Goal: Transaction & Acquisition: Purchase product/service

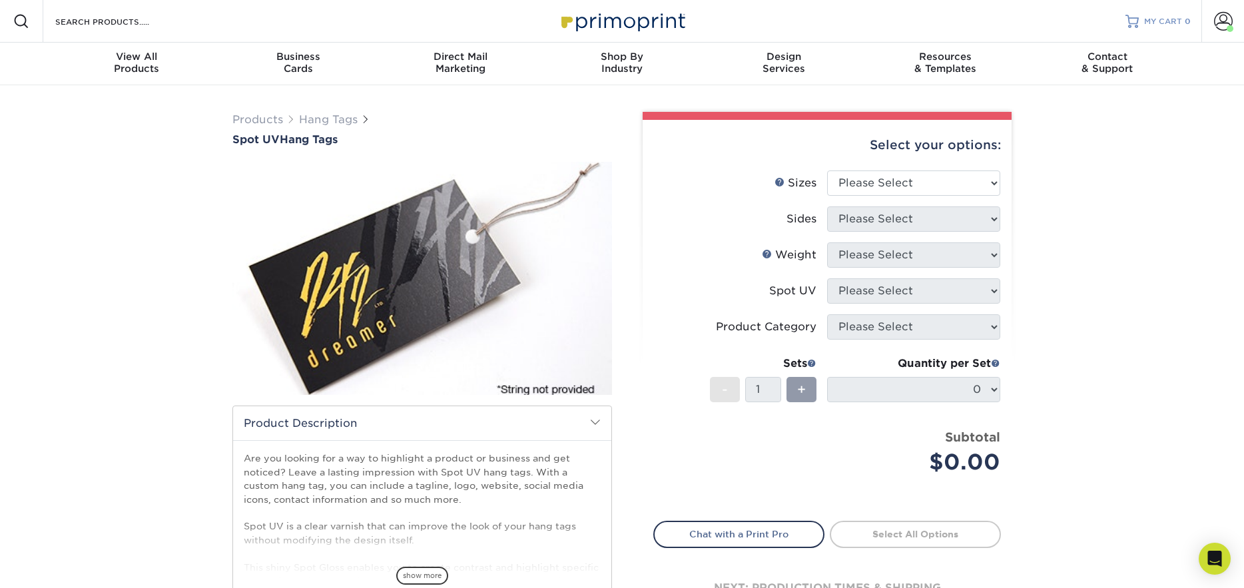
click at [1176, 19] on span "MY CART" at bounding box center [1163, 21] width 38 height 11
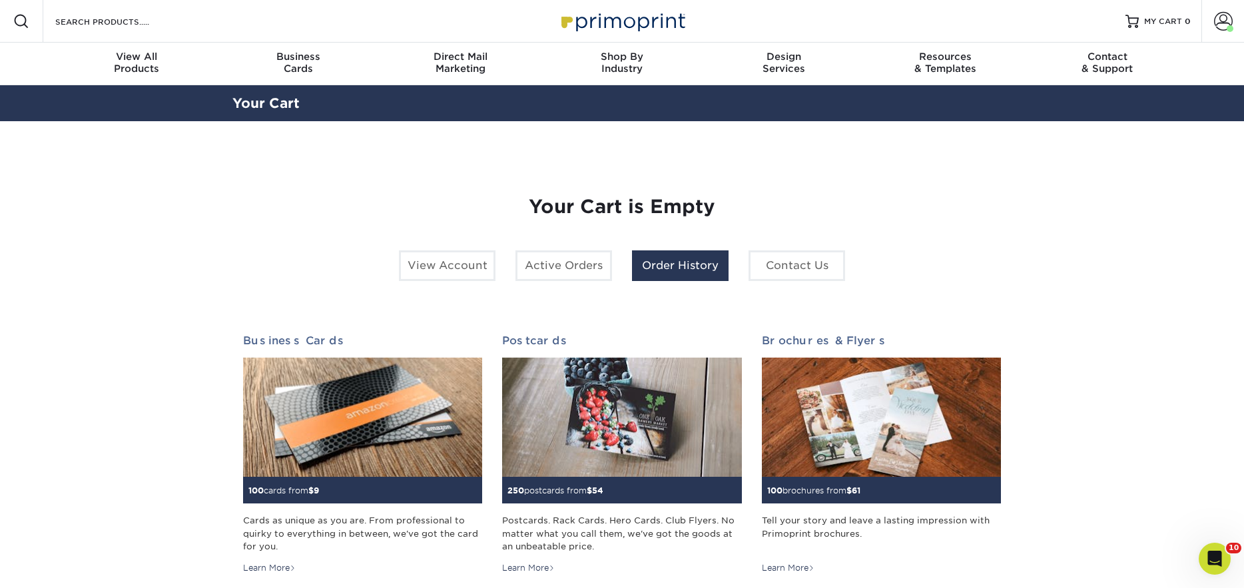
click at [662, 266] on link "Order History" at bounding box center [680, 265] width 97 height 31
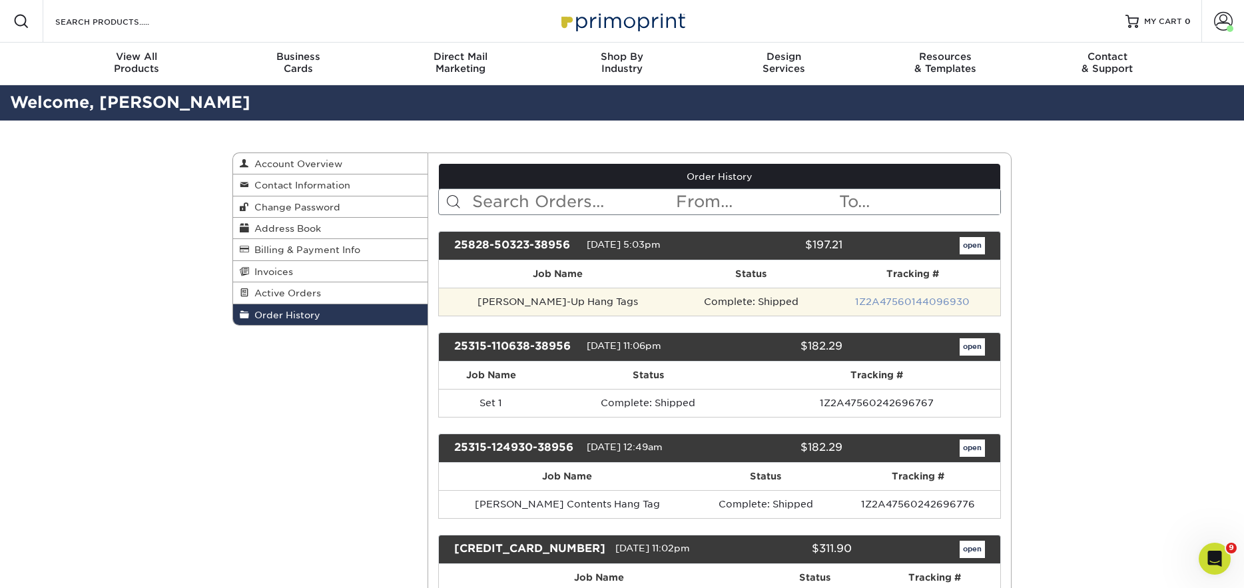
click at [895, 302] on link "1Z2A47560144096930" at bounding box center [912, 301] width 115 height 11
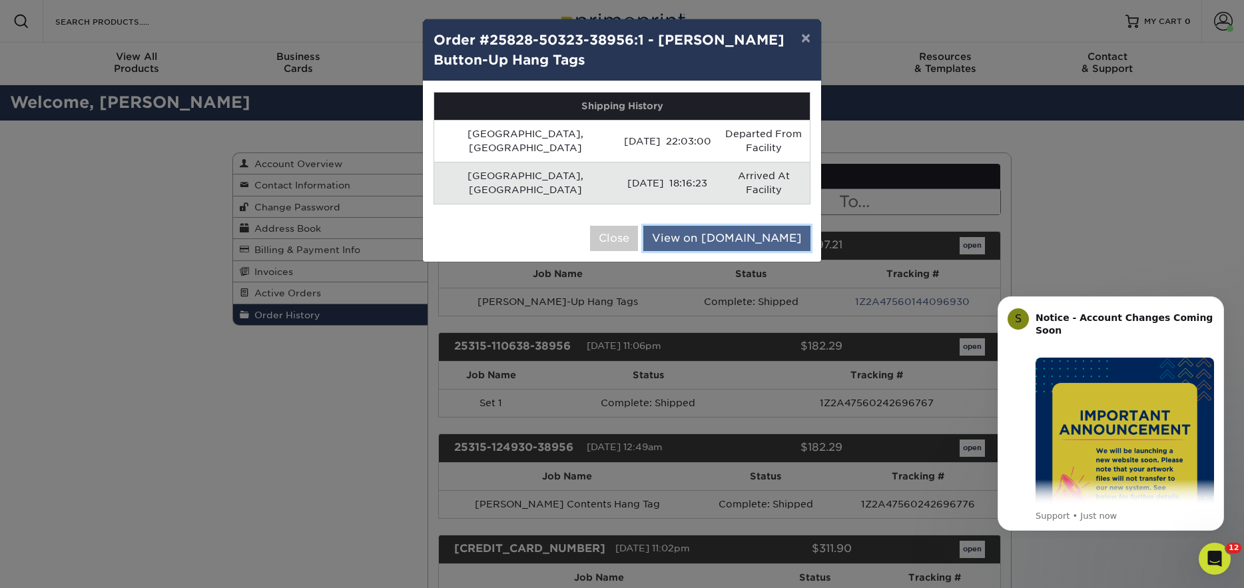
click at [719, 226] on link "View on UPS.com" at bounding box center [726, 238] width 167 height 25
click at [805, 39] on button "×" at bounding box center [806, 37] width 31 height 37
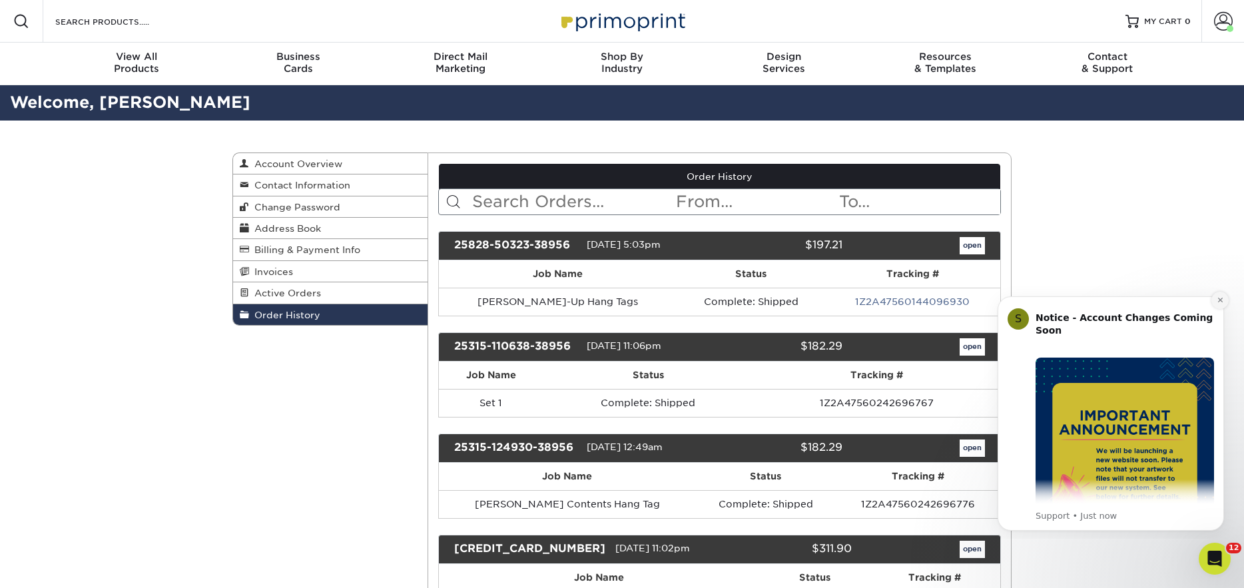
click at [1222, 300] on icon "Dismiss notification" at bounding box center [1220, 299] width 7 height 7
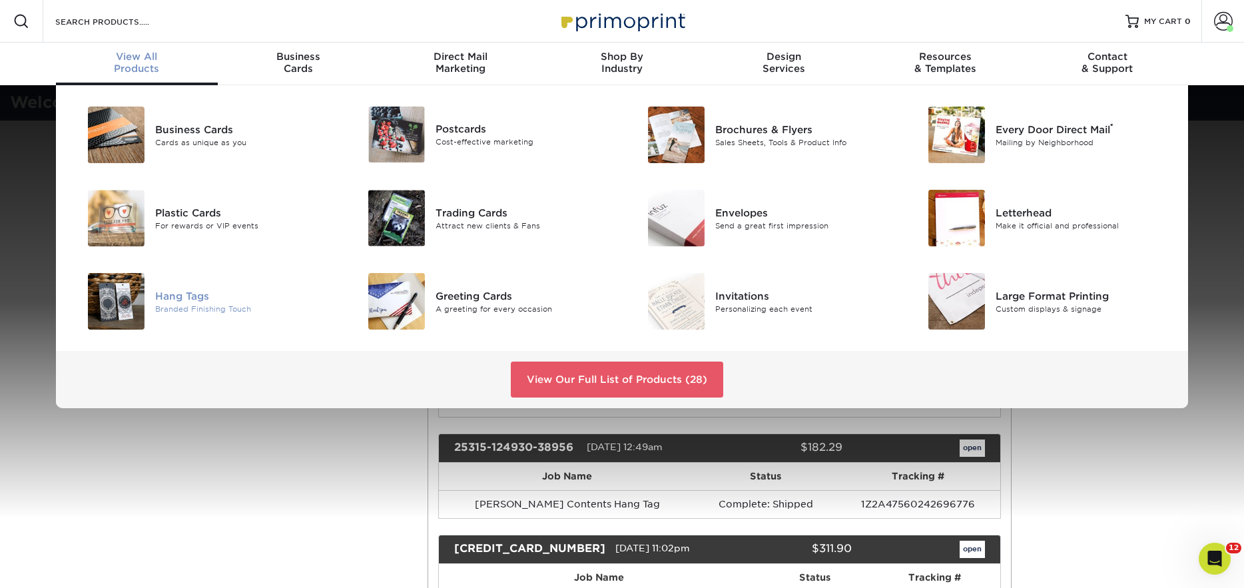
click at [154, 301] on div at bounding box center [108, 301] width 93 height 57
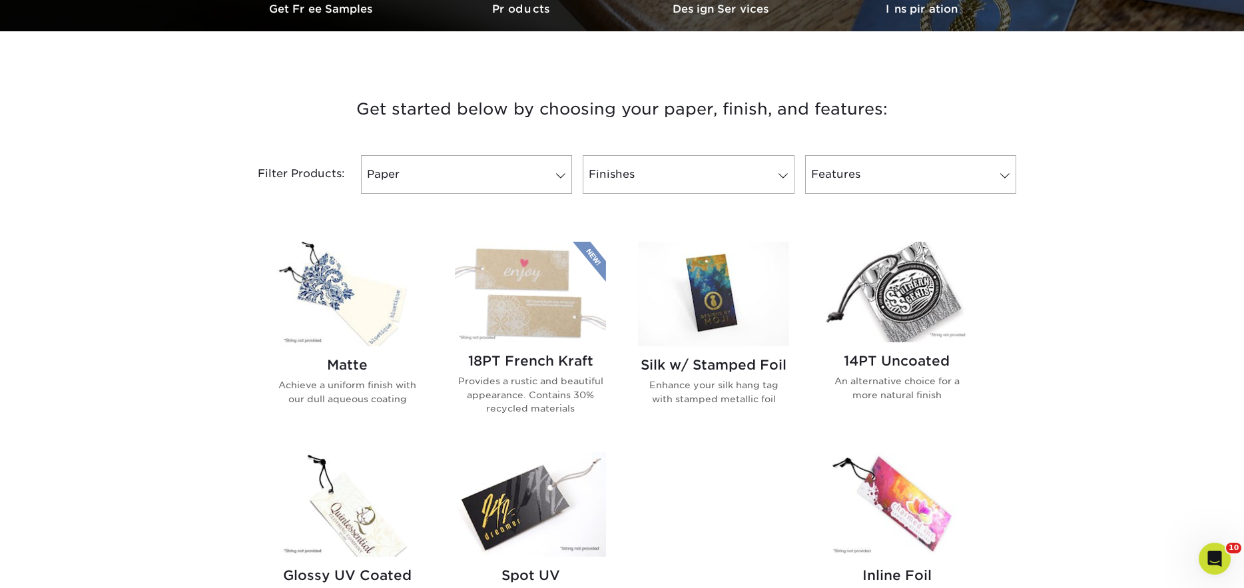
scroll to position [433, 0]
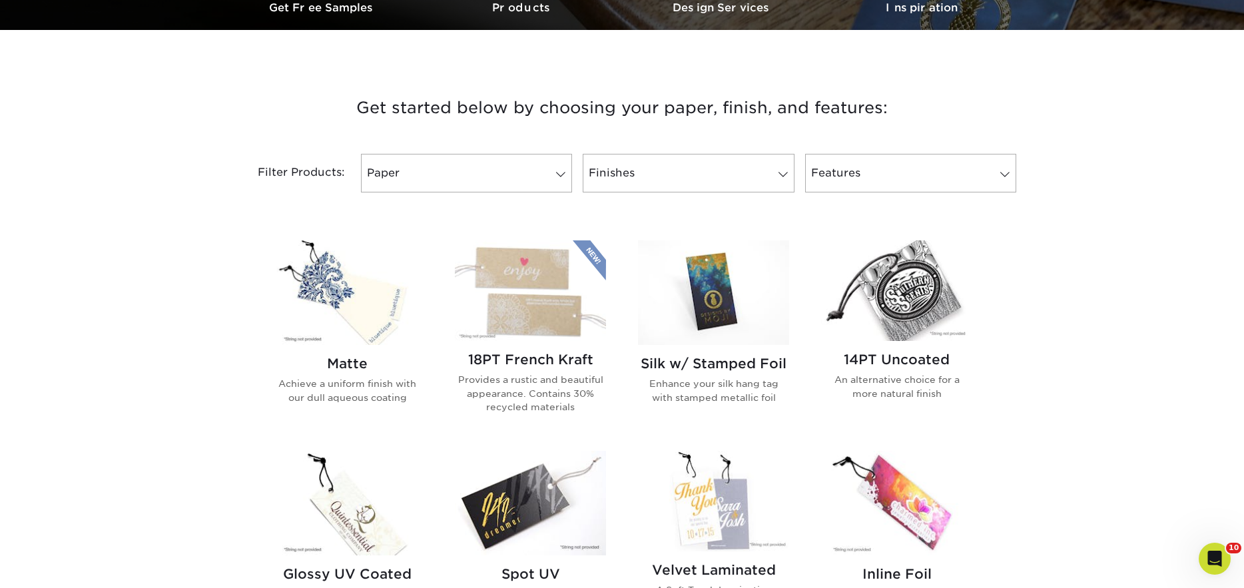
click at [336, 324] on img at bounding box center [347, 292] width 151 height 105
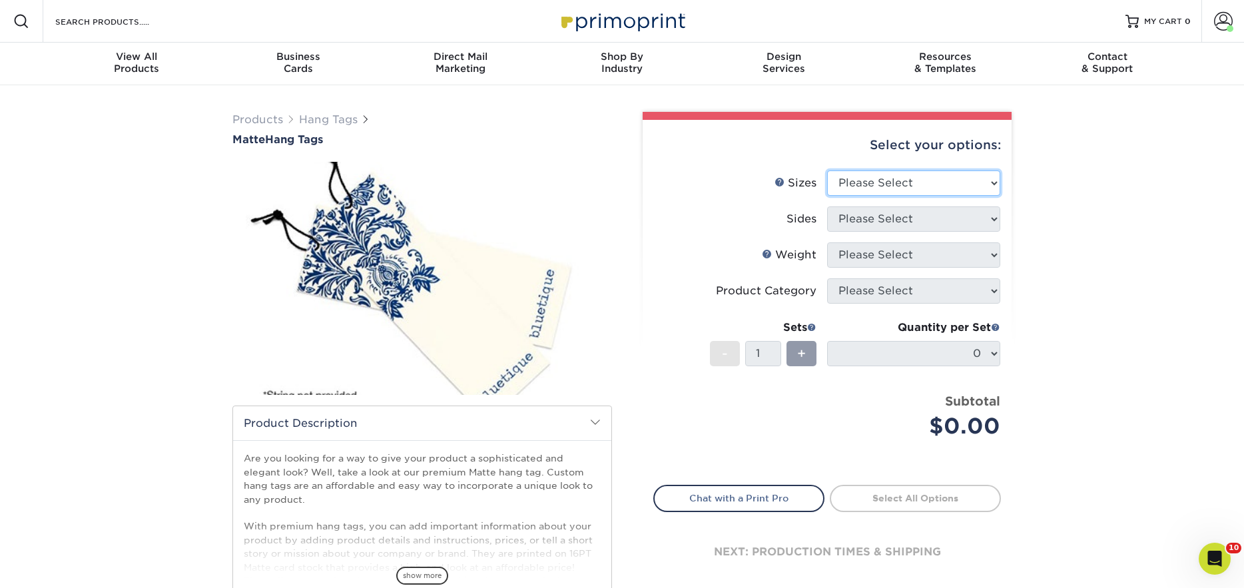
click at [921, 181] on select "Please Select 1.5" x 3.5" 1.75" x 3.5" 2" x 2" 2" x 3.5" 2" x 4" 2" x 6" 2.5" x…" at bounding box center [913, 183] width 173 height 25
select select "2.00x4.00"
click at [827, 171] on select "Please Select 1.5" x 3.5" 1.75" x 3.5" 2" x 2" 2" x 3.5" 2" x 4" 2" x 6" 2.5" x…" at bounding box center [913, 183] width 173 height 25
click at [897, 221] on select "Please Select Print Both Sides Print Front Only" at bounding box center [913, 218] width 173 height 25
select select "13abbda7-1d64-4f25-8bb2-c179b224825d"
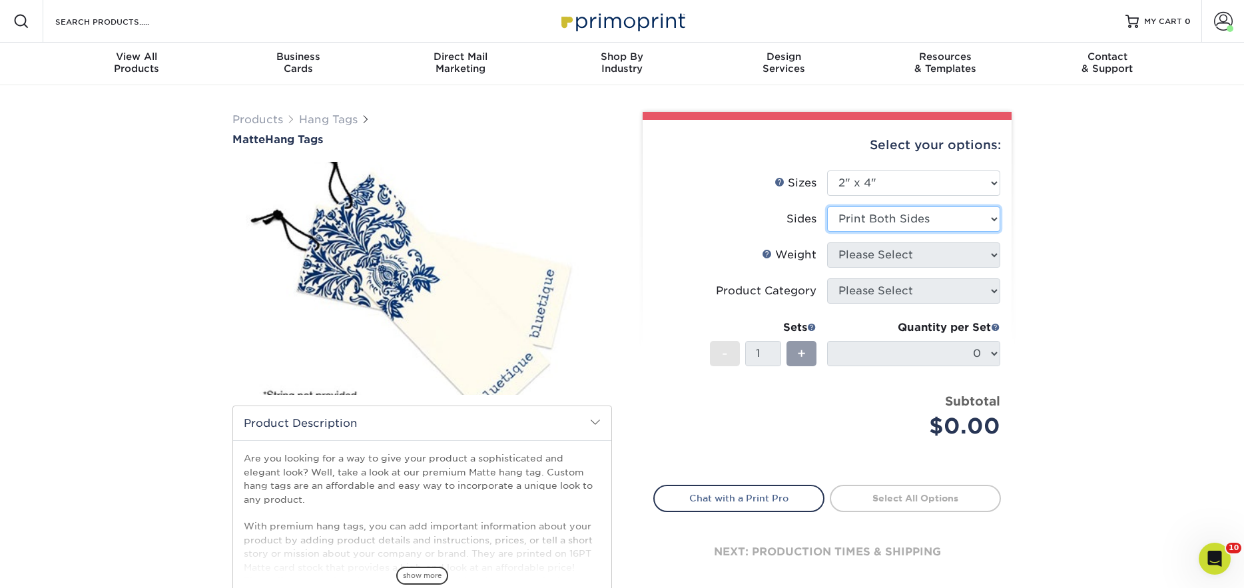
click at [827, 206] on select "Please Select Print Both Sides Print Front Only" at bounding box center [913, 218] width 173 height 25
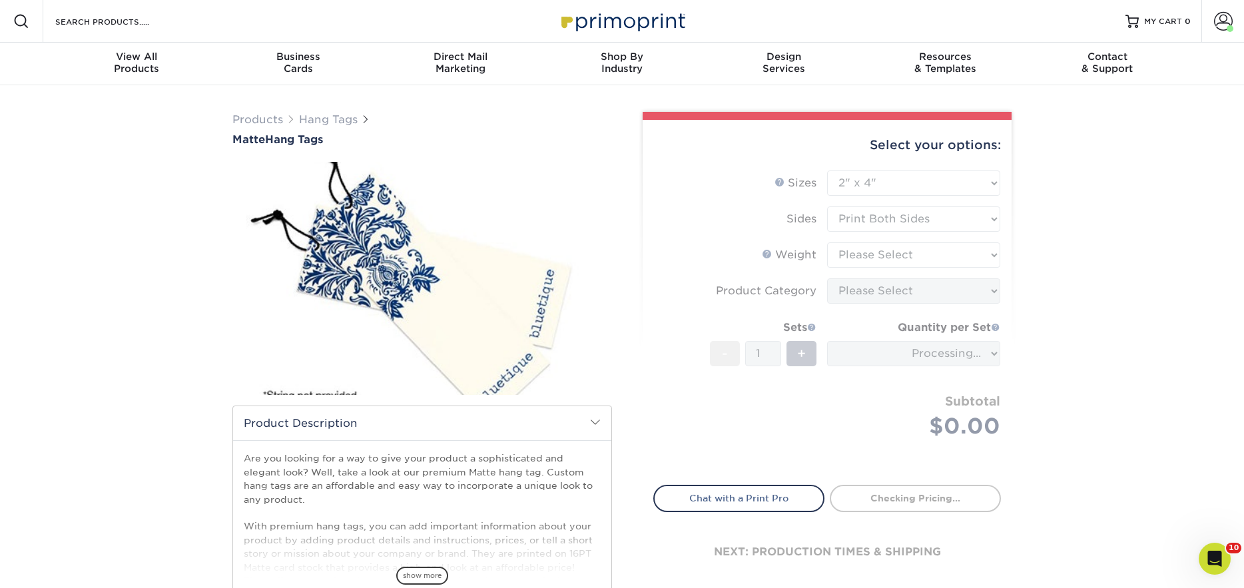
click at [887, 256] on form "Sizes Help Sizes Please Select 1.5" x 3.5" 1.75" x 3.5" 2" x 2" 2" x 3.5" 2" x …" at bounding box center [827, 320] width 348 height 299
click at [907, 255] on form "Sizes Help Sizes Please Select 1.5" x 3.5" 1.75" x 3.5" 2" x 2" 2" x 3.5" 2" x …" at bounding box center [827, 320] width 348 height 299
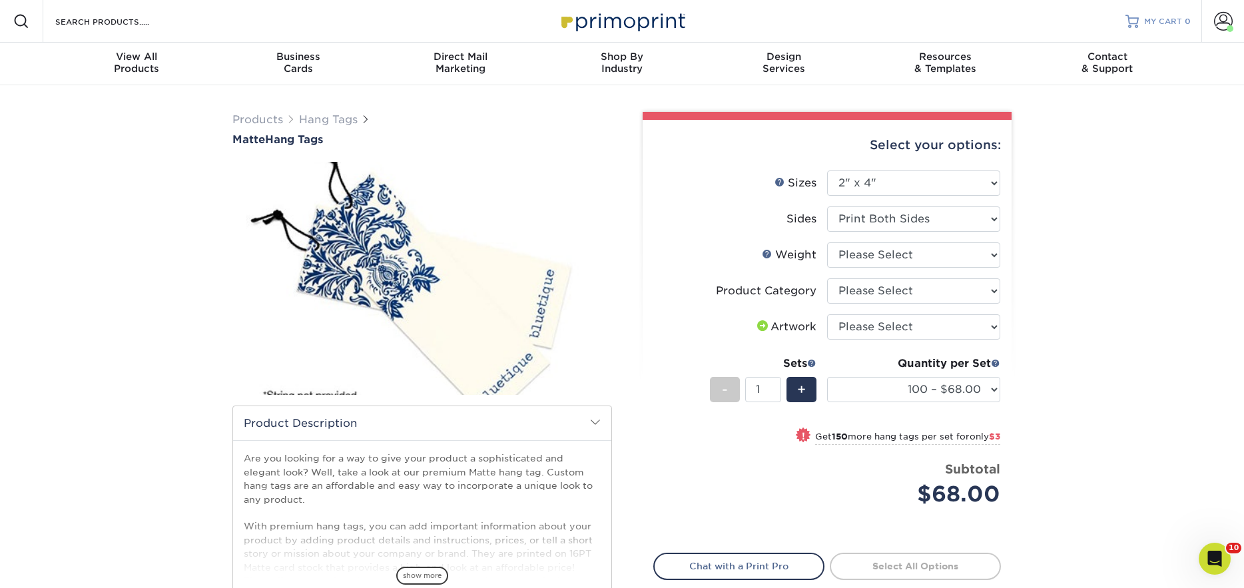
click at [1177, 17] on span "MY CART" at bounding box center [1163, 21] width 38 height 11
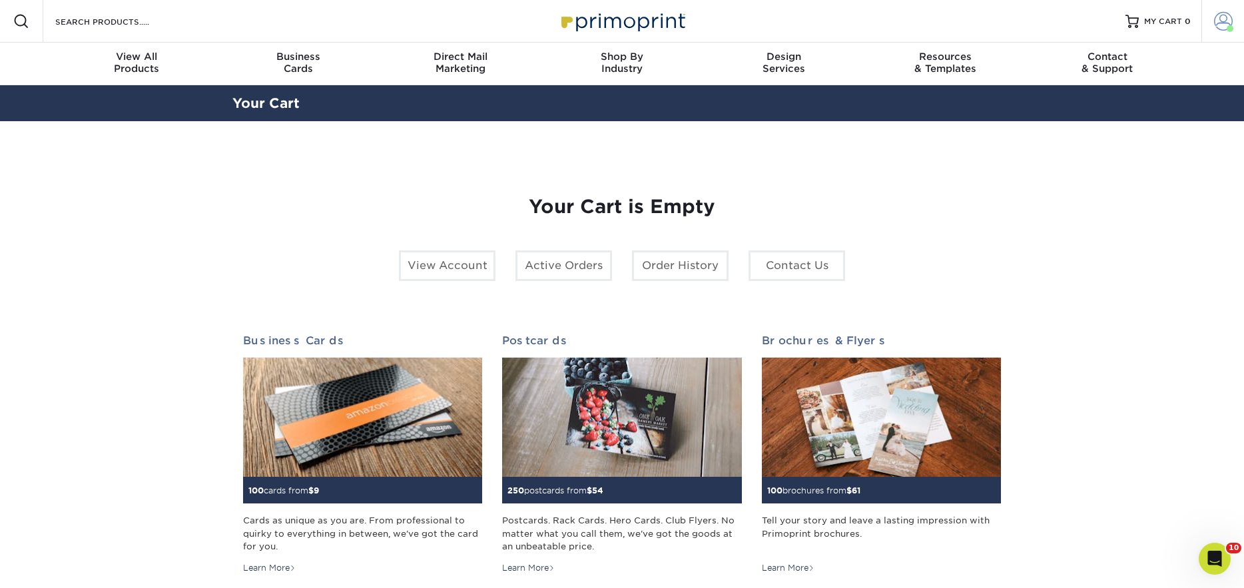
click at [1218, 27] on span at bounding box center [1223, 21] width 19 height 19
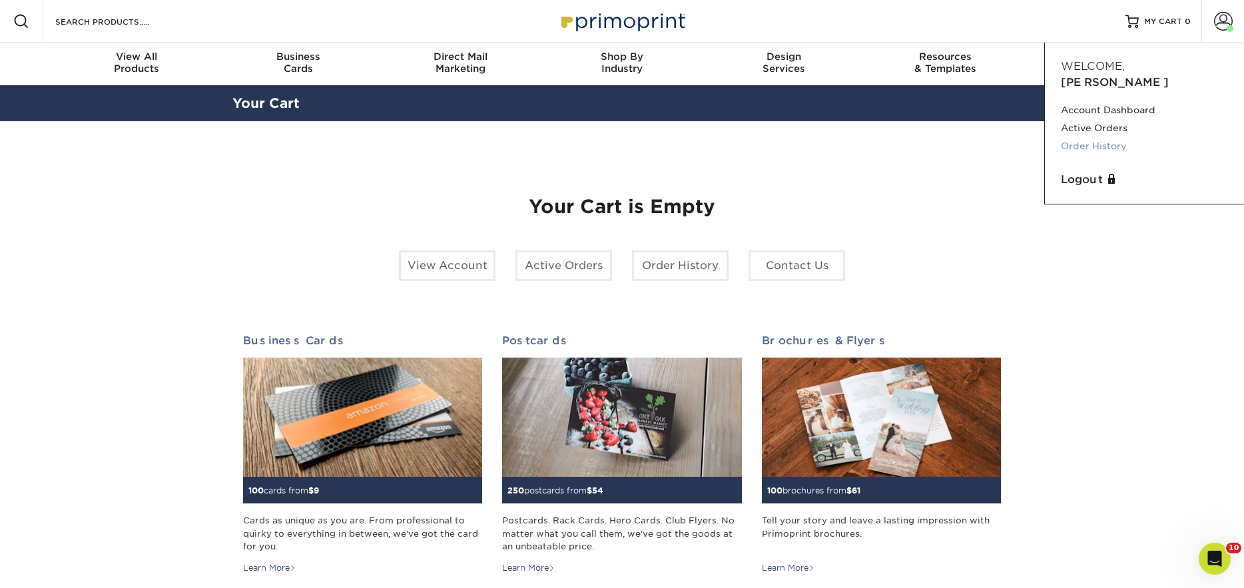
click at [1108, 137] on link "Order History" at bounding box center [1144, 146] width 167 height 18
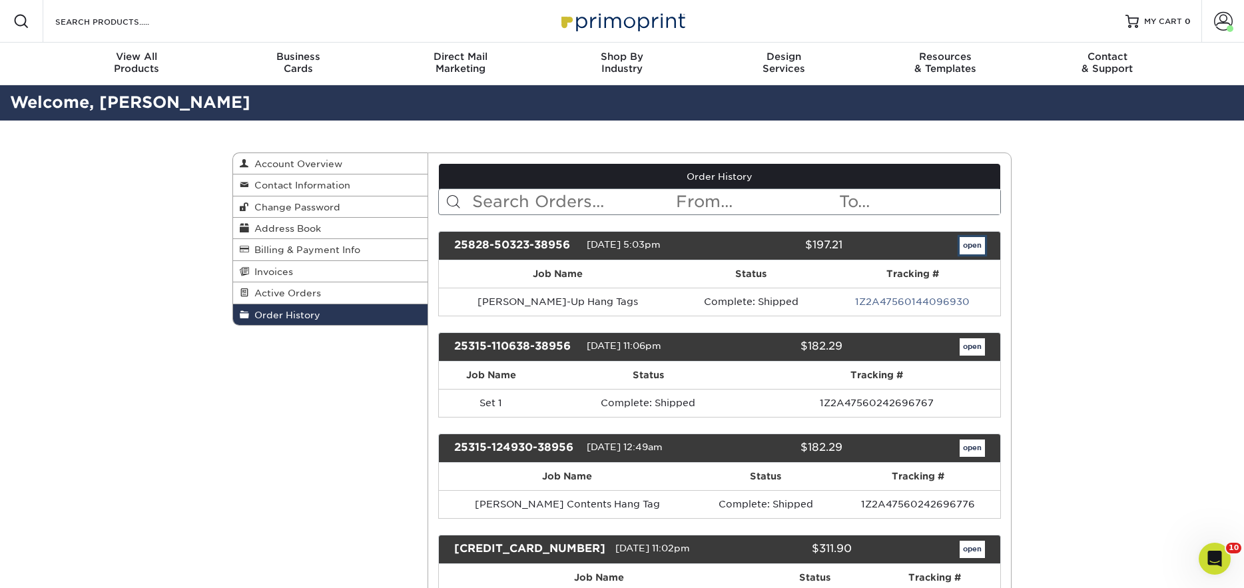
click at [964, 244] on link "open" at bounding box center [972, 245] width 25 height 17
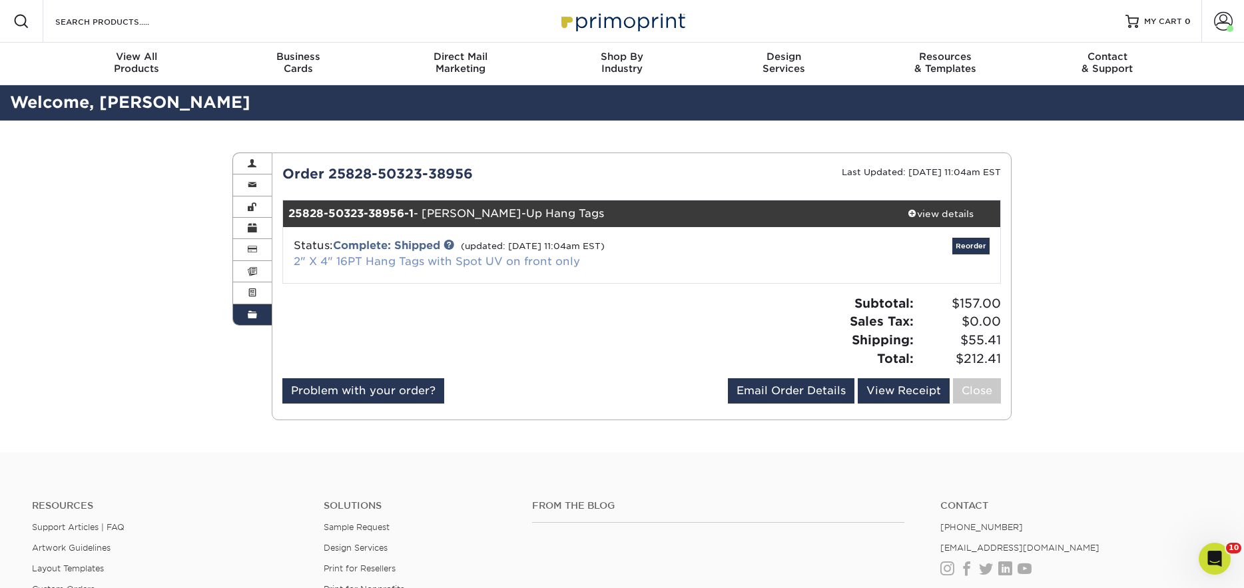
click at [434, 264] on link "2" X 4" 16PT Hang Tags with Spot UV on front only" at bounding box center [437, 261] width 286 height 13
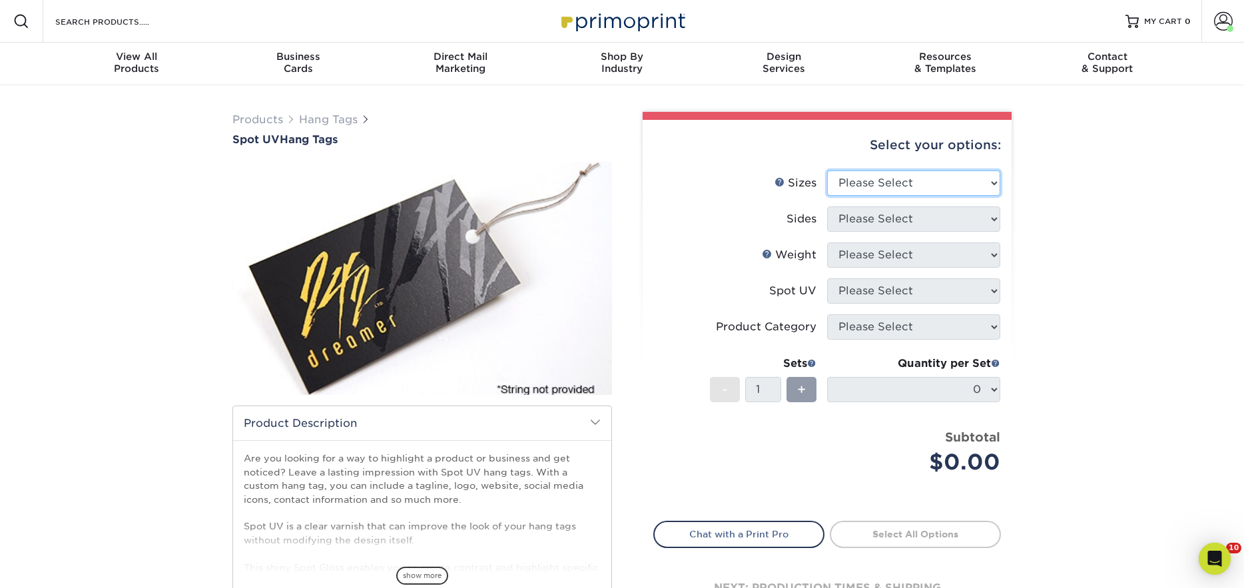
click at [909, 183] on select "Please Select 1.5" x 3.5" 1.75" x 3.5" 2" x 2" 2" x 3.5" 2" x 4" 2" x 6" 2.5" x…" at bounding box center [913, 183] width 173 height 25
select select "2.00x4.00"
click at [827, 171] on select "Please Select 1.5" x 3.5" 1.75" x 3.5" 2" x 2" 2" x 3.5" 2" x 4" 2" x 6" 2.5" x…" at bounding box center [913, 183] width 173 height 25
click at [902, 222] on select "Please Select Print Both Sides Print Front Only" at bounding box center [913, 218] width 173 height 25
select select "13abbda7-1d64-4f25-8bb2-c179b224825d"
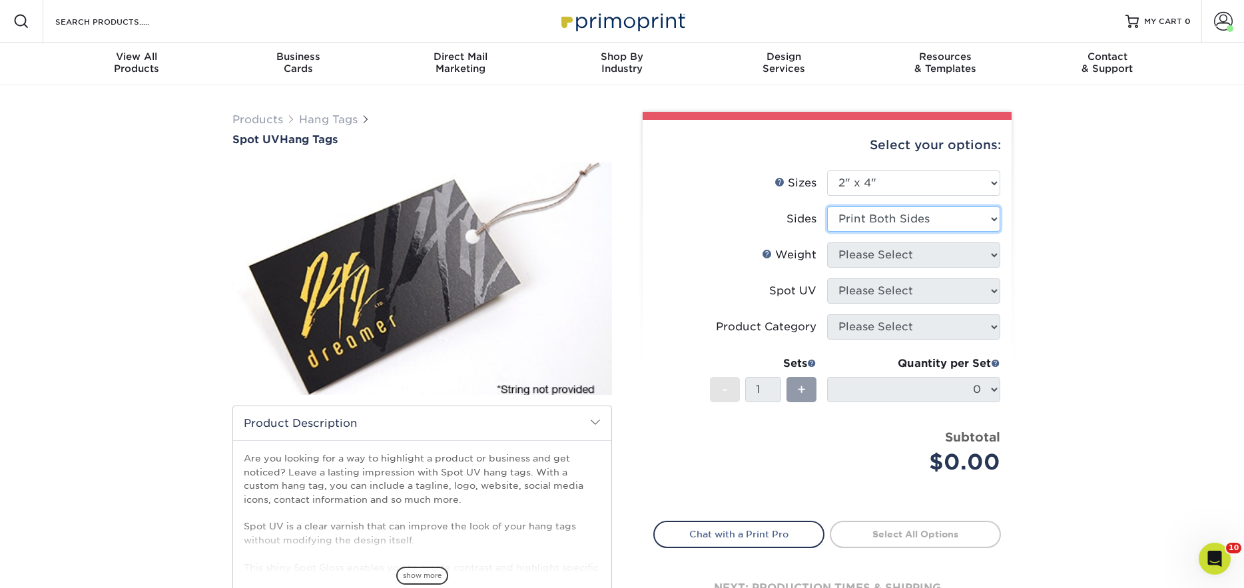
click at [827, 206] on select "Please Select Print Both Sides Print Front Only" at bounding box center [913, 218] width 173 height 25
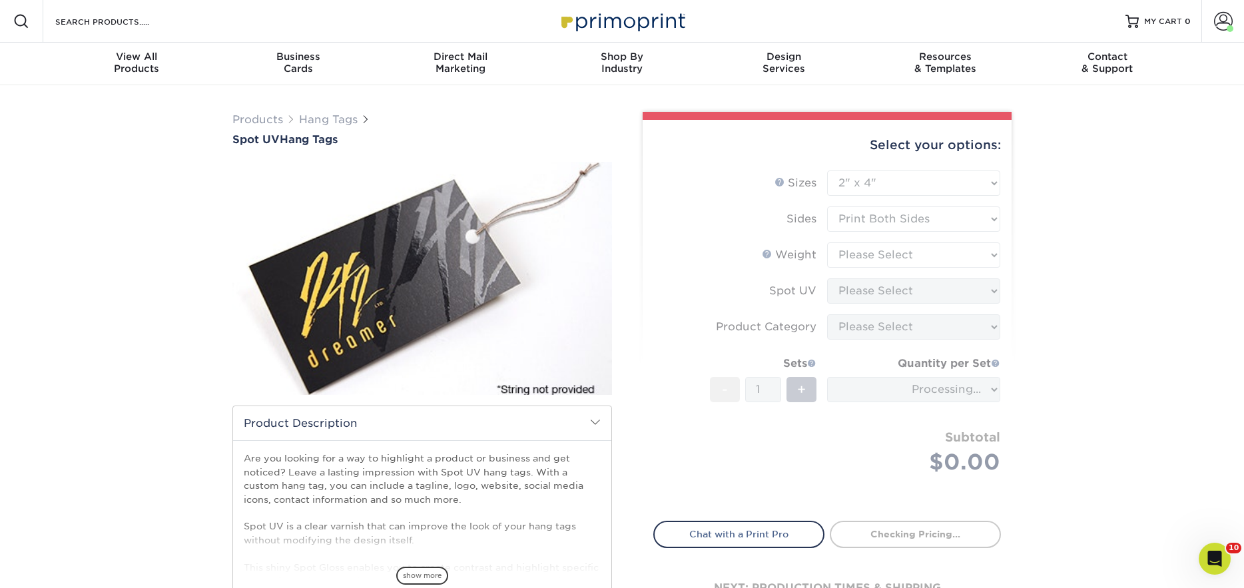
click at [895, 254] on form "Sizes Help Sizes Please Select 1.5" x 3.5" 1.75" x 3.5" 2" x 2" 2" x 3.5" 2" x …" at bounding box center [827, 338] width 348 height 335
click at [936, 256] on form "Sizes Help Sizes Please Select 1.5" x 3.5" 1.75" x 3.5" 2" x 2" 2" x 3.5" 2" x …" at bounding box center [827, 338] width 348 height 335
click at [1068, 343] on div "Products Hang Tags Spot UV Hang Tags /" at bounding box center [622, 419] width 1244 height 669
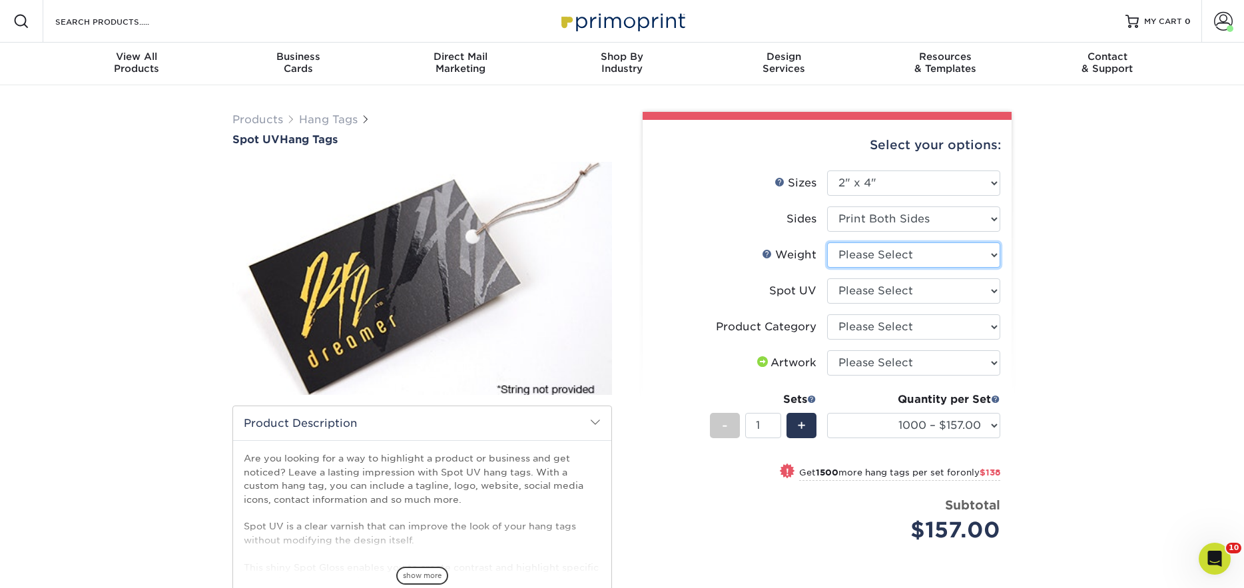
click at [961, 256] on select "Please Select 16PT" at bounding box center [913, 254] width 173 height 25
select select "16PT"
click at [827, 242] on select "Please Select 16PT" at bounding box center [913, 254] width 173 height 25
click at [977, 277] on li "Weight Help Weight Please Select 16PT" at bounding box center [827, 260] width 346 height 36
click at [973, 288] on select "Please Select Front Only" at bounding box center [913, 290] width 173 height 25
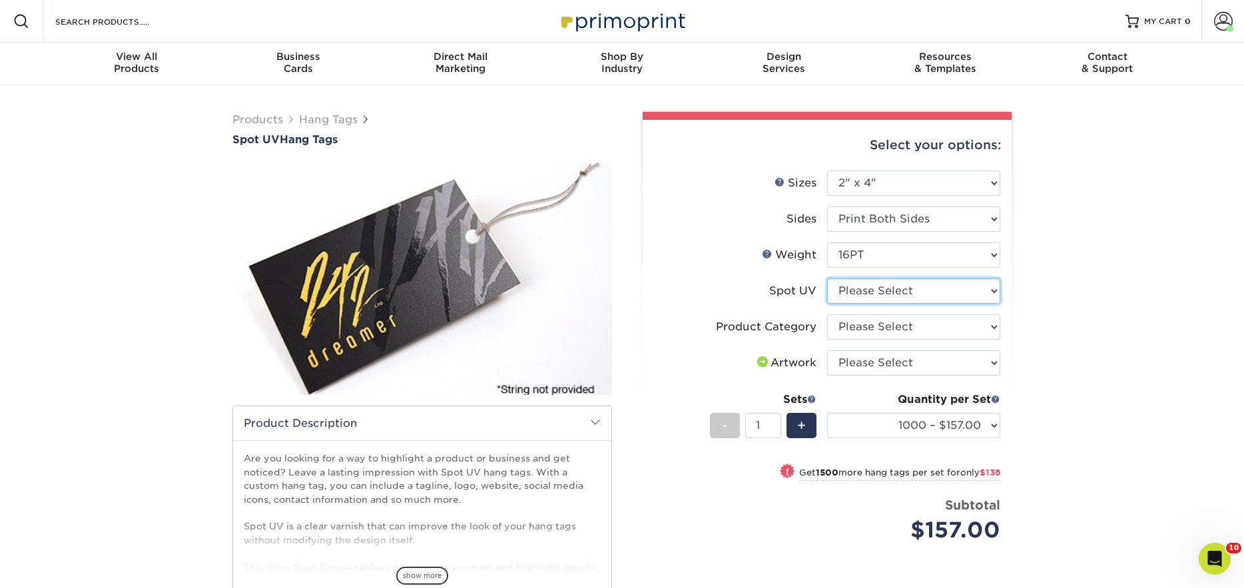
select select "1"
click at [827, 278] on select "Please Select Front Only" at bounding box center [913, 290] width 173 height 25
click at [941, 328] on select "Please Select Hang Tags" at bounding box center [913, 326] width 173 height 25
select select "428aa75b-4ae7-4398-9e0a-74f4b33909ed"
click at [827, 314] on select "Please Select Hang Tags" at bounding box center [913, 326] width 173 height 25
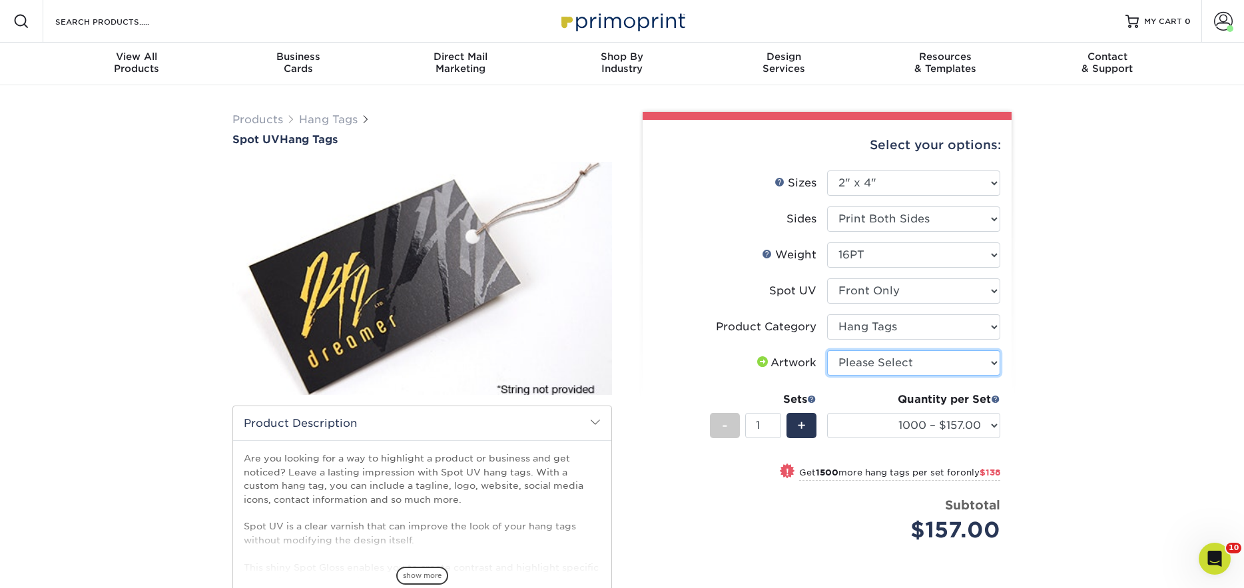
click at [918, 361] on select "Please Select I will upload files I need a design - $75" at bounding box center [913, 362] width 173 height 25
select select "upload"
click at [827, 350] on select "Please Select I will upload files I need a design - $75" at bounding box center [913, 362] width 173 height 25
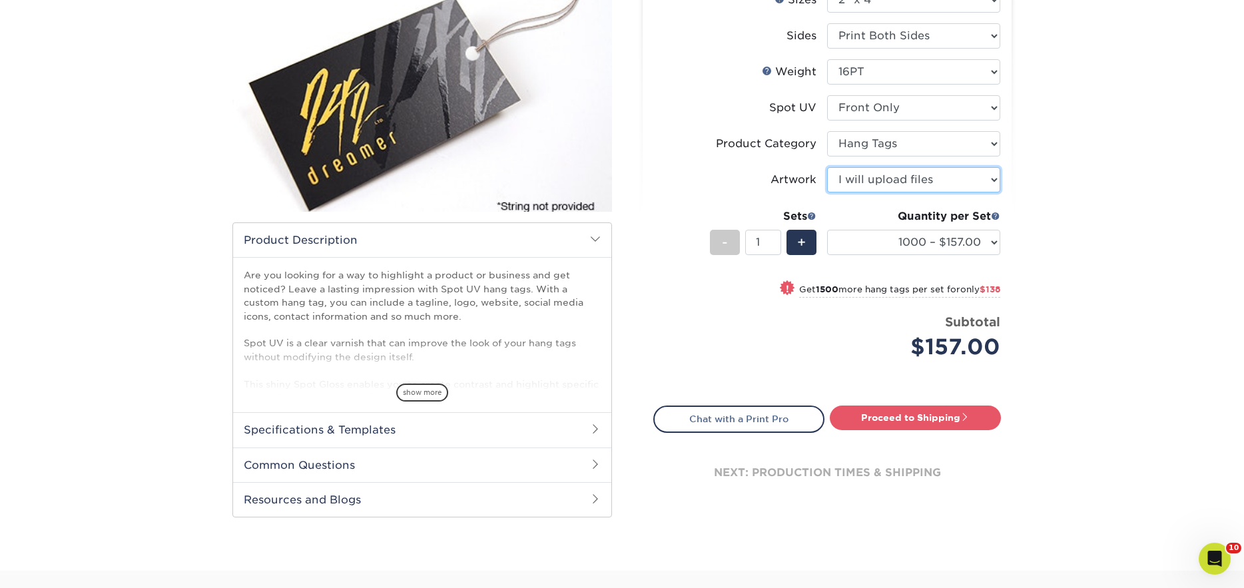
scroll to position [185, 0]
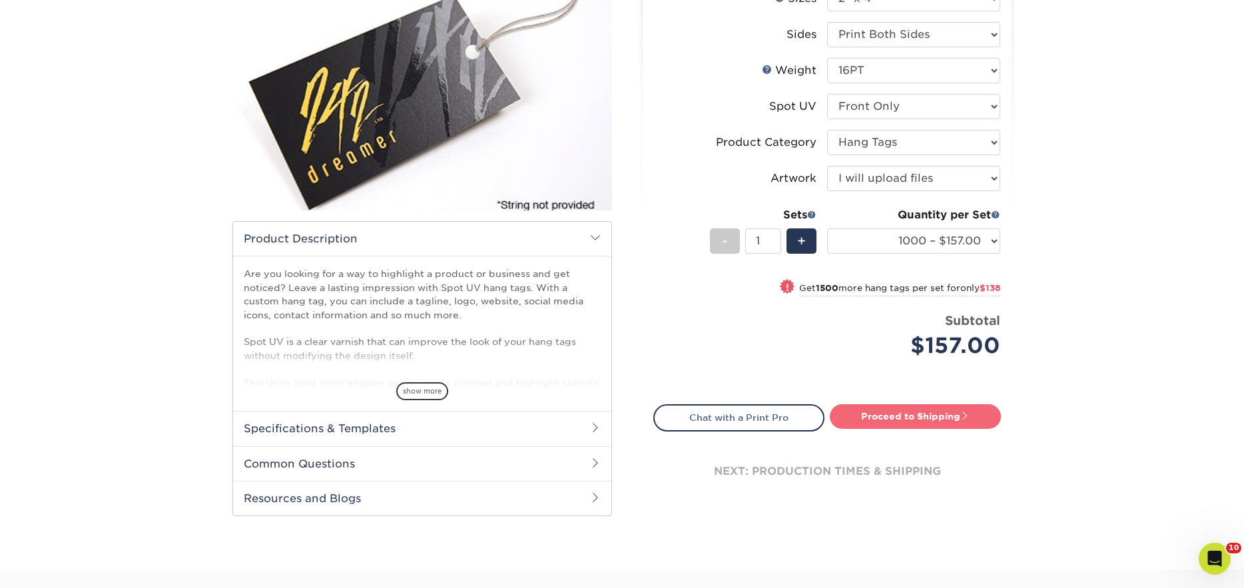
click at [943, 416] on link "Proceed to Shipping" at bounding box center [915, 416] width 171 height 24
type input "Set 1"
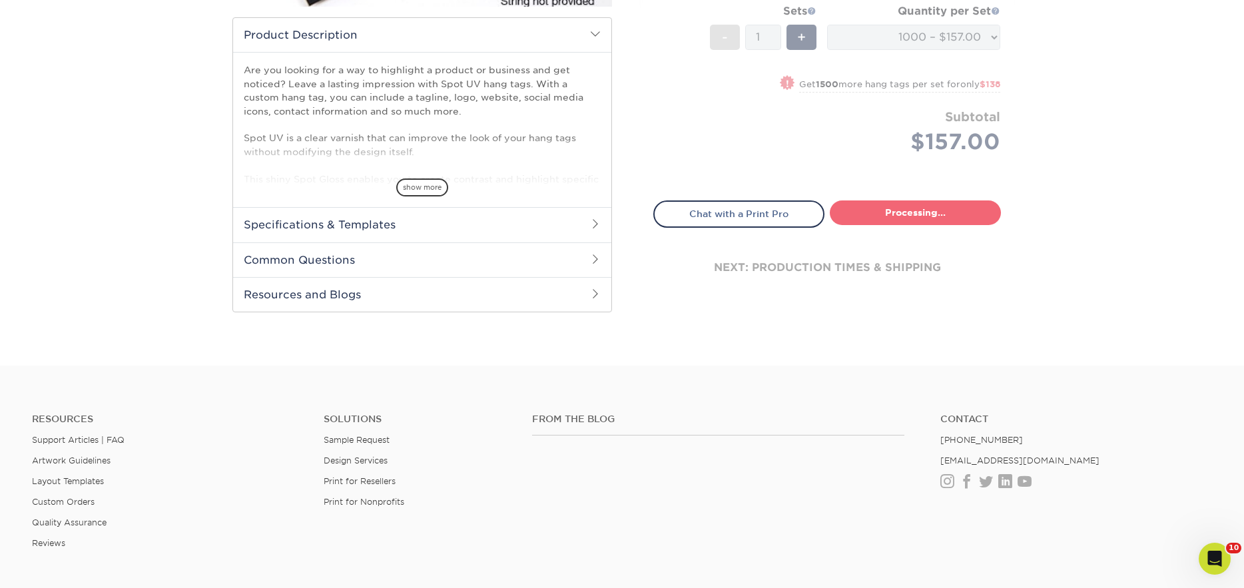
select select "b860b0a1-aa4e-49c4-a85f-35f0f8a6cf70"
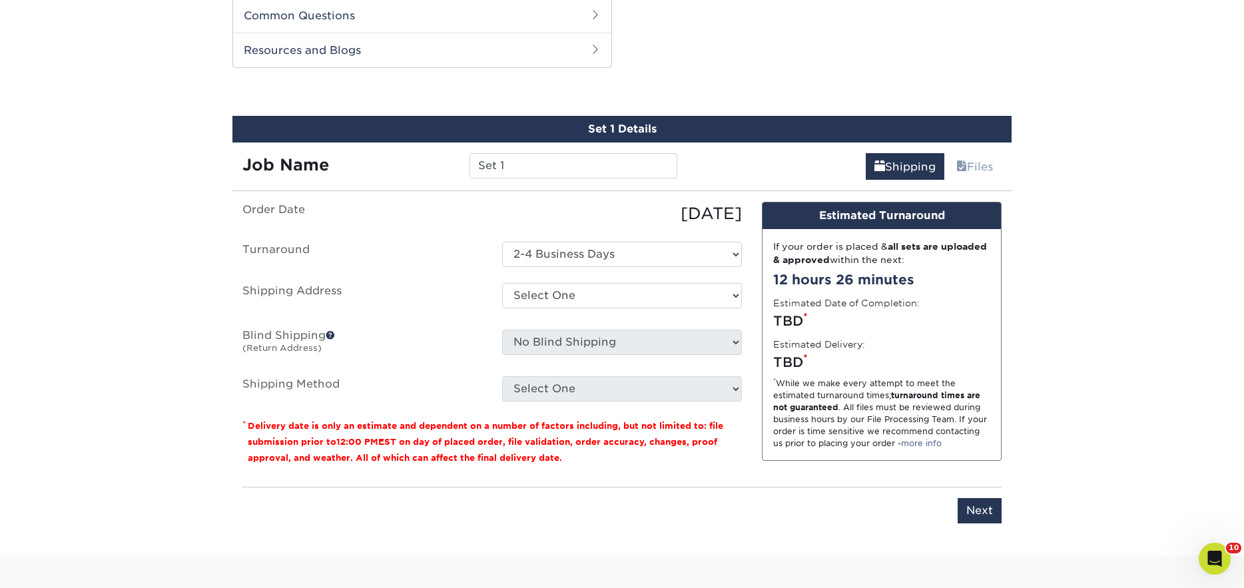
scroll to position [635, 0]
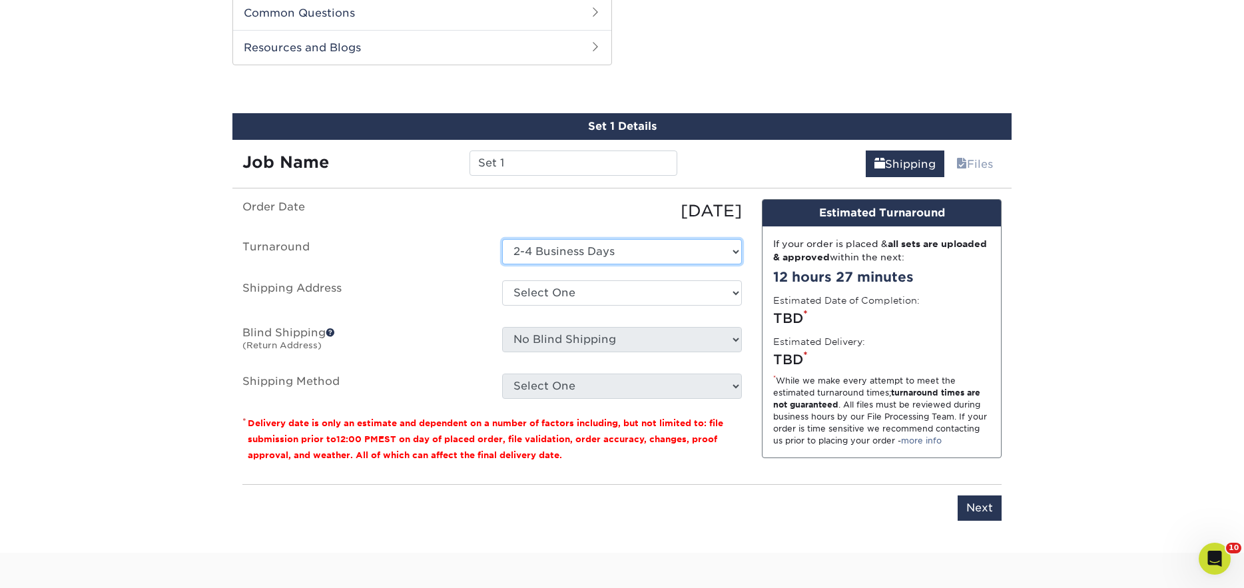
click at [726, 253] on select "Select One 2-4 Business Days" at bounding box center [622, 251] width 240 height 25
click at [502, 239] on select "Select One 2-4 Business Days" at bounding box center [622, 251] width 240 height 25
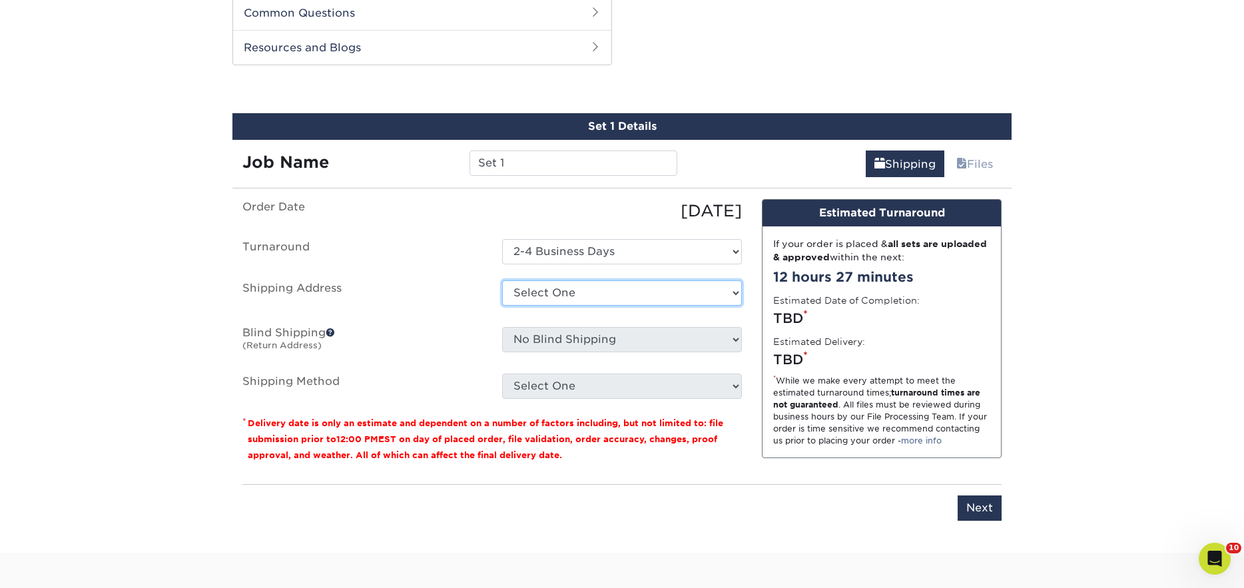
click at [713, 289] on select "Select One Emily Farrell + Add New Address" at bounding box center [622, 292] width 240 height 25
select select "198049"
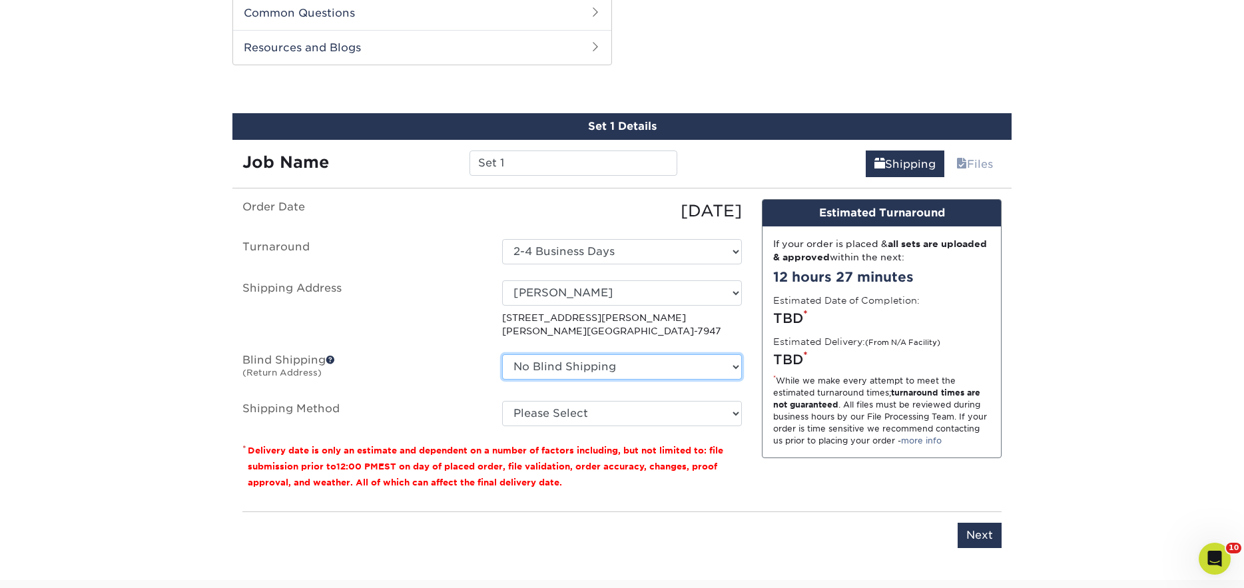
click at [633, 364] on select "No Blind Shipping Emily Farrell + Add New Address" at bounding box center [622, 366] width 240 height 25
select select "198049"
click at [502, 354] on select "No Blind Shipping Emily Farrell + Add New Address" at bounding box center [622, 366] width 240 height 25
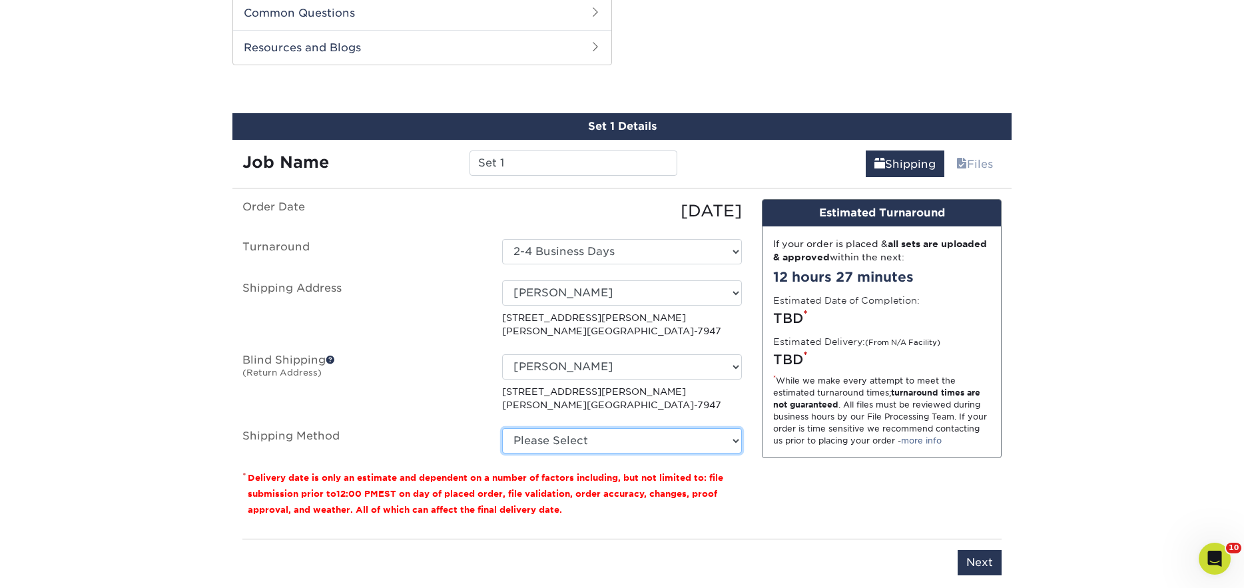
click at [601, 435] on select "Please Select UPS Ground (+$19.97) UPS 3 Day Select (+$24.76) UPS 2nd Day Air (…" at bounding box center [622, 440] width 240 height 25
select select "01"
click at [502, 428] on select "Please Select UPS Ground (+$19.97) UPS 3 Day Select (+$24.76) UPS 2nd Day Air (…" at bounding box center [622, 440] width 240 height 25
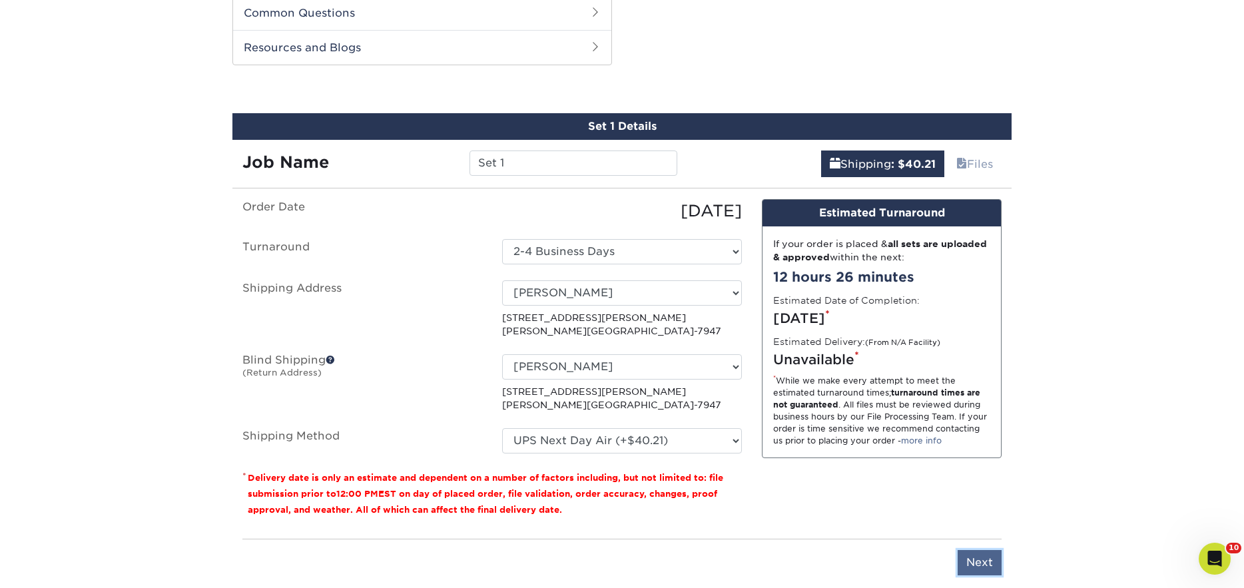
click at [967, 561] on input "Next" at bounding box center [980, 562] width 44 height 25
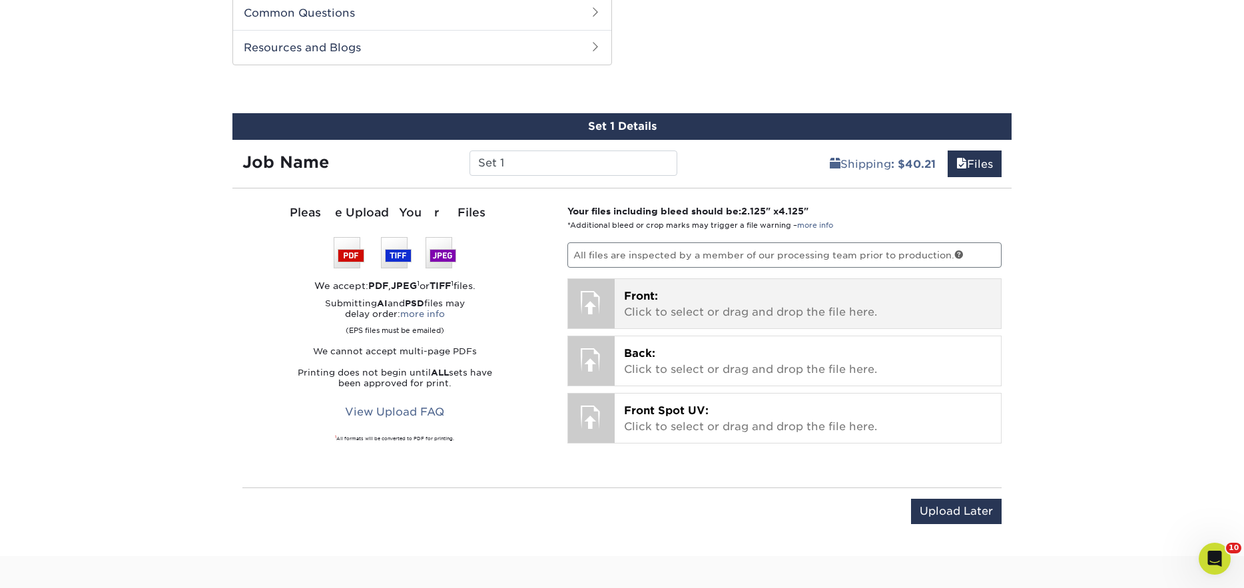
click at [733, 294] on p "Front: Click to select or drag and drop the file here." at bounding box center [808, 304] width 368 height 32
click at [605, 305] on div at bounding box center [591, 302] width 47 height 47
click at [730, 324] on div "Front: Click to select or drag and drop the file here. Choose file" at bounding box center [808, 303] width 387 height 49
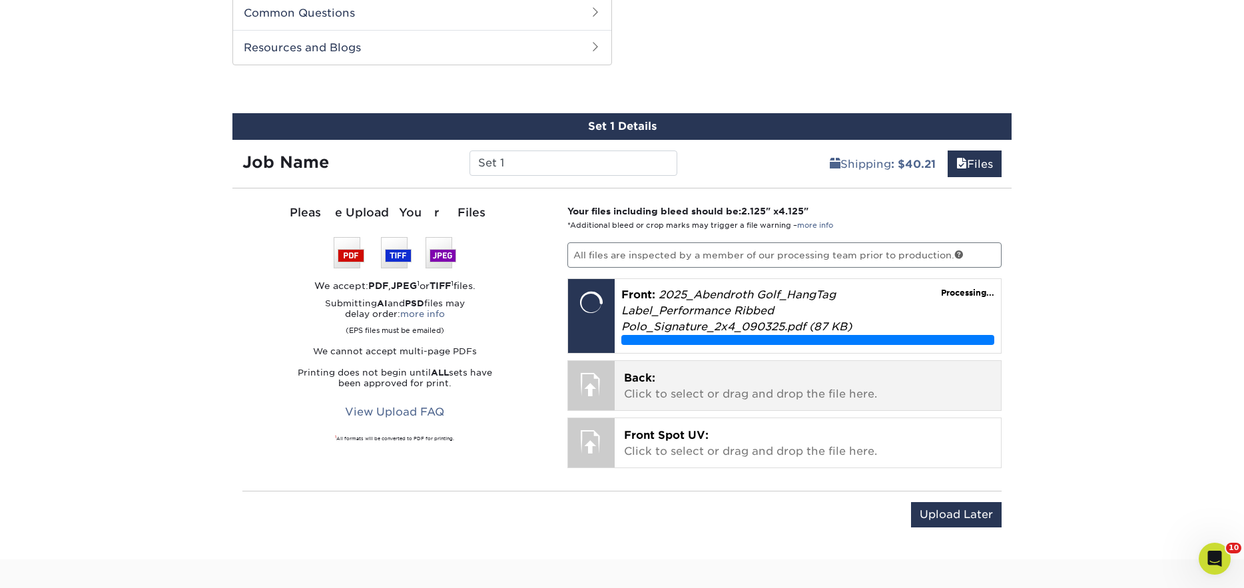
click at [697, 387] on p "Back: Click to select or drag and drop the file here." at bounding box center [808, 386] width 368 height 32
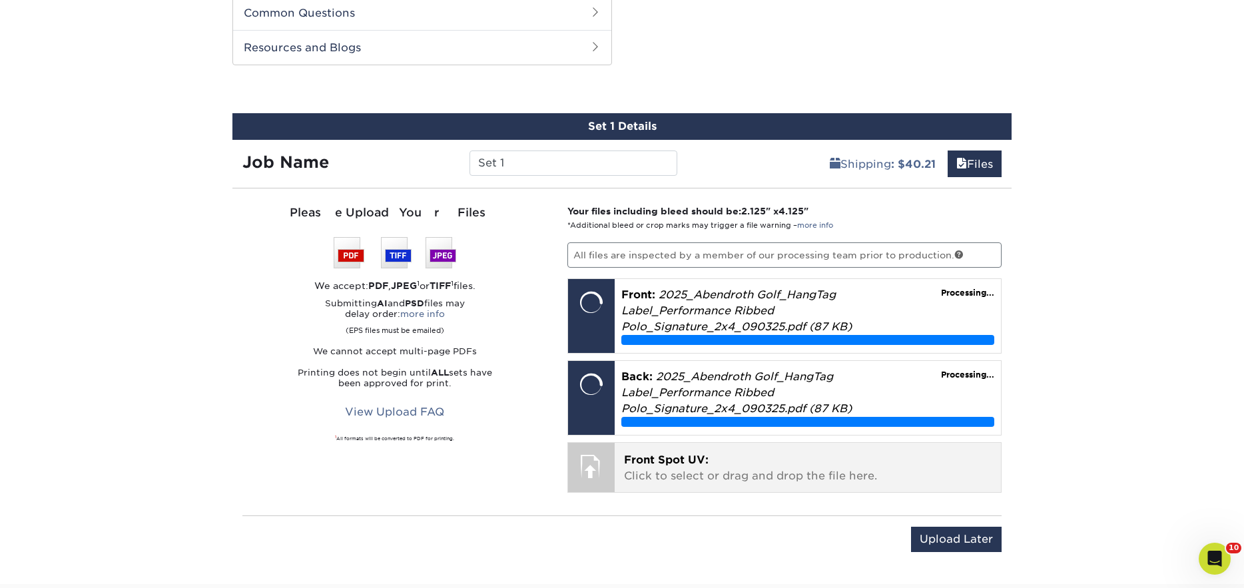
click at [723, 456] on p "Front Spot UV: Click to select or drag and drop the file here." at bounding box center [808, 468] width 368 height 32
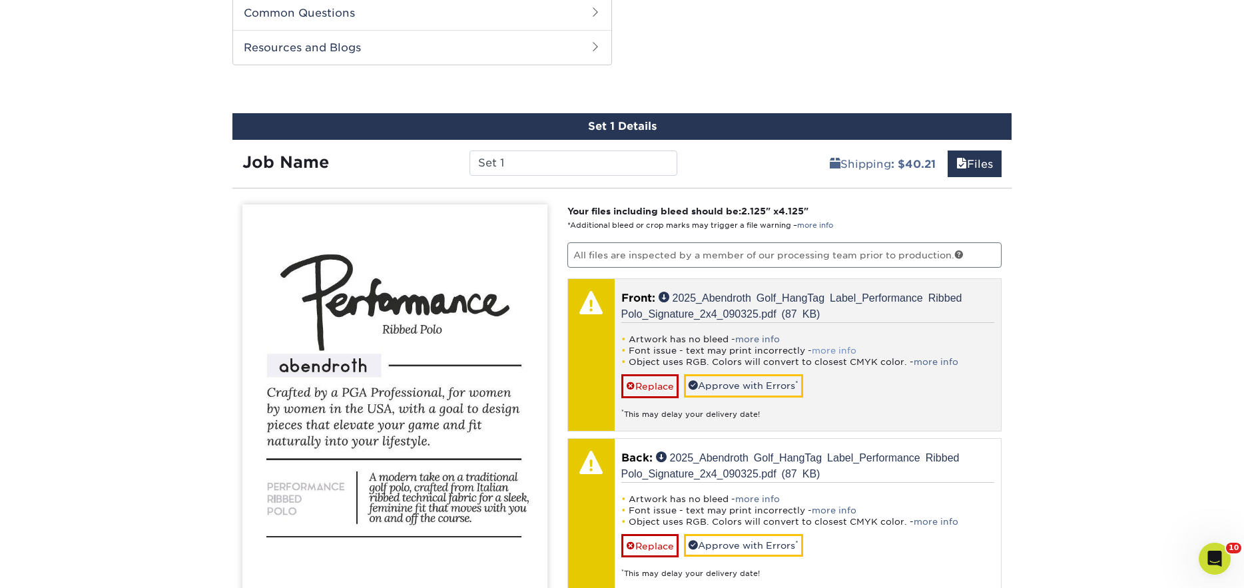
click at [840, 348] on link "more info" at bounding box center [834, 351] width 45 height 10
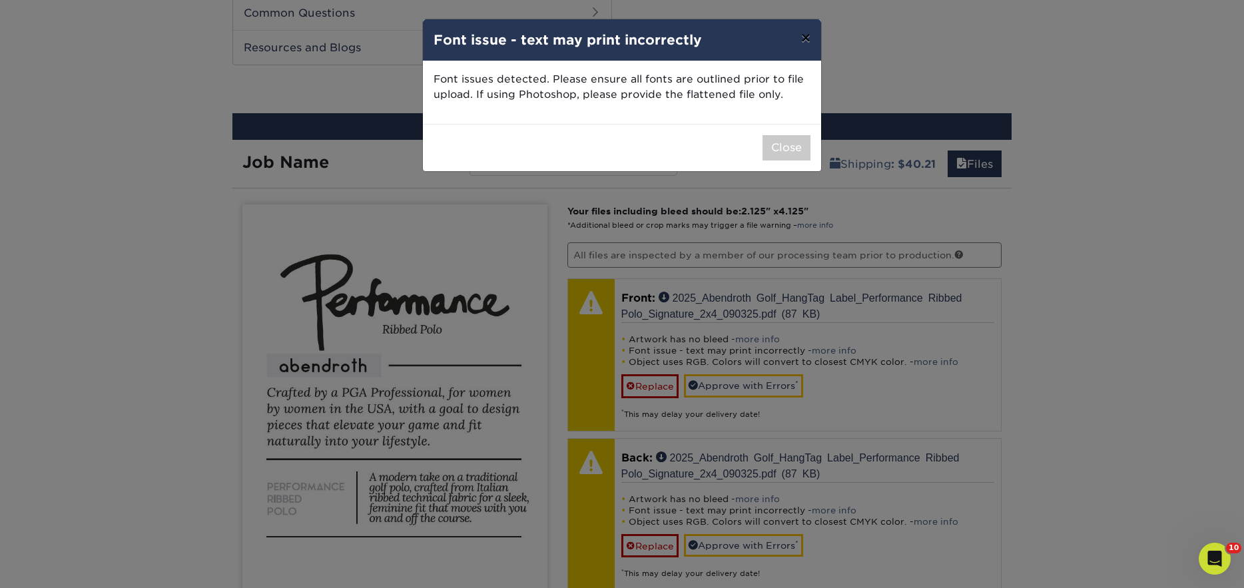
click at [804, 41] on button "×" at bounding box center [806, 37] width 31 height 37
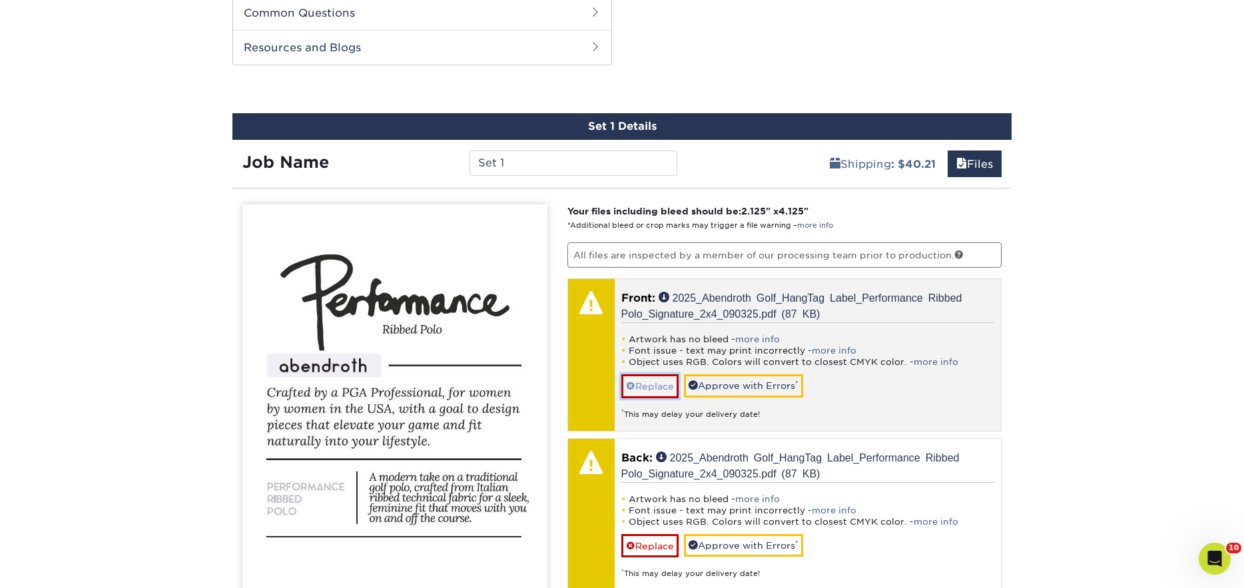
click at [657, 388] on link "Replace" at bounding box center [649, 385] width 57 height 23
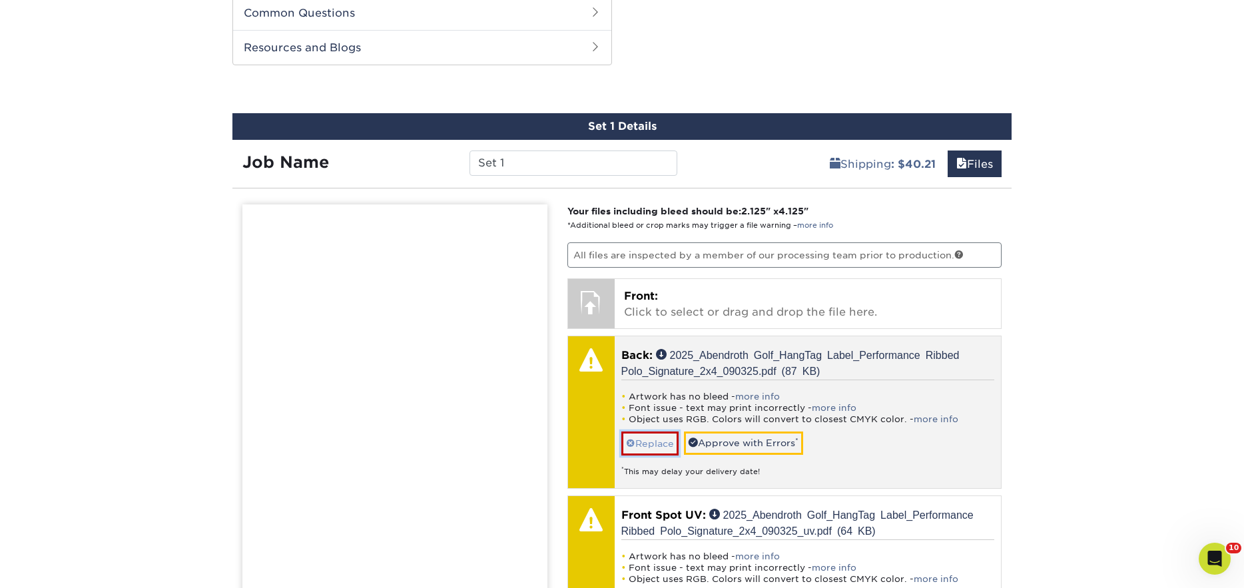
click at [651, 438] on link "Replace" at bounding box center [649, 443] width 57 height 23
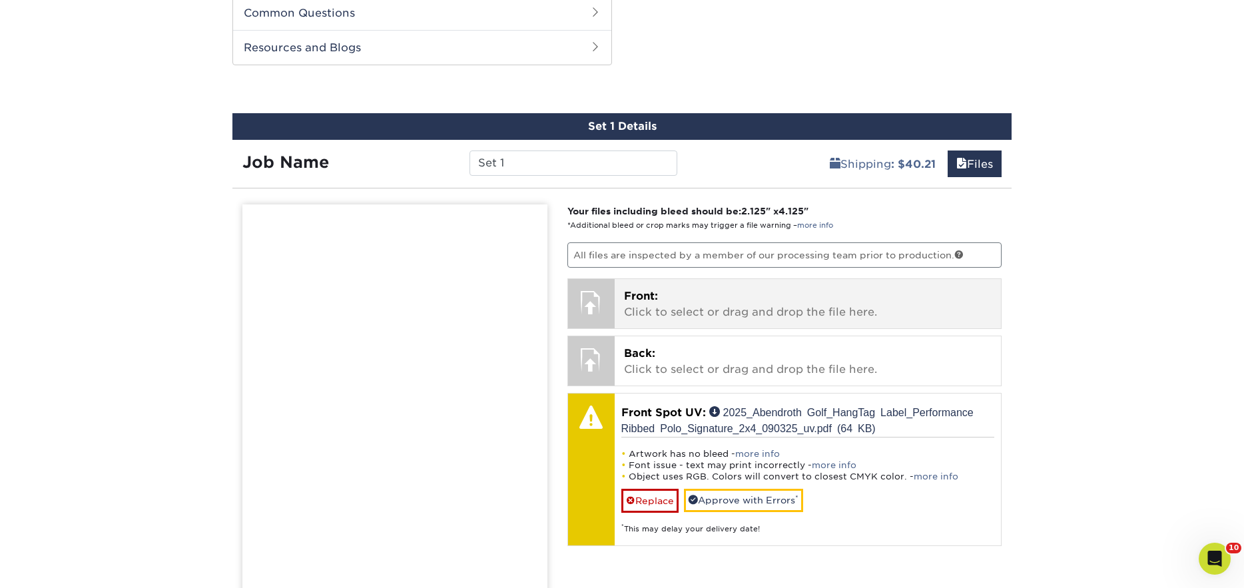
click at [671, 304] on p "Front: Click to select or drag and drop the file here." at bounding box center [808, 304] width 368 height 32
click at [652, 302] on p "Front: Click to select or drag and drop the file here." at bounding box center [808, 304] width 368 height 32
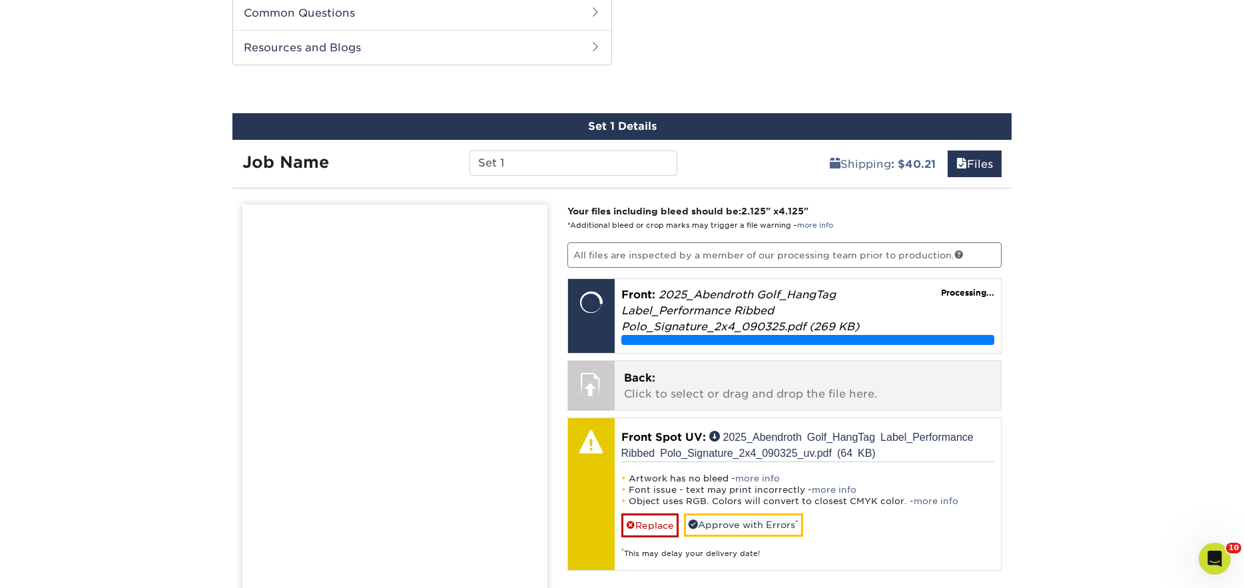
click at [674, 382] on p "Back: Click to select or drag and drop the file here." at bounding box center [808, 386] width 368 height 32
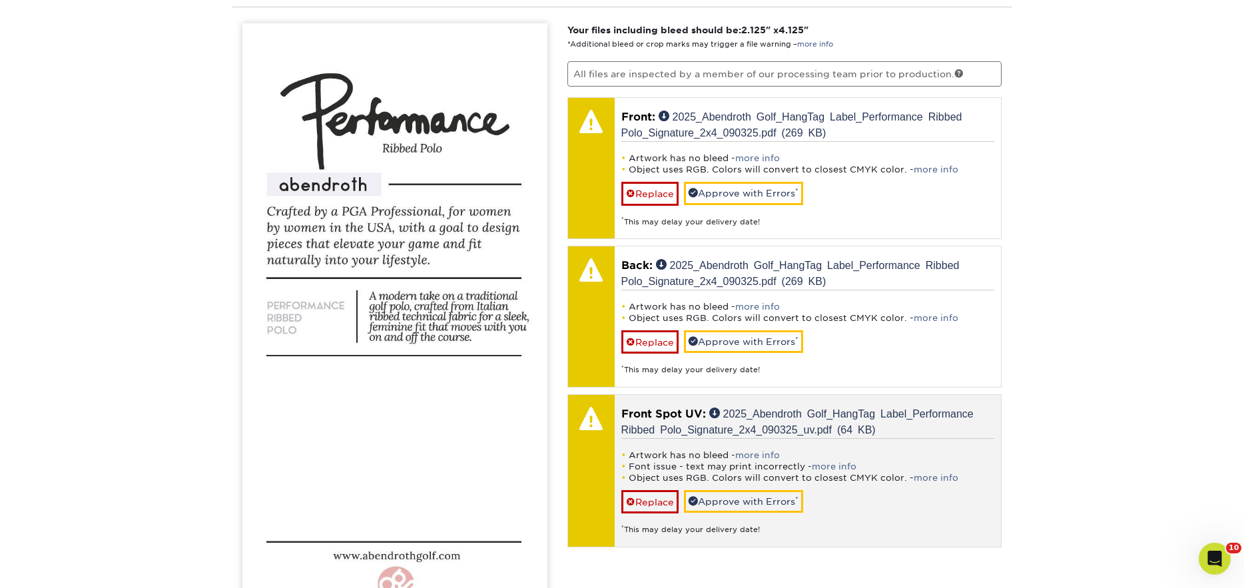
scroll to position [815, 0]
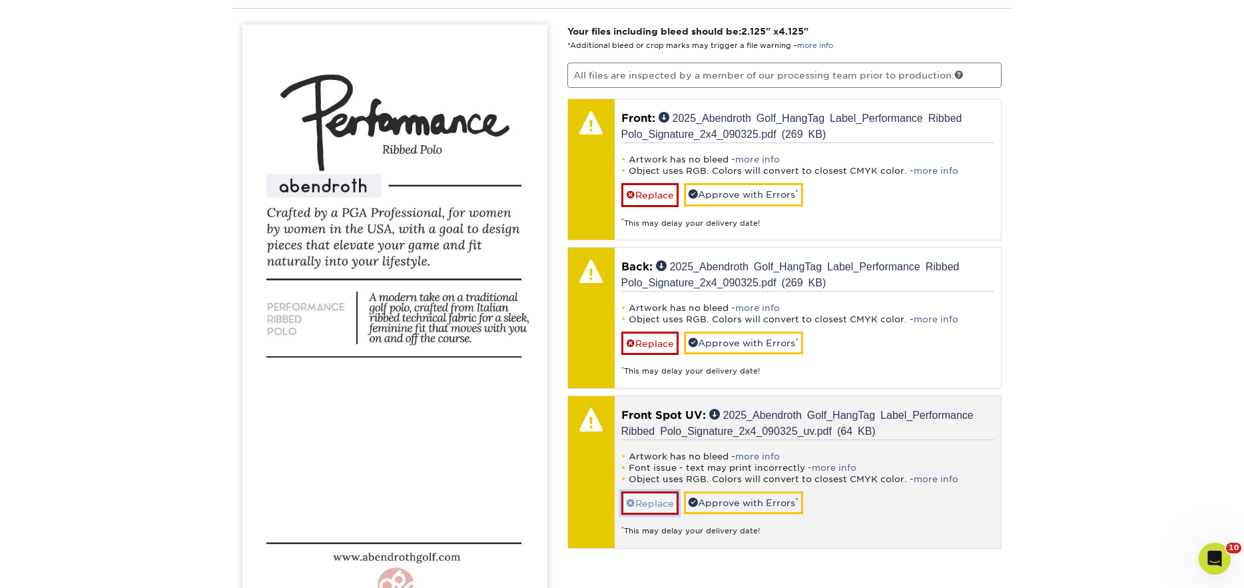
click at [656, 507] on link "Replace" at bounding box center [649, 503] width 57 height 23
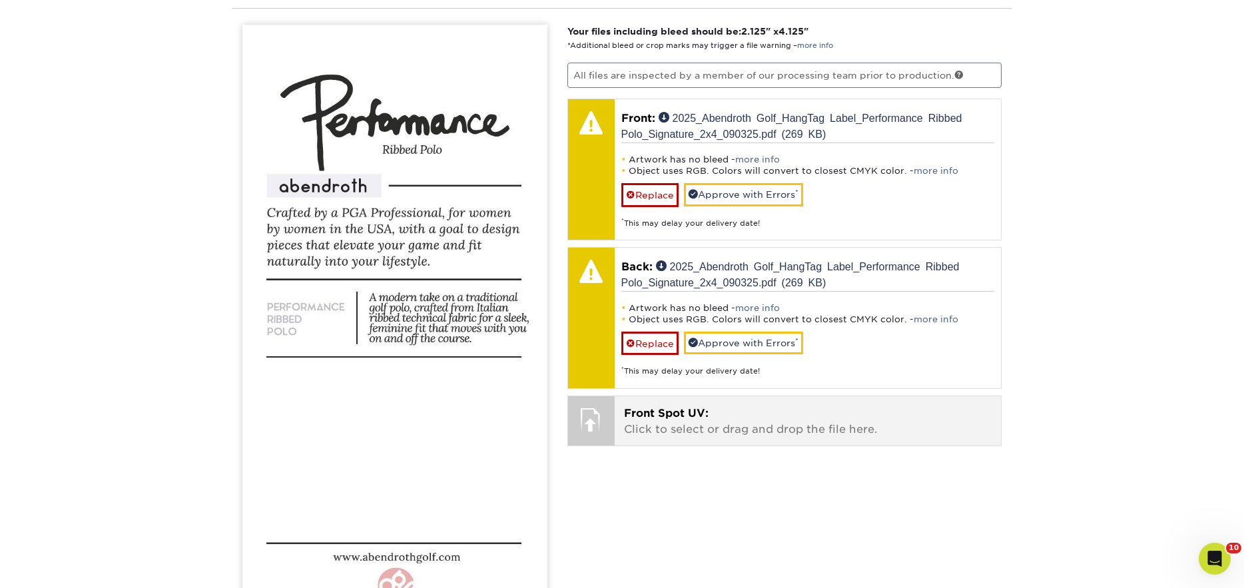
click at [667, 428] on p "Front Spot UV: Click to select or drag and drop the file here." at bounding box center [808, 422] width 368 height 32
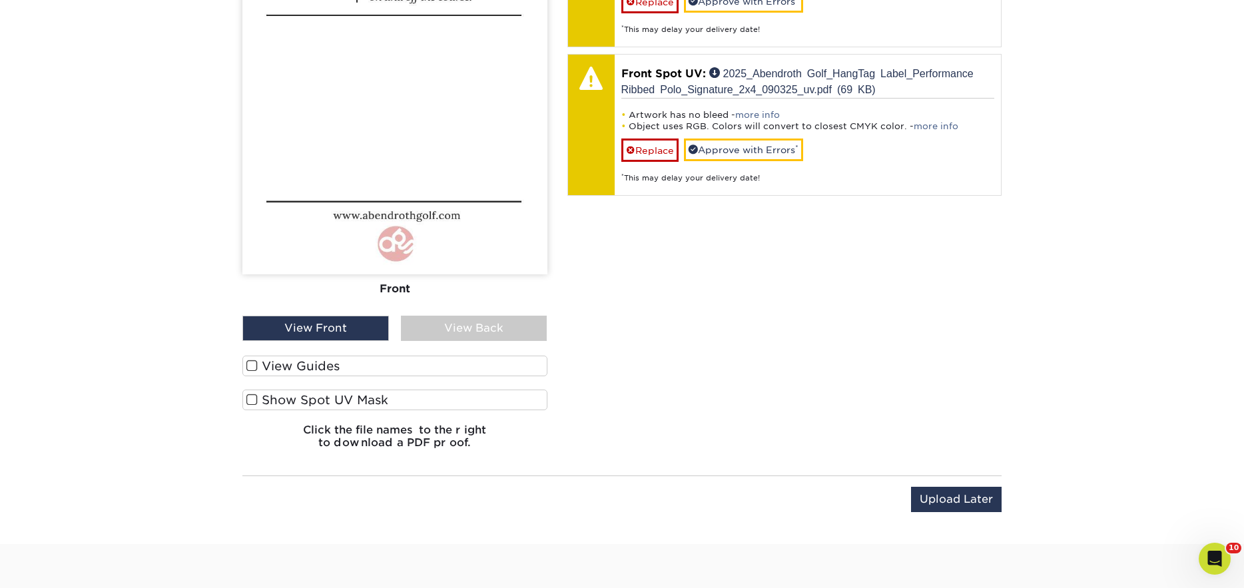
click at [314, 364] on label "View Guides" at bounding box center [394, 366] width 305 height 21
click at [0, 0] on input "View Guides" at bounding box center [0, 0] width 0 height 0
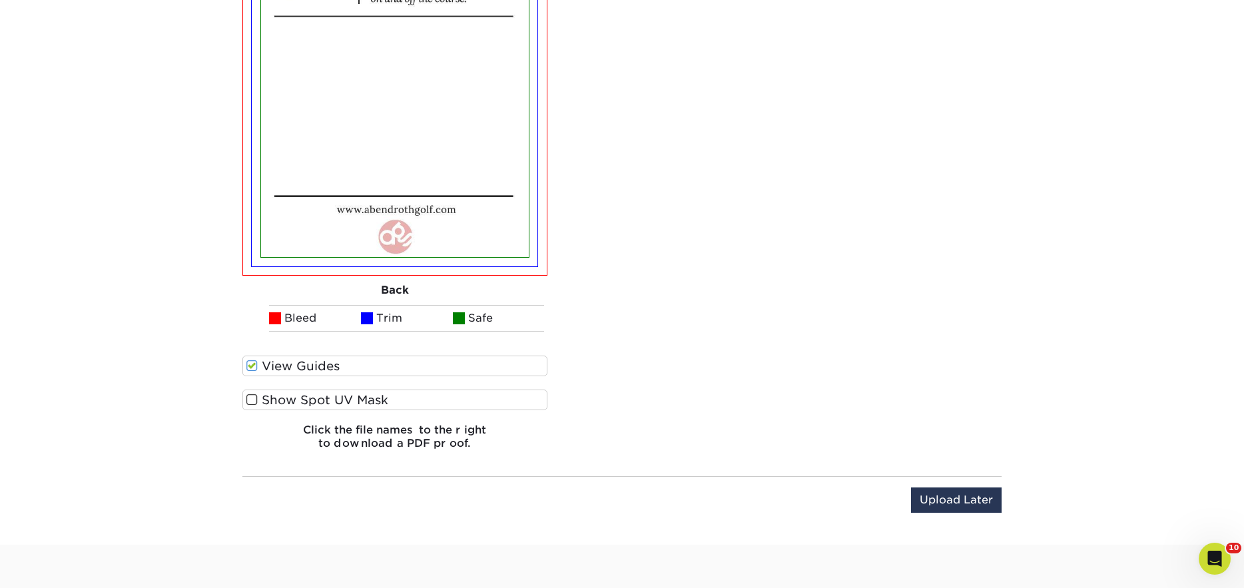
click at [302, 406] on label "Show Spot UV Mask" at bounding box center [394, 400] width 305 height 21
click at [0, 0] on input "Show Spot UV Mask" at bounding box center [0, 0] width 0 height 0
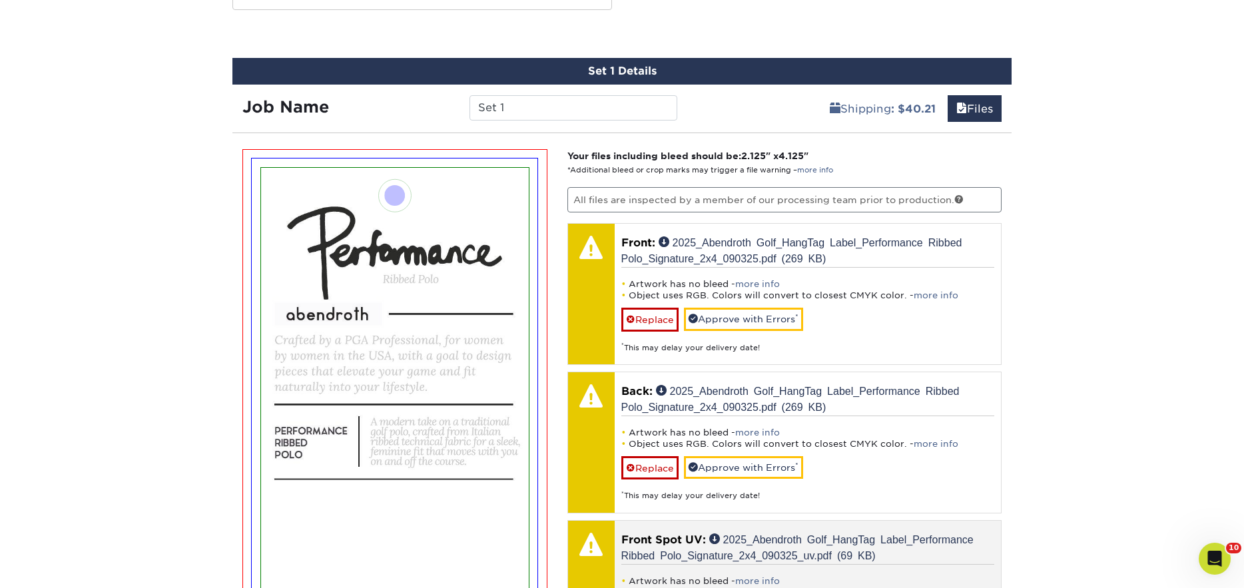
scroll to position [673, 0]
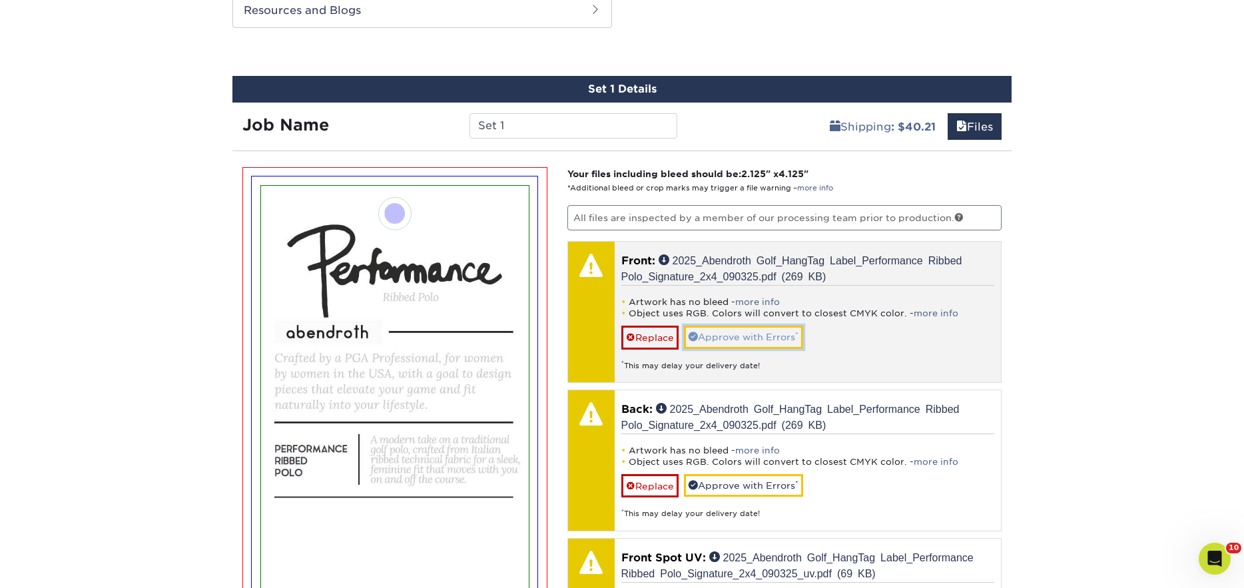
click at [731, 340] on link "Approve with Errors *" at bounding box center [743, 337] width 119 height 23
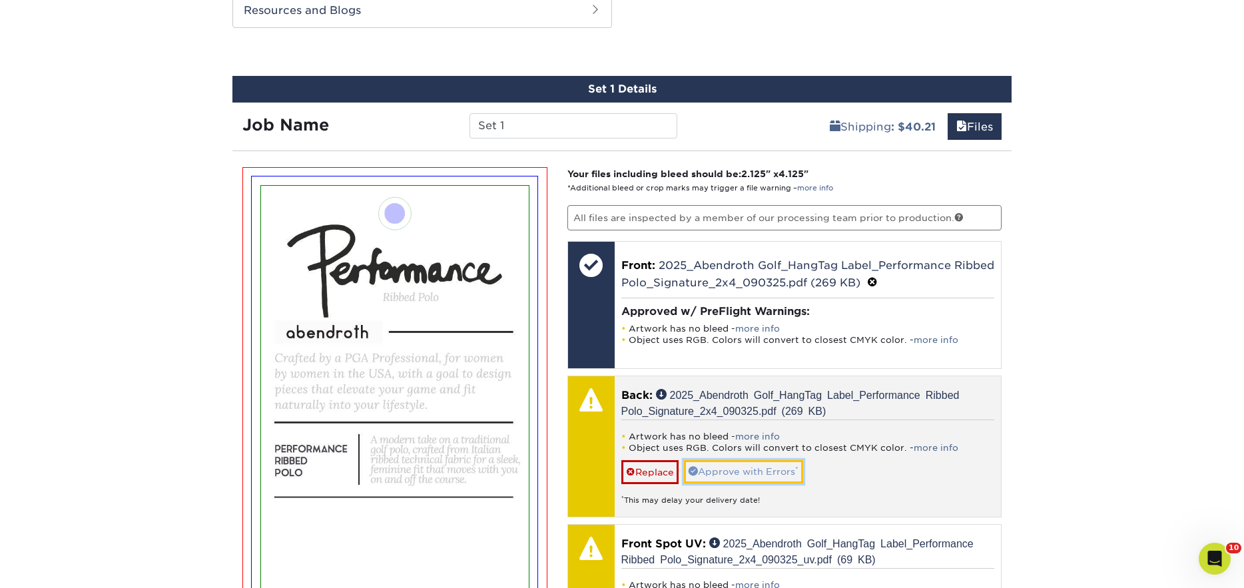
click at [731, 475] on link "Approve with Errors *" at bounding box center [743, 471] width 119 height 23
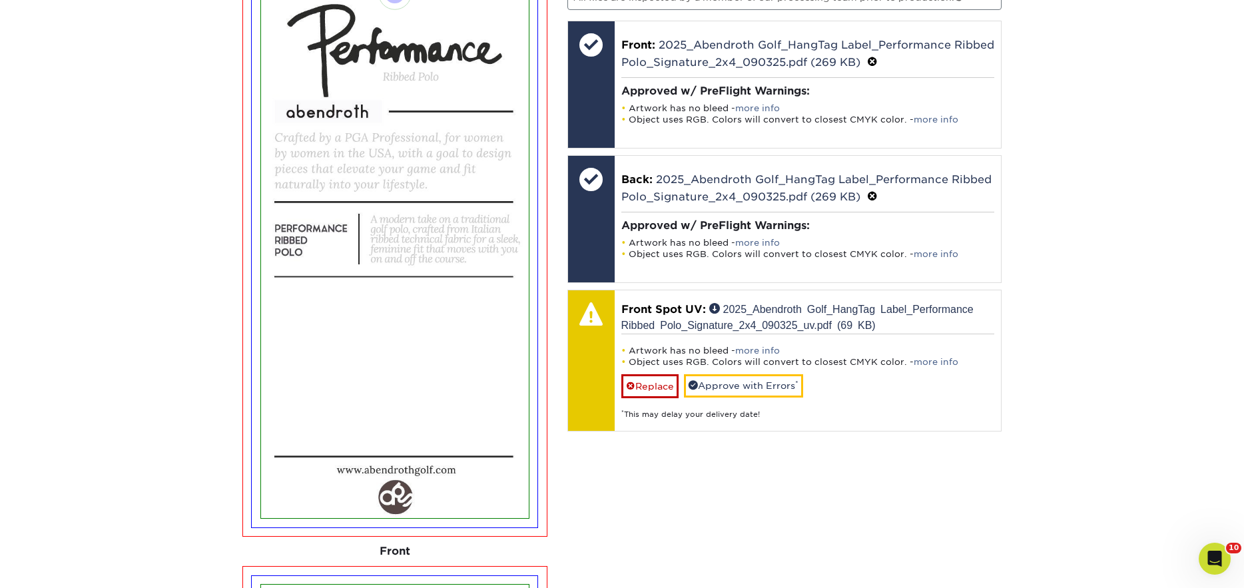
scroll to position [898, 0]
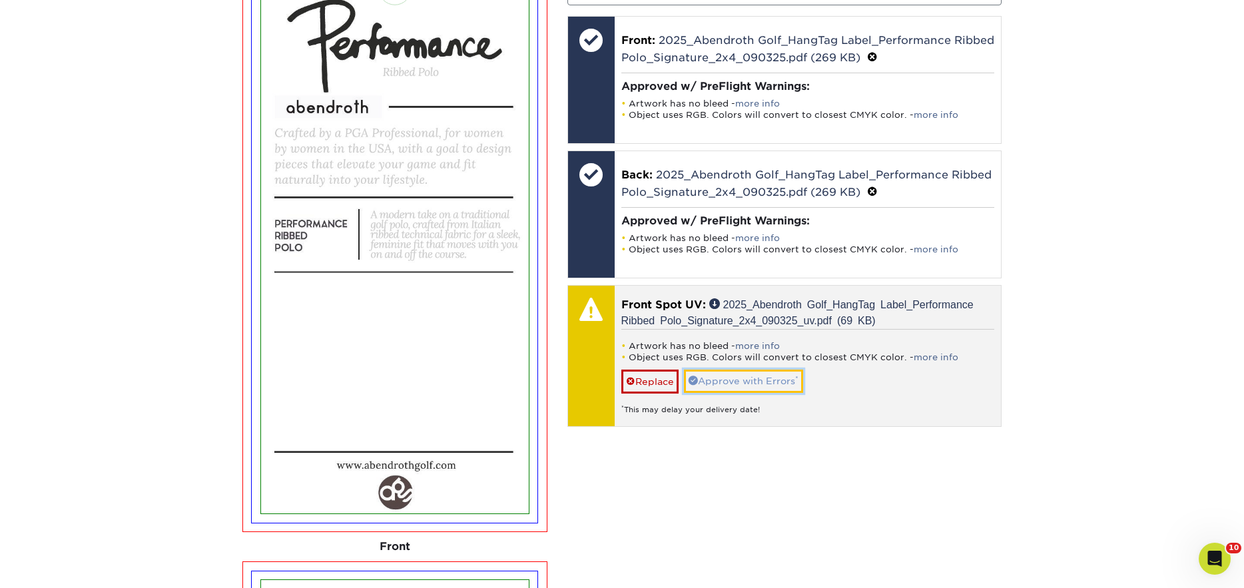
click at [761, 380] on link "Approve with Errors *" at bounding box center [743, 381] width 119 height 23
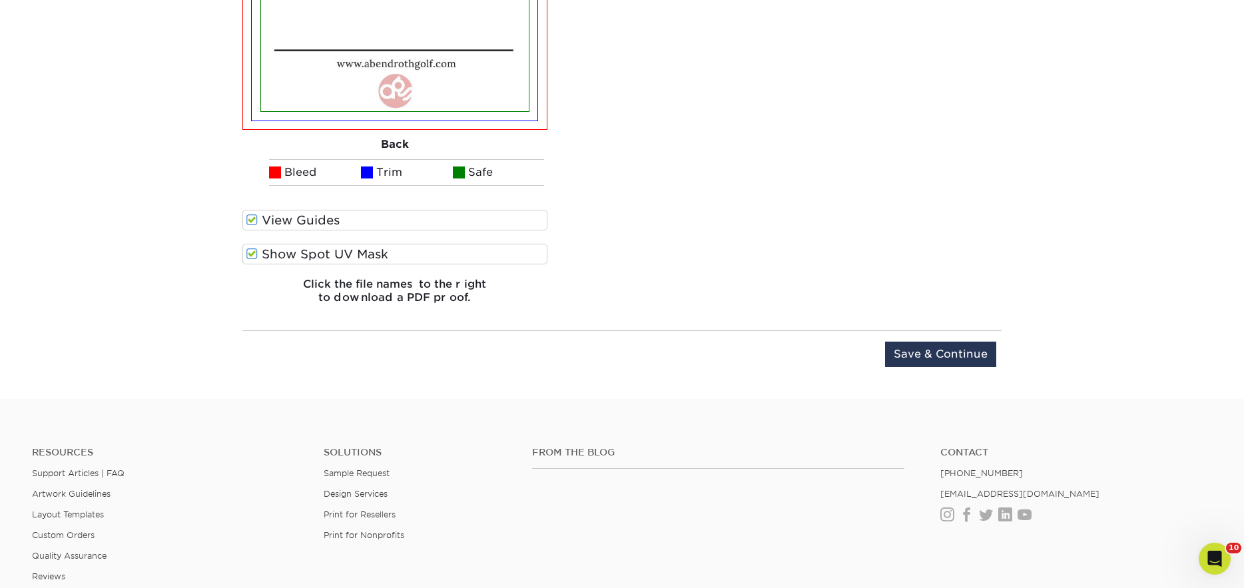
scroll to position [1939, 0]
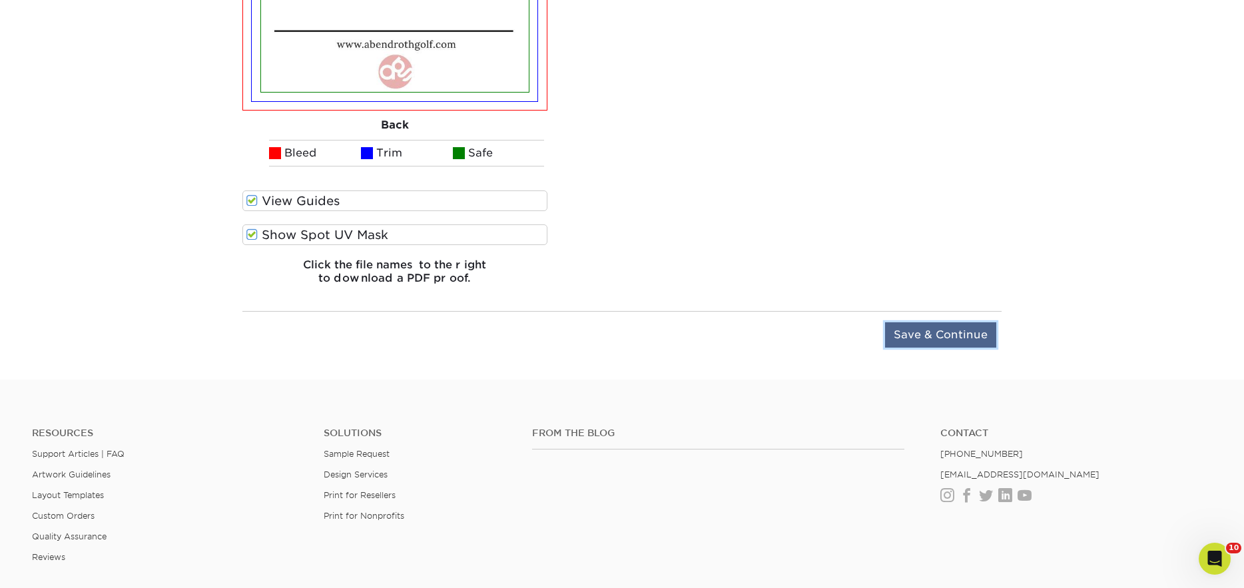
click at [961, 341] on input "Save & Continue" at bounding box center [940, 334] width 111 height 25
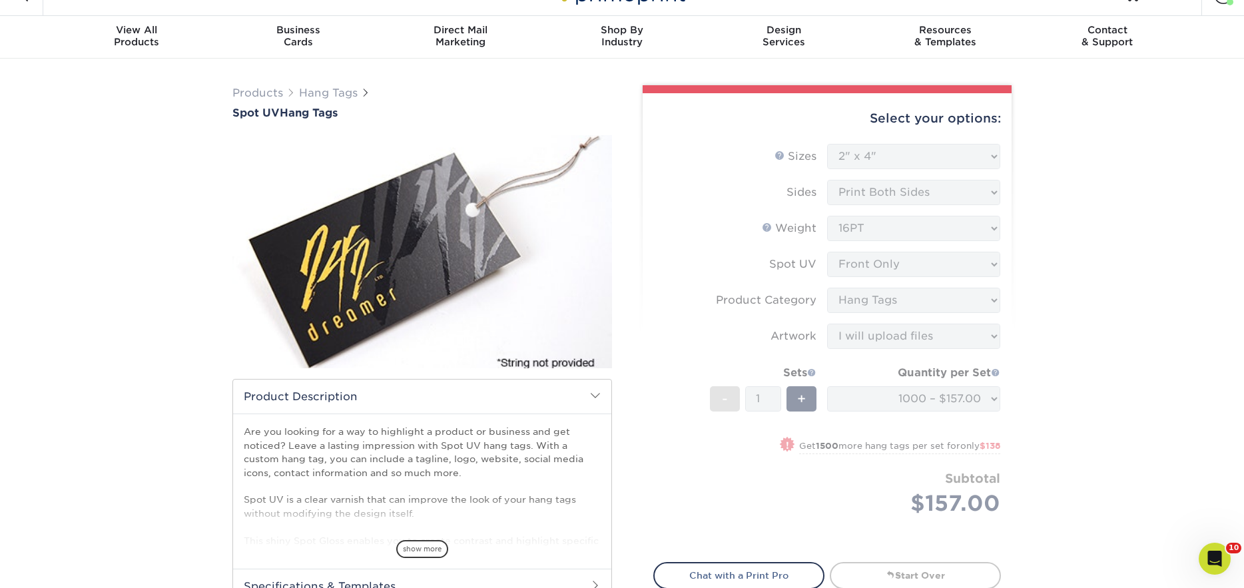
scroll to position [0, 0]
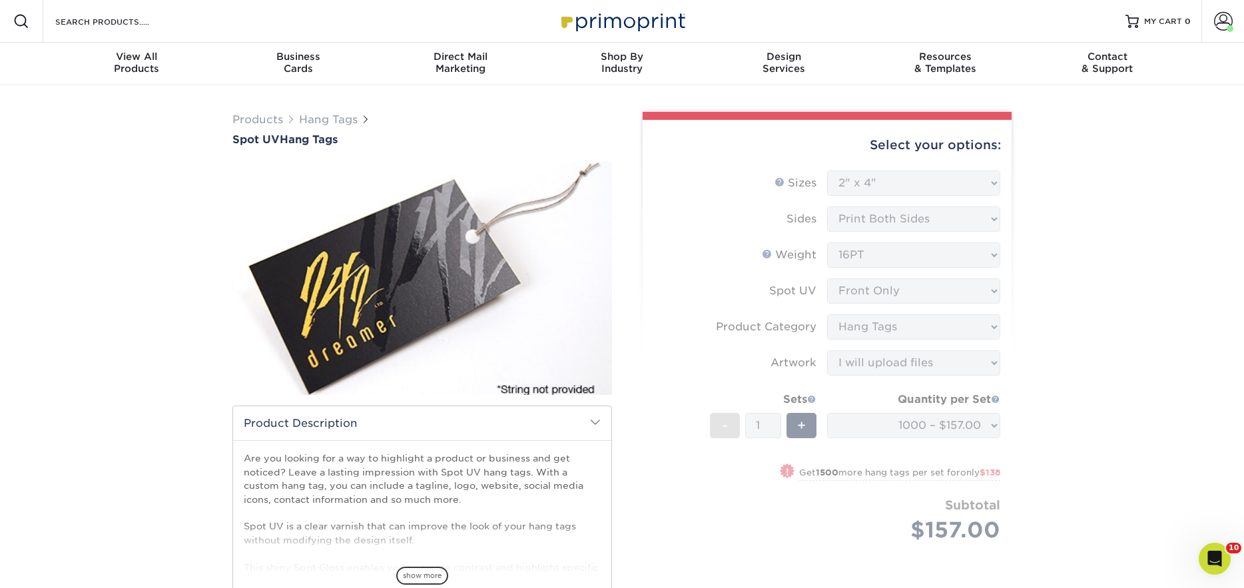
click at [905, 171] on form "Sizes Help Sizes Please Select 1.5" x 3.5" 1.75" x 3.5" 2" x 2" 2" x 3.5" 2" x …" at bounding box center [827, 372] width 348 height 403
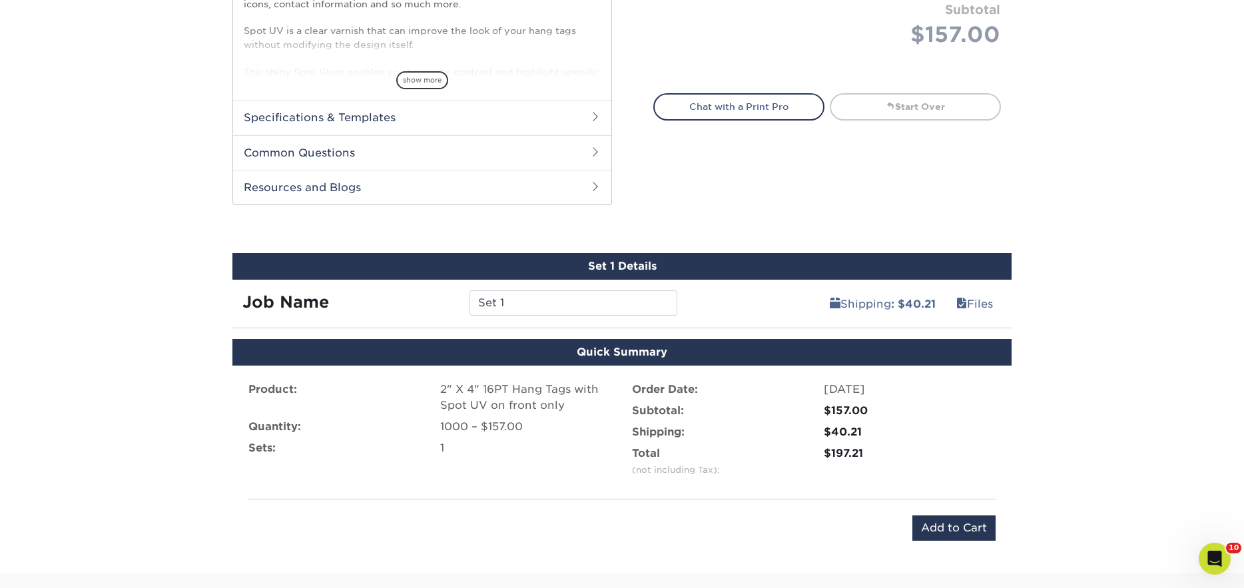
scroll to position [576, 0]
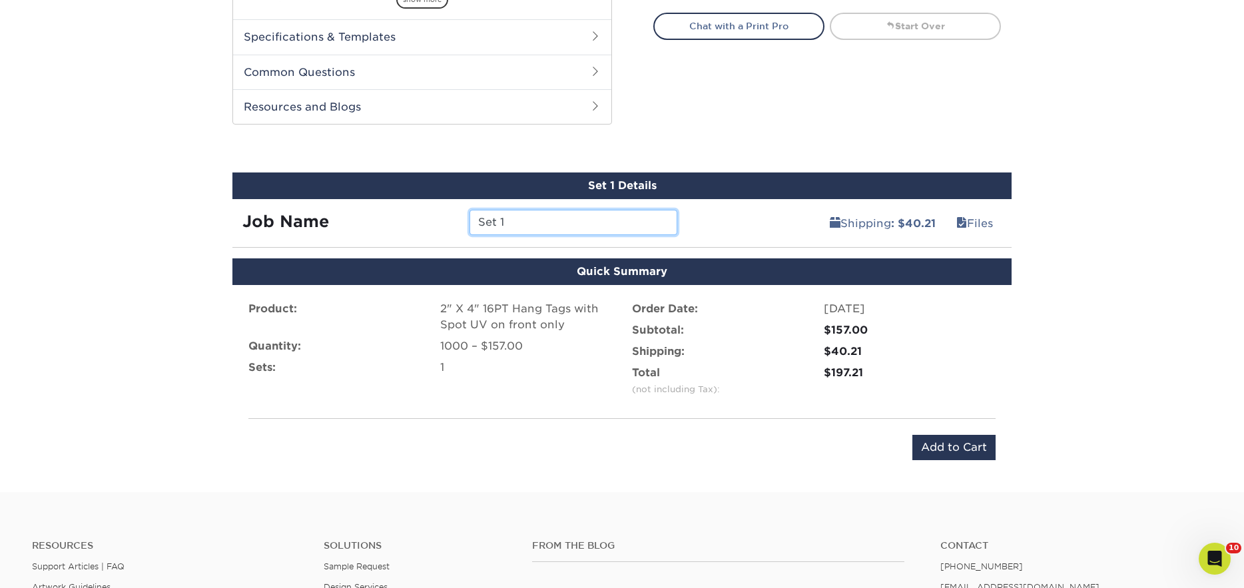
click at [566, 226] on input "Set 1" at bounding box center [573, 222] width 207 height 25
drag, startPoint x: 566, startPoint y: 226, endPoint x: 463, endPoint y: 221, distance: 103.4
click at [463, 221] on div "Set 1" at bounding box center [573, 222] width 227 height 25
type input "Performance Ribbed Polo"
click at [937, 442] on input "Add to Cart" at bounding box center [954, 447] width 83 height 25
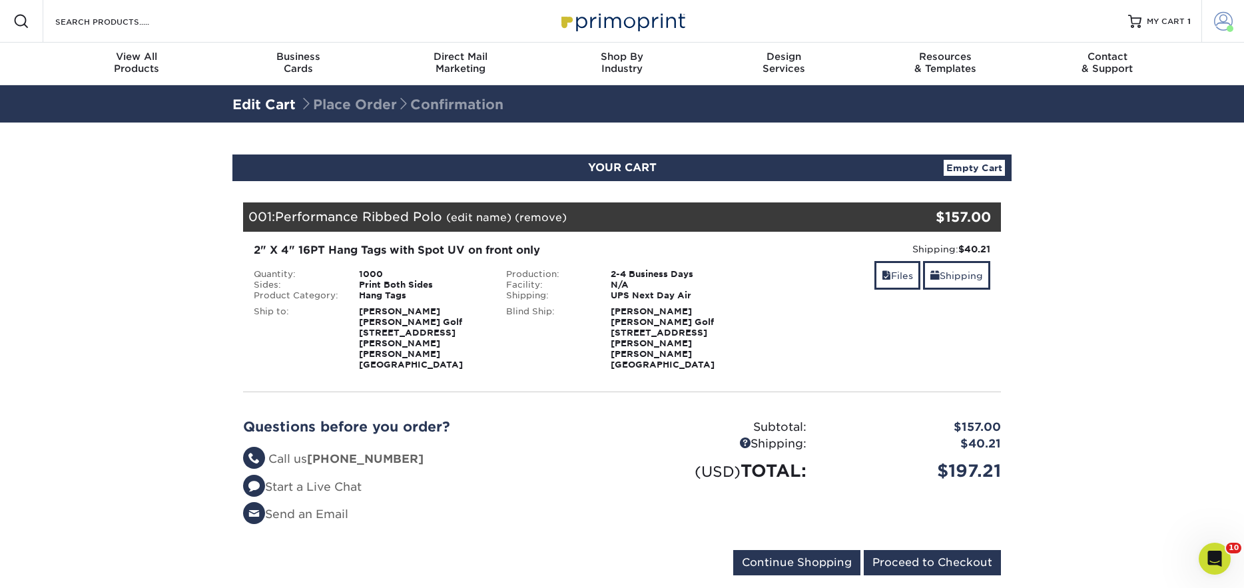
click at [1219, 19] on span at bounding box center [1223, 21] width 19 height 19
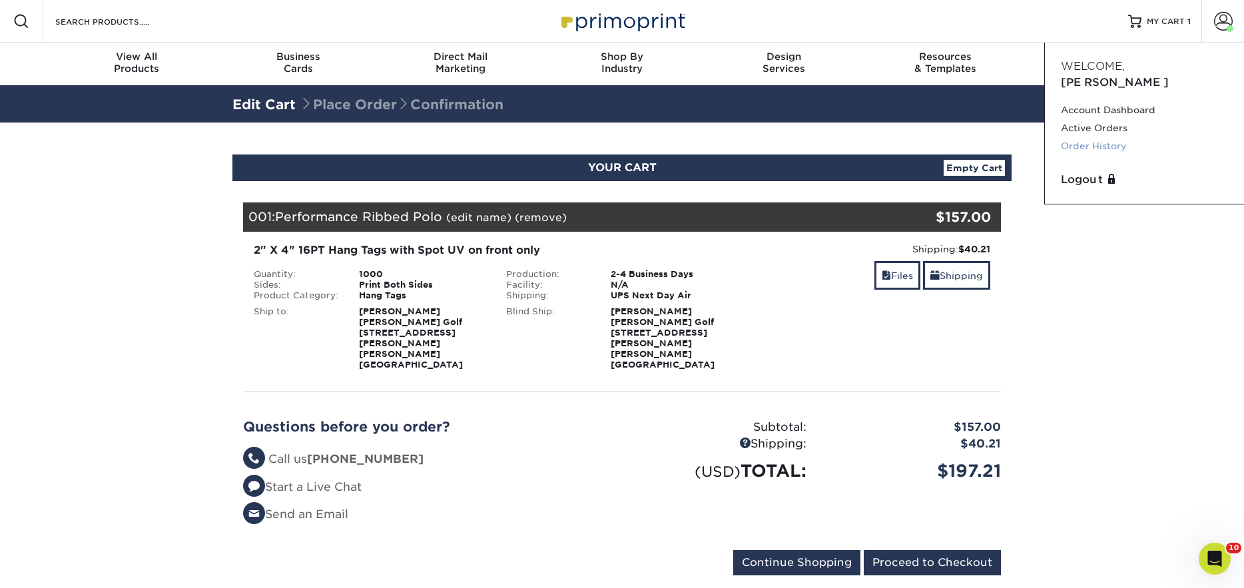
click at [1114, 137] on link "Order History" at bounding box center [1144, 146] width 167 height 18
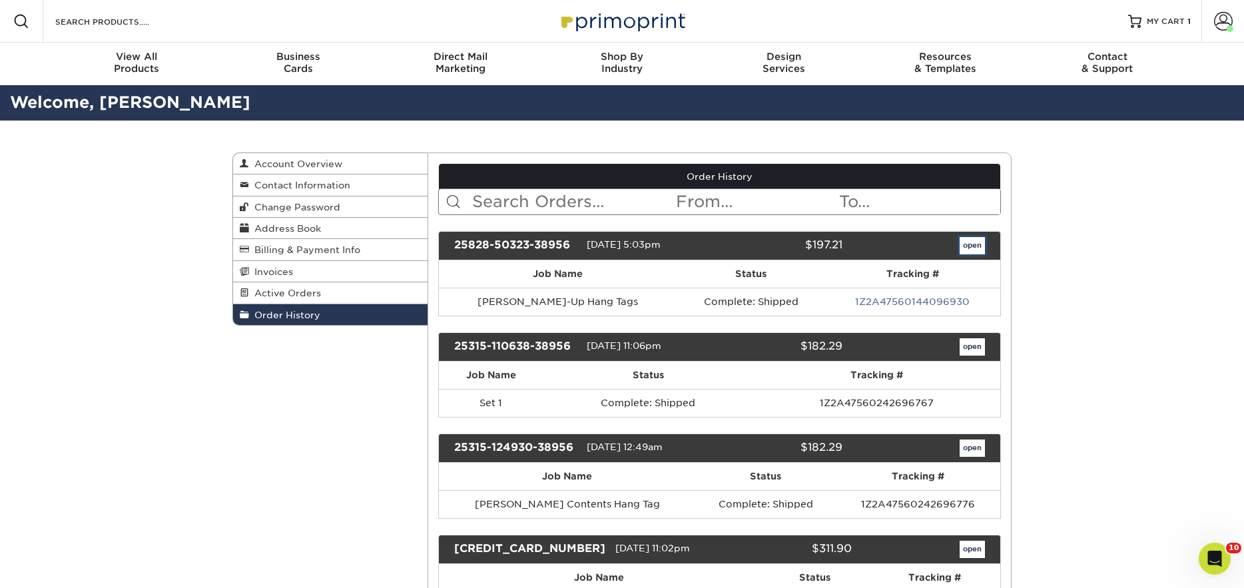
click at [961, 242] on link "open" at bounding box center [972, 245] width 25 height 17
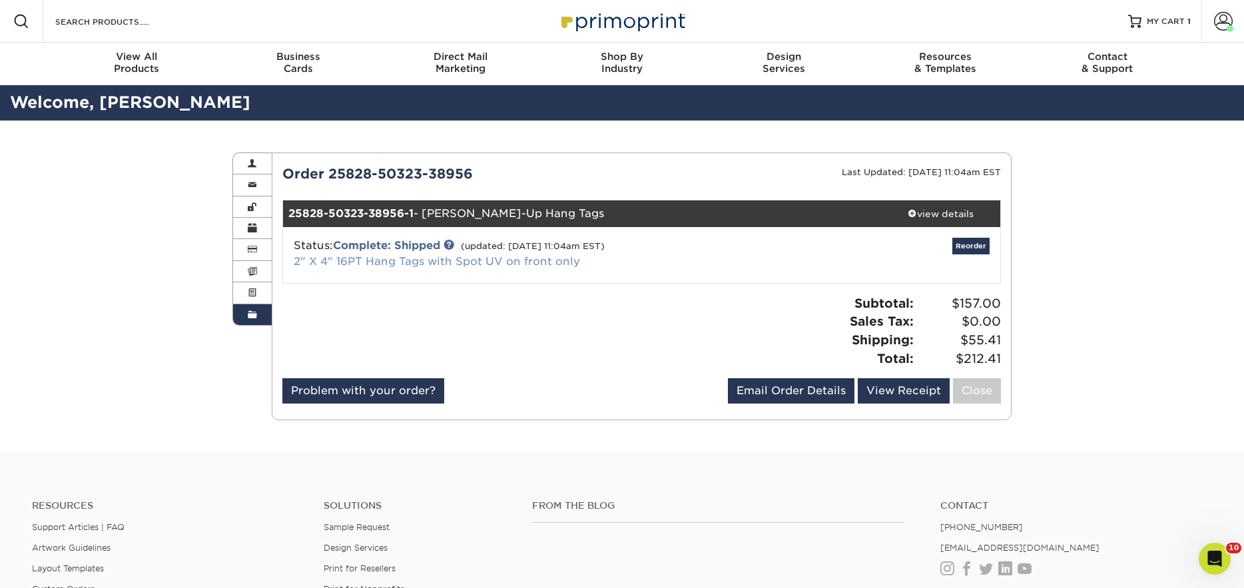
click at [413, 262] on link "2" X 4" 16PT Hang Tags with Spot UV on front only" at bounding box center [437, 261] width 286 height 13
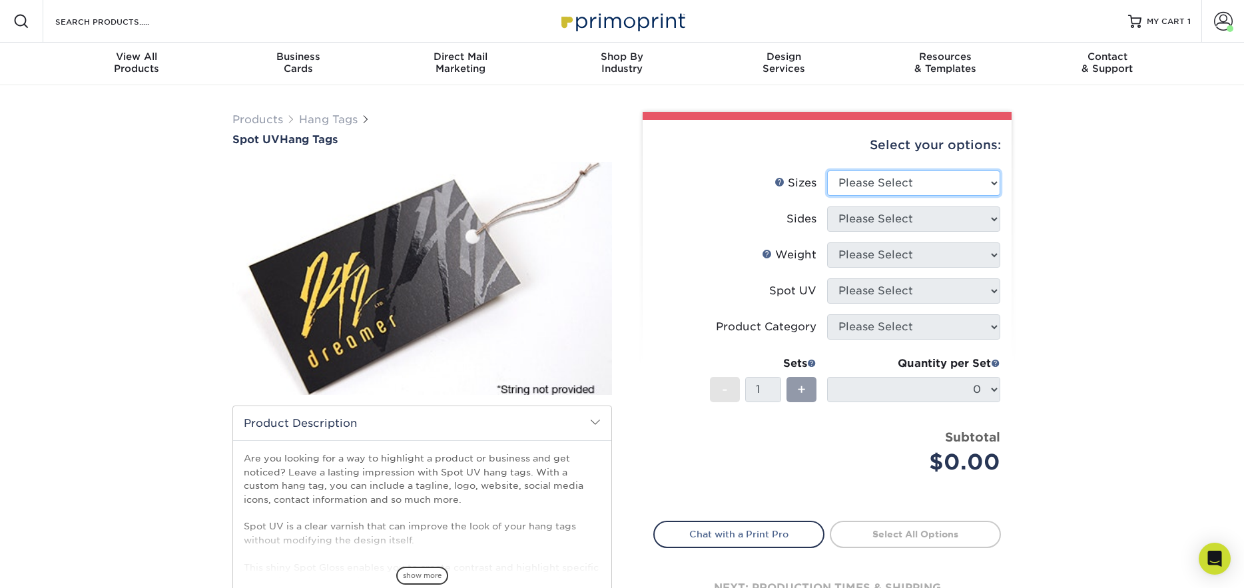
click at [951, 173] on select "Please Select 1.5" x 3.5" 1.75" x 3.5" 2" x 2" 2" x 3.5" 2" x 4" 2" x 6" 2.5" x…" at bounding box center [913, 183] width 173 height 25
select select "2.00x4.00"
click at [827, 171] on select "Please Select 1.5" x 3.5" 1.75" x 3.5" 2" x 2" 2" x 3.5" 2" x 4" 2" x 6" 2.5" x…" at bounding box center [913, 183] width 173 height 25
click at [945, 218] on select "Please Select Print Both Sides Print Front Only" at bounding box center [913, 218] width 173 height 25
select select "13abbda7-1d64-4f25-8bb2-c179b224825d"
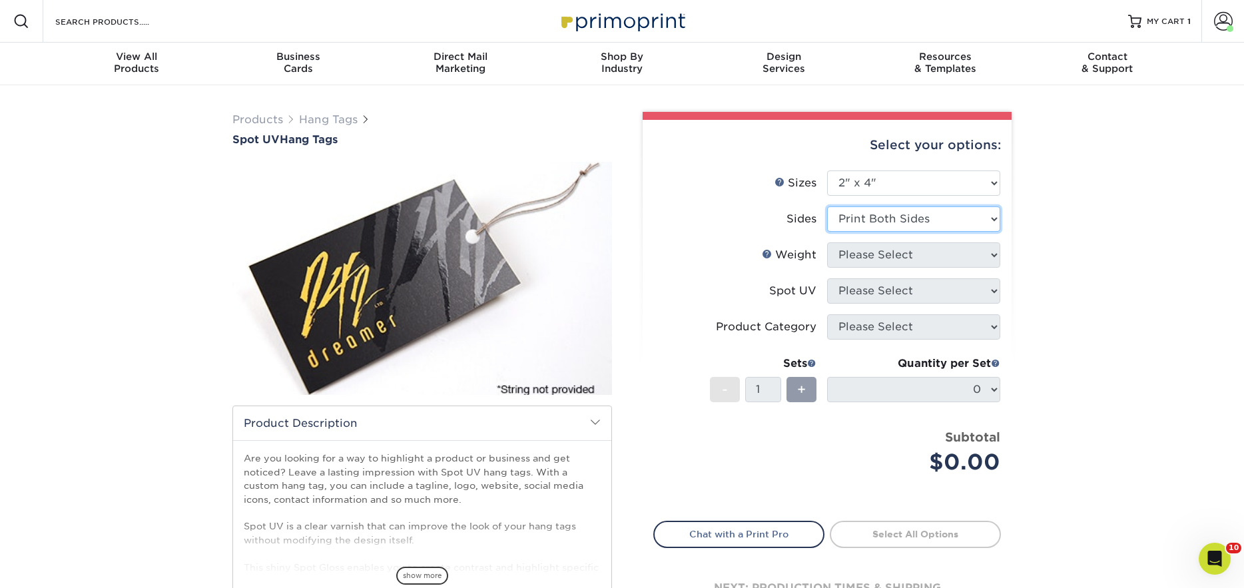
click at [827, 206] on select "Please Select Print Both Sides Print Front Only" at bounding box center [913, 218] width 173 height 25
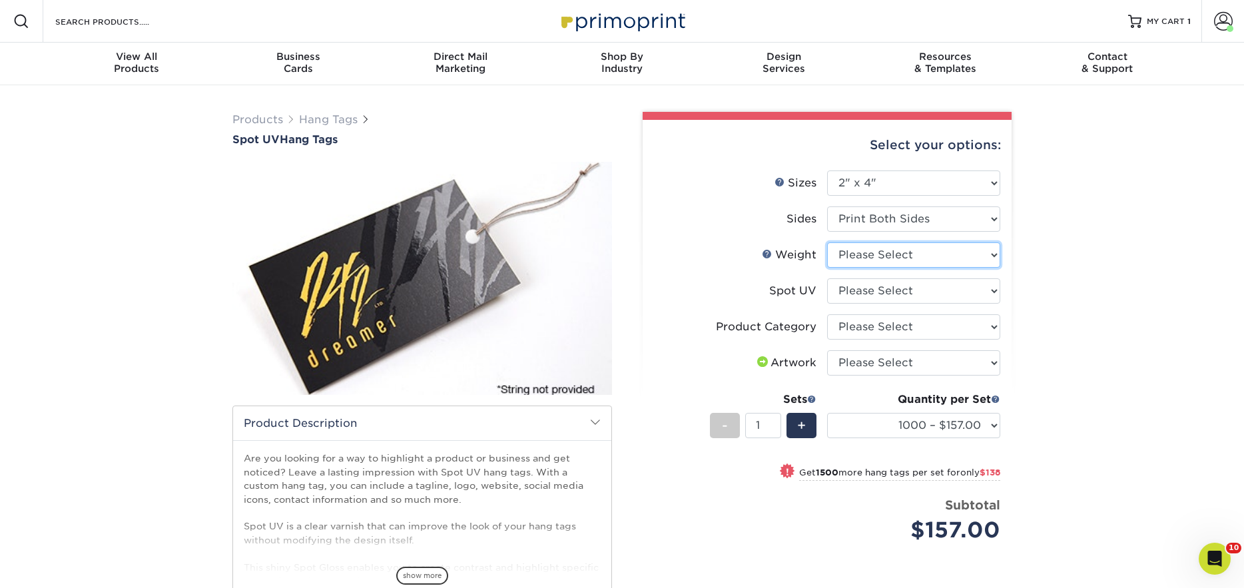
click at [939, 252] on select "Please Select 16PT" at bounding box center [913, 254] width 173 height 25
select select "16PT"
click at [827, 242] on select "Please Select 16PT" at bounding box center [913, 254] width 173 height 25
click at [925, 290] on select "Please Select Front Only" at bounding box center [913, 290] width 173 height 25
select select "1"
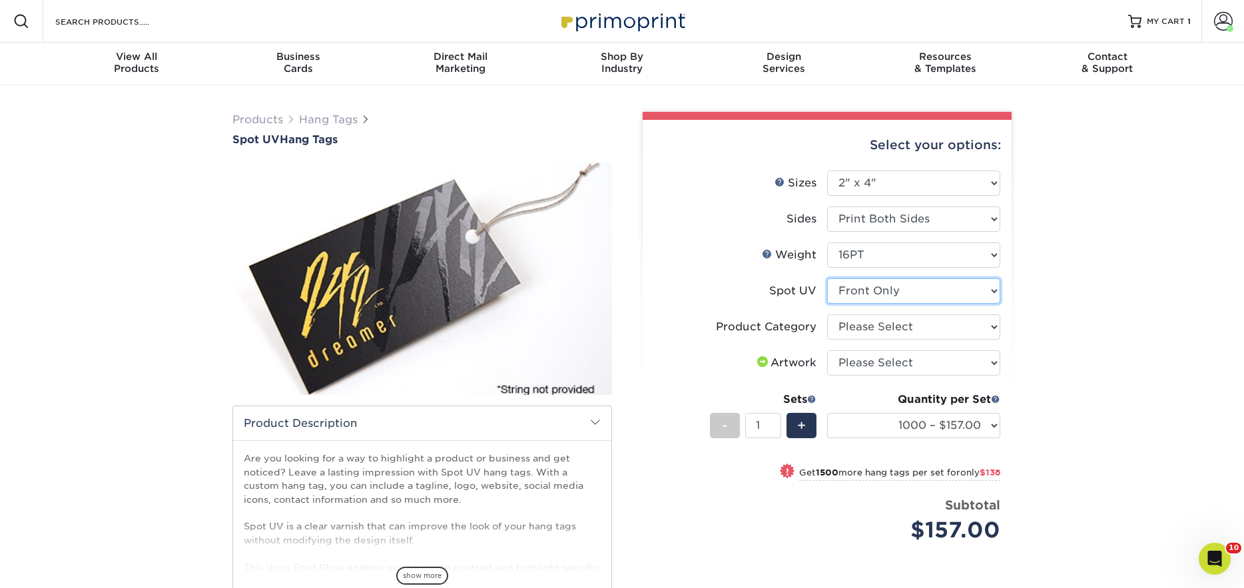
click at [827, 278] on select "Please Select Front Only" at bounding box center [913, 290] width 173 height 25
click at [917, 328] on select "Please Select Hang Tags" at bounding box center [913, 326] width 173 height 25
select select "428aa75b-4ae7-4398-9e0a-74f4b33909ed"
click at [827, 314] on select "Please Select Hang Tags" at bounding box center [913, 326] width 173 height 25
click at [910, 365] on select "Please Select I will upload files I need a design - $75" at bounding box center [913, 362] width 173 height 25
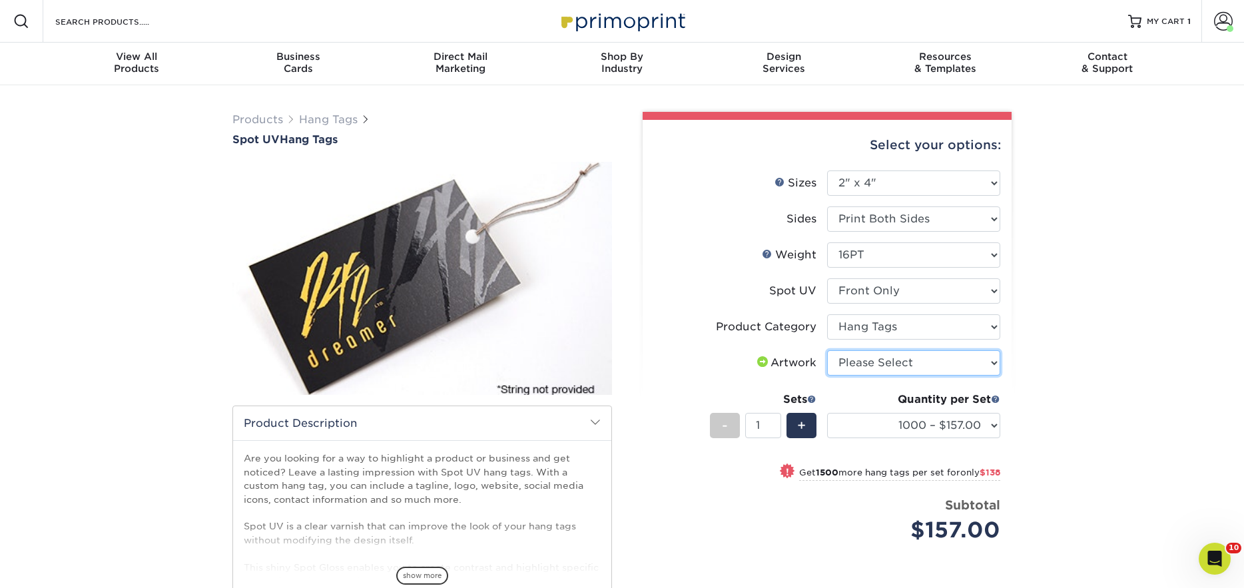
select select "upload"
click at [827, 350] on select "Please Select I will upload files I need a design - $75" at bounding box center [913, 362] width 173 height 25
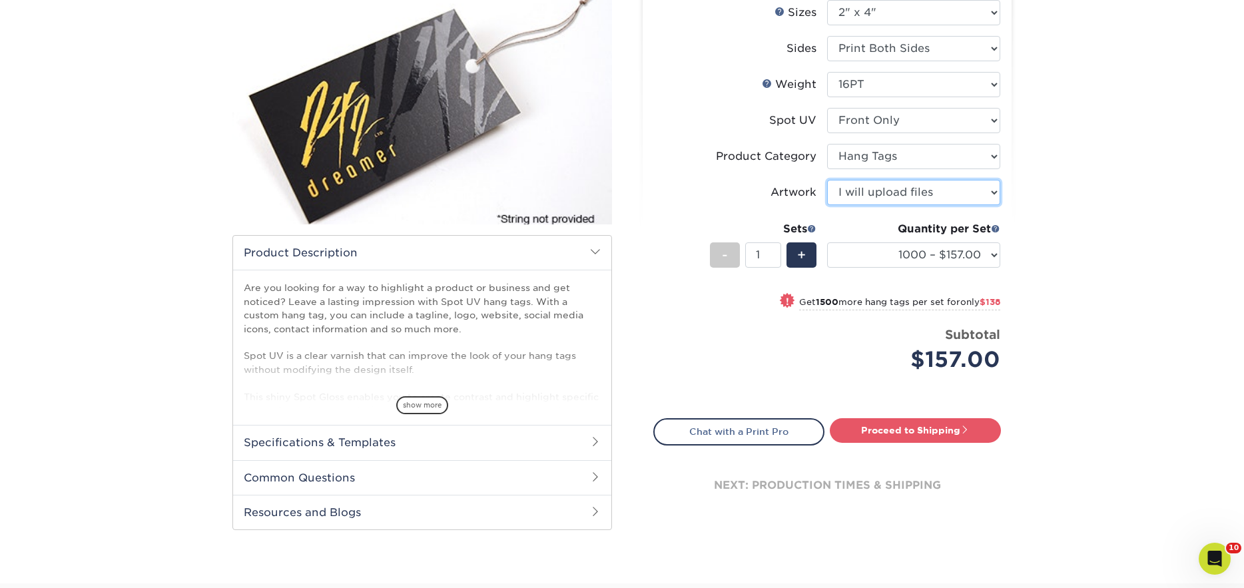
scroll to position [177, 0]
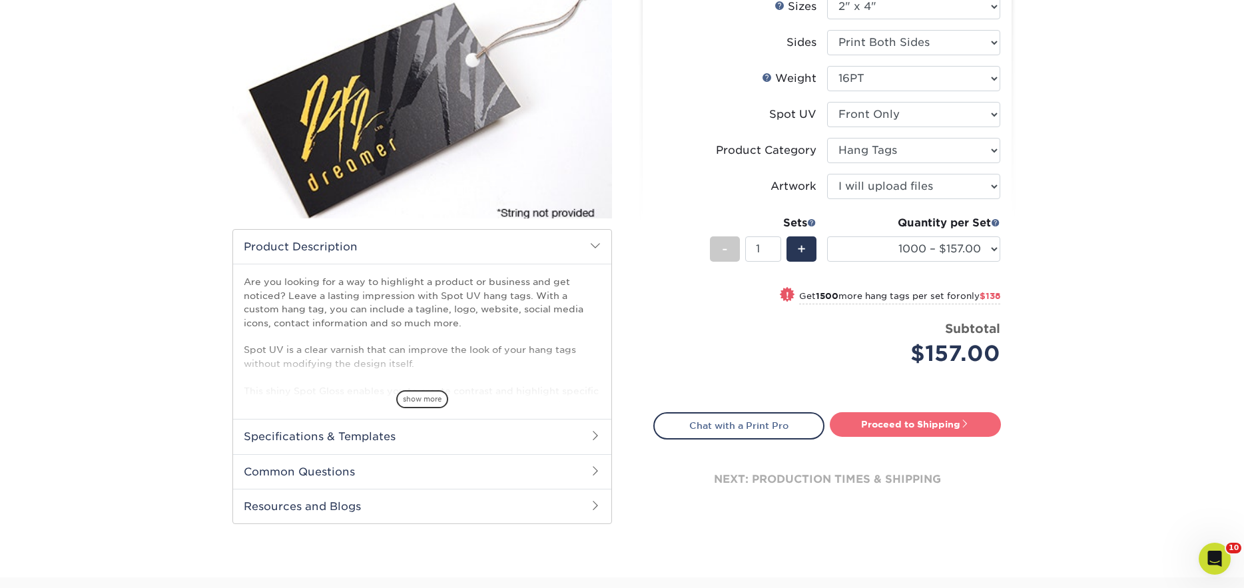
click at [905, 429] on link "Proceed to Shipping" at bounding box center [915, 424] width 171 height 24
type input "Set 1"
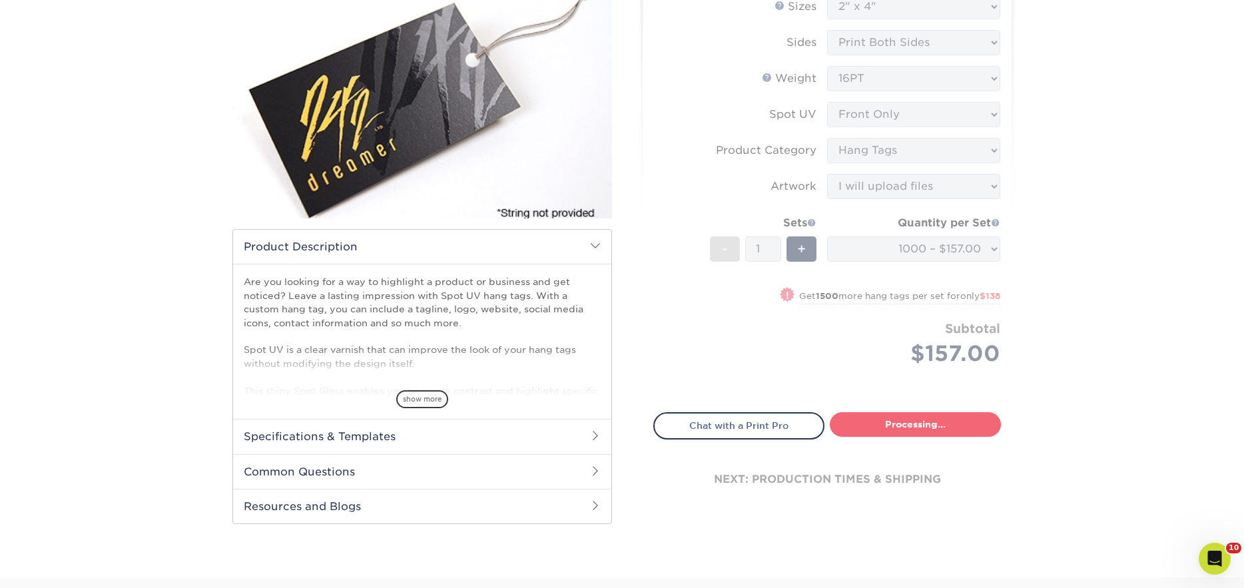
select select "b860b0a1-aa4e-49c4-a85f-35f0f8a6cf70"
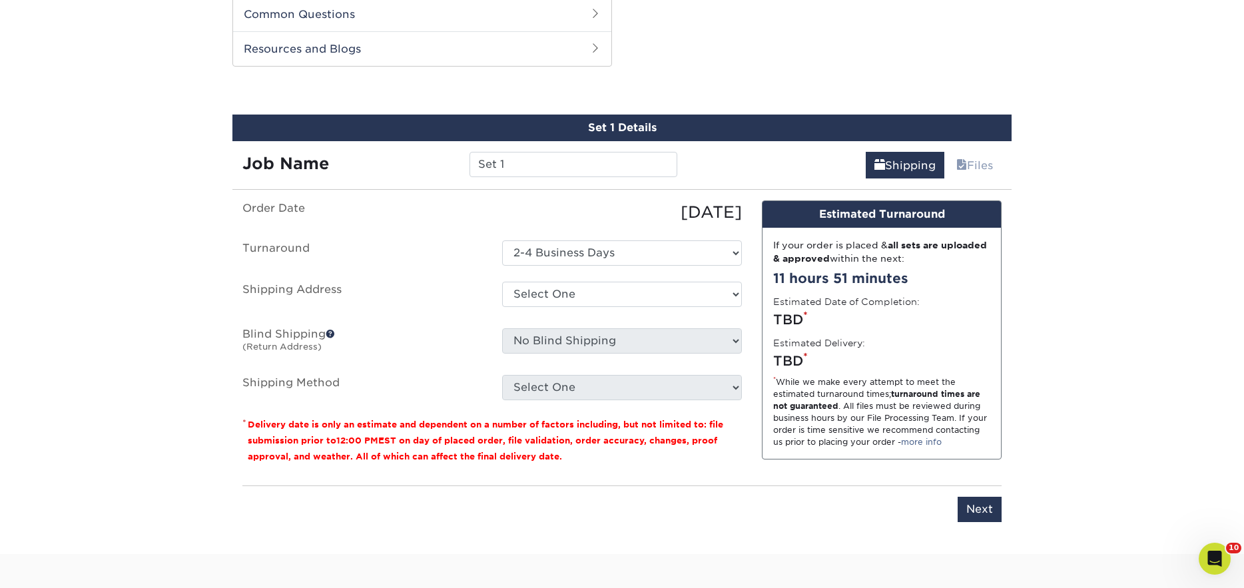
scroll to position [635, 0]
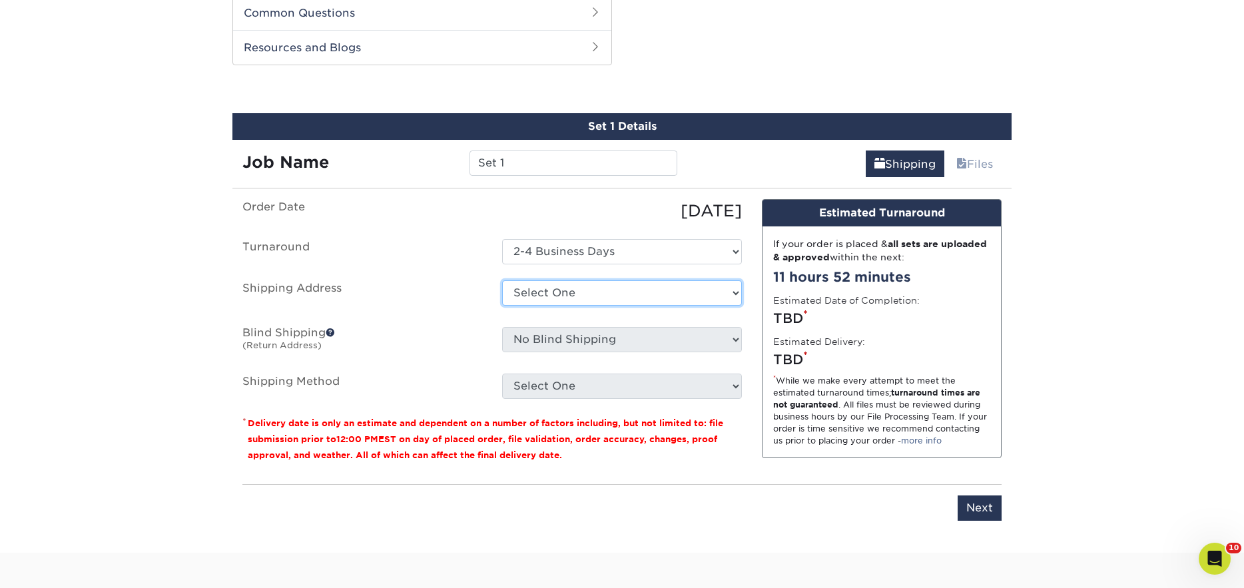
click at [628, 294] on select "Select One Emily Farrell + Add New Address" at bounding box center [622, 292] width 240 height 25
select select "198049"
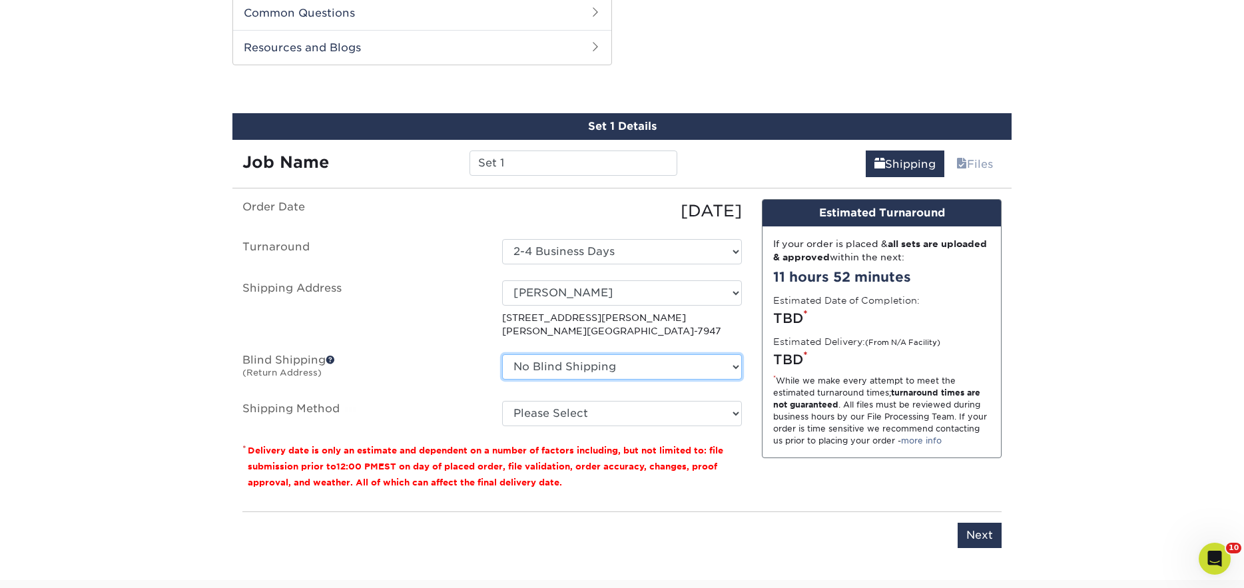
click at [608, 366] on select "No Blind Shipping Emily Farrell + Add New Address" at bounding box center [622, 366] width 240 height 25
select select "198049"
click at [502, 354] on select "No Blind Shipping Emily Farrell + Add New Address" at bounding box center [622, 366] width 240 height 25
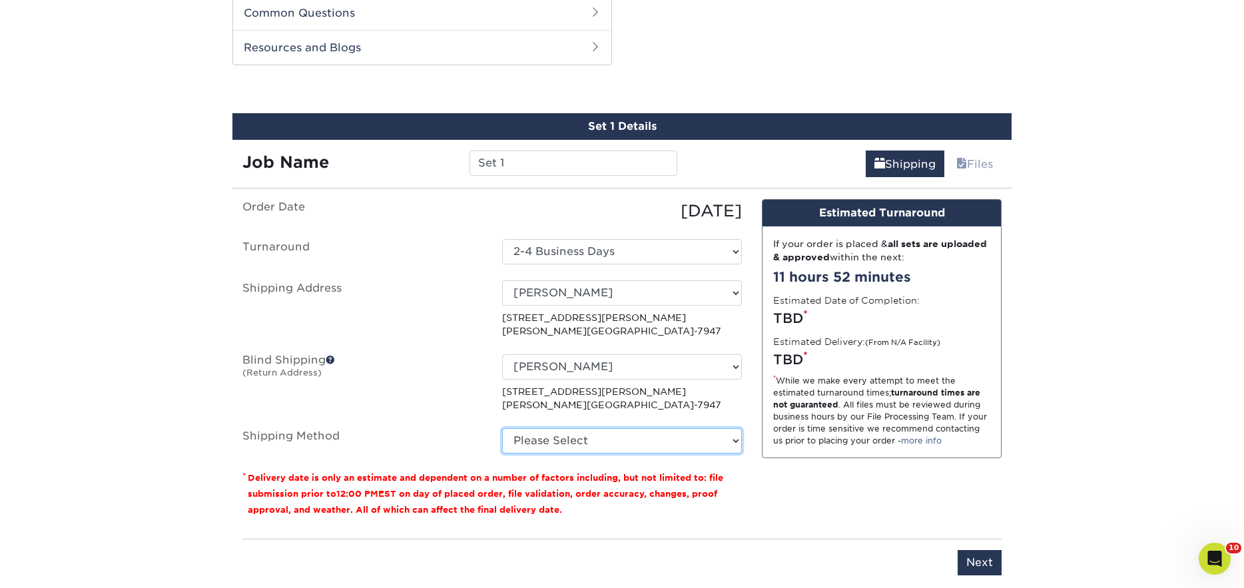
click at [591, 443] on select "Please Select UPS Ground (+$19.97) UPS 3 Day Select (+$24.76) UPS 2nd Day Air (…" at bounding box center [622, 440] width 240 height 25
select select "01"
click at [502, 428] on select "Please Select UPS Ground (+$19.97) UPS 3 Day Select (+$24.76) UPS 2nd Day Air (…" at bounding box center [622, 440] width 240 height 25
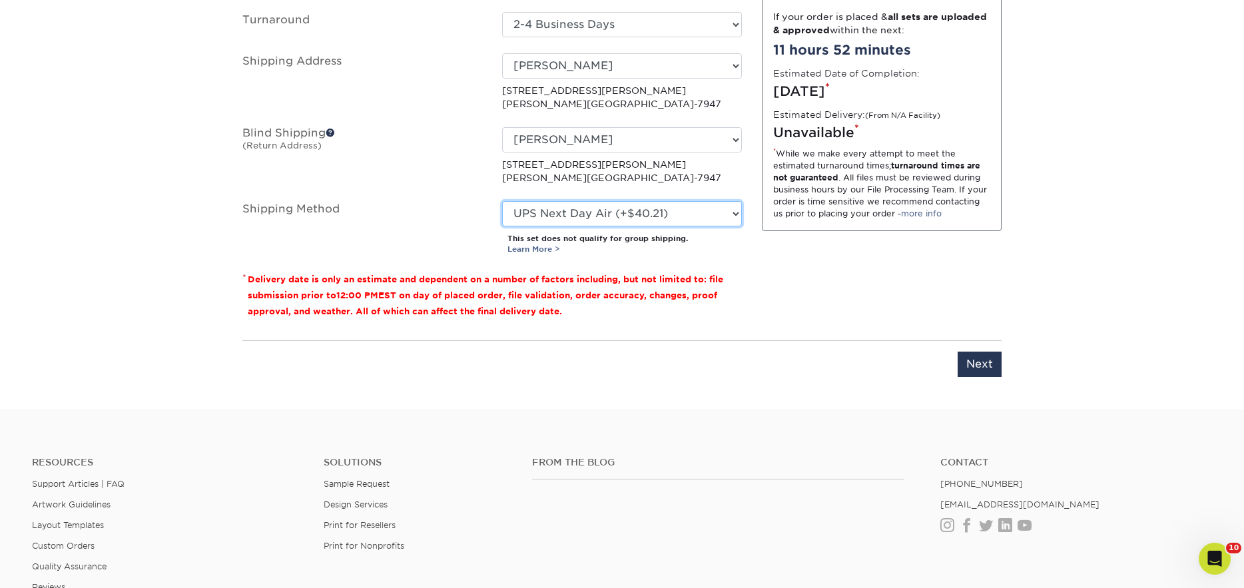
scroll to position [895, 0]
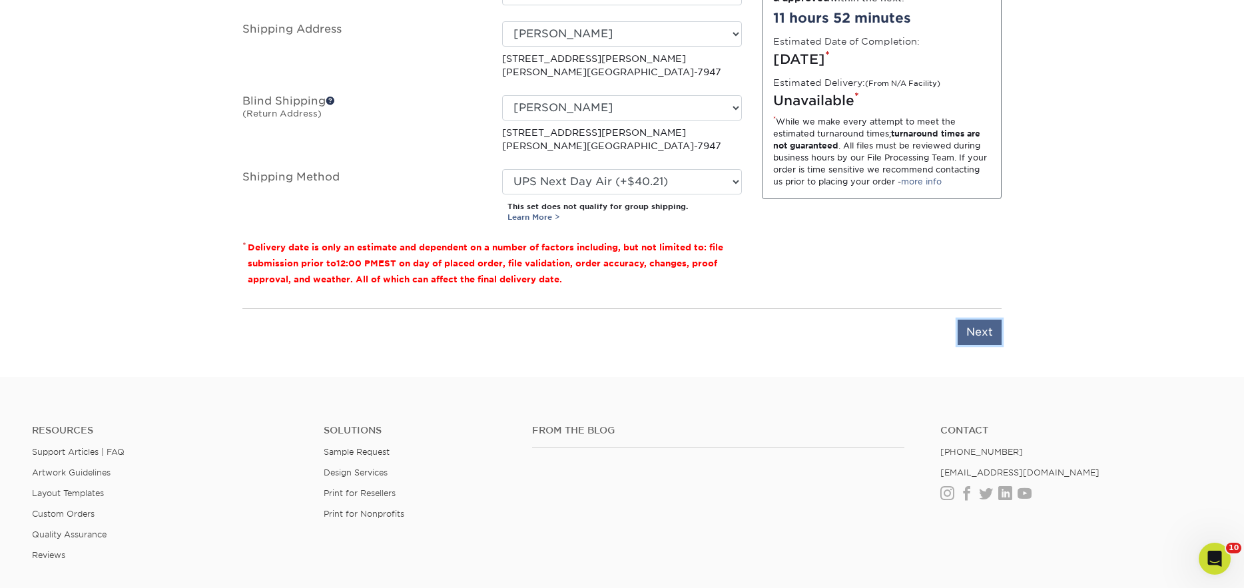
click at [979, 336] on input "Next" at bounding box center [980, 332] width 44 height 25
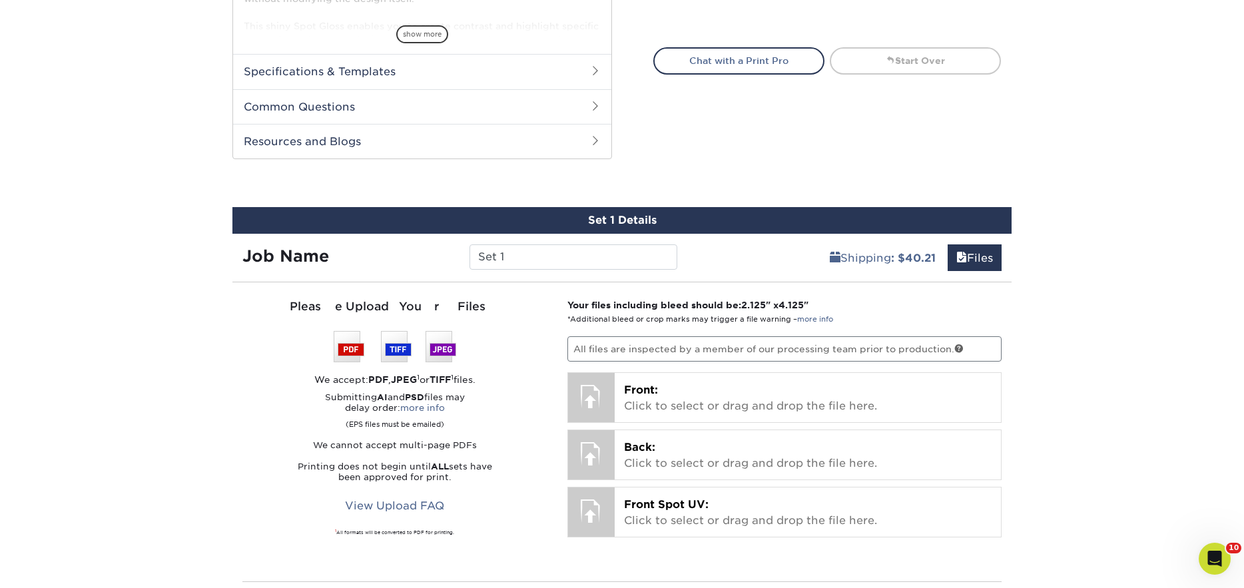
scroll to position [510, 0]
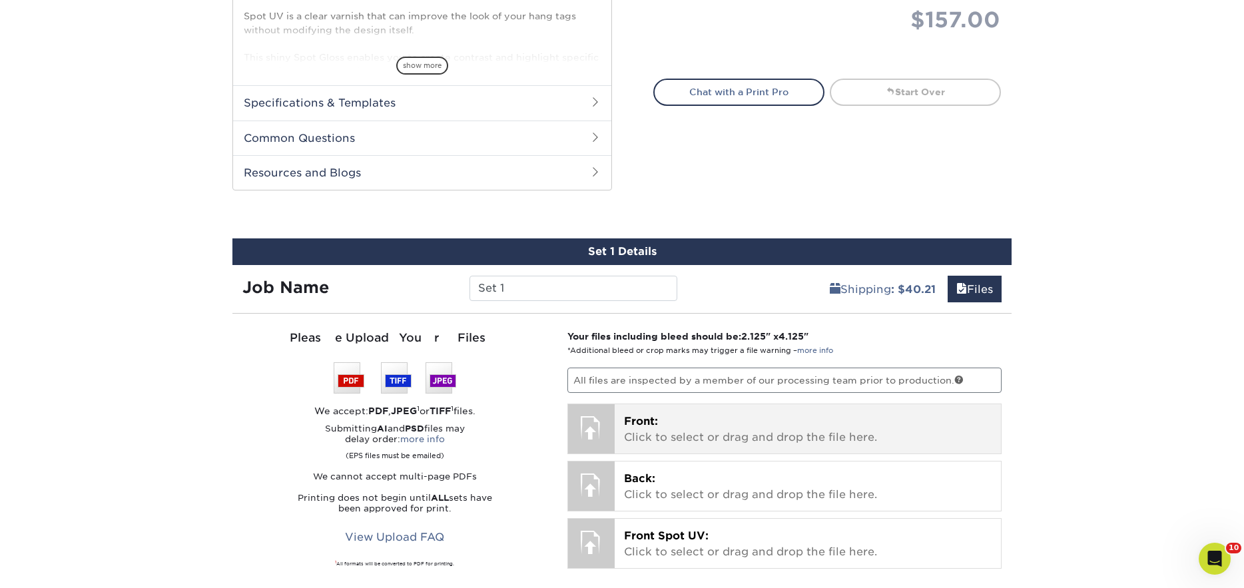
click at [599, 431] on div at bounding box center [591, 427] width 47 height 47
click at [655, 439] on p "Front: Click to select or drag and drop the file here." at bounding box center [808, 430] width 368 height 32
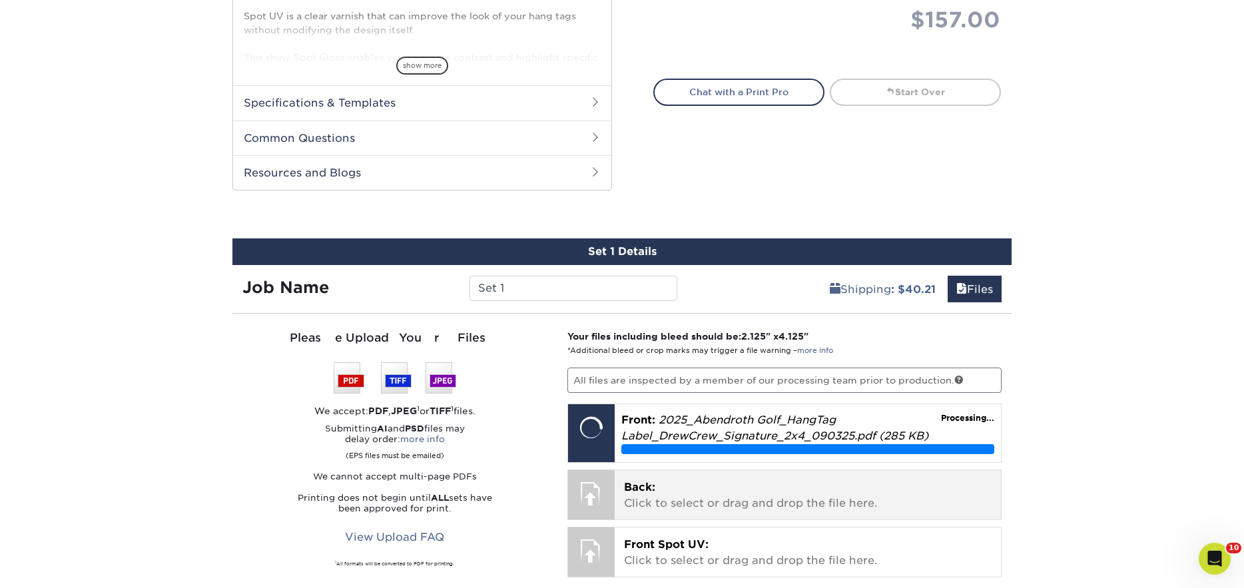
click at [603, 496] on div at bounding box center [591, 493] width 47 height 47
click at [641, 490] on span "Back:" at bounding box center [639, 487] width 31 height 13
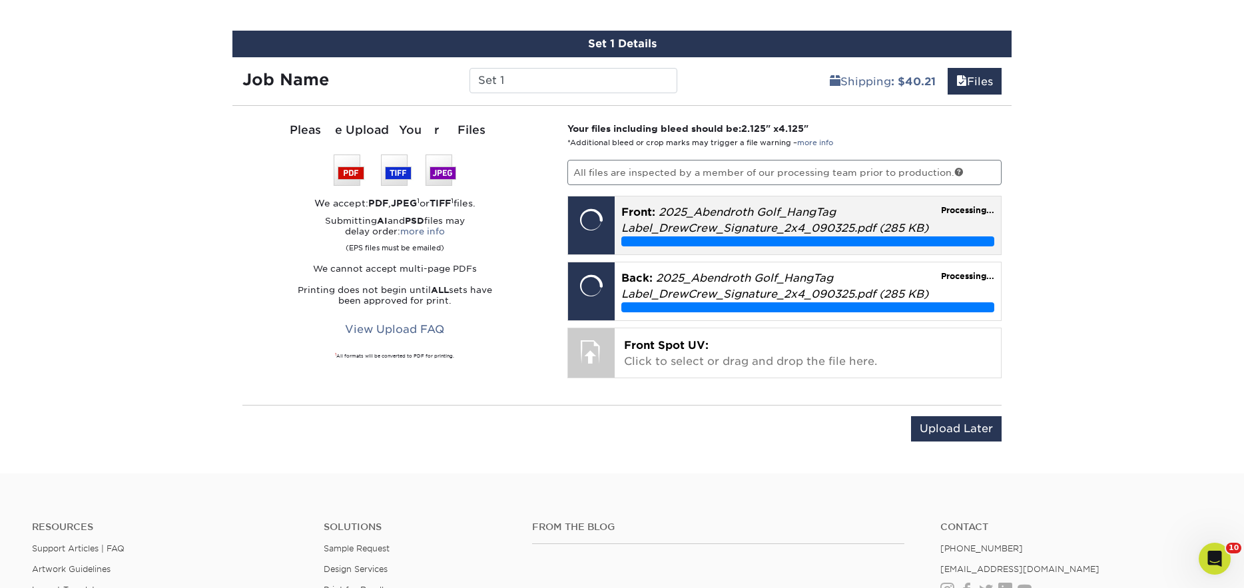
scroll to position [740, 0]
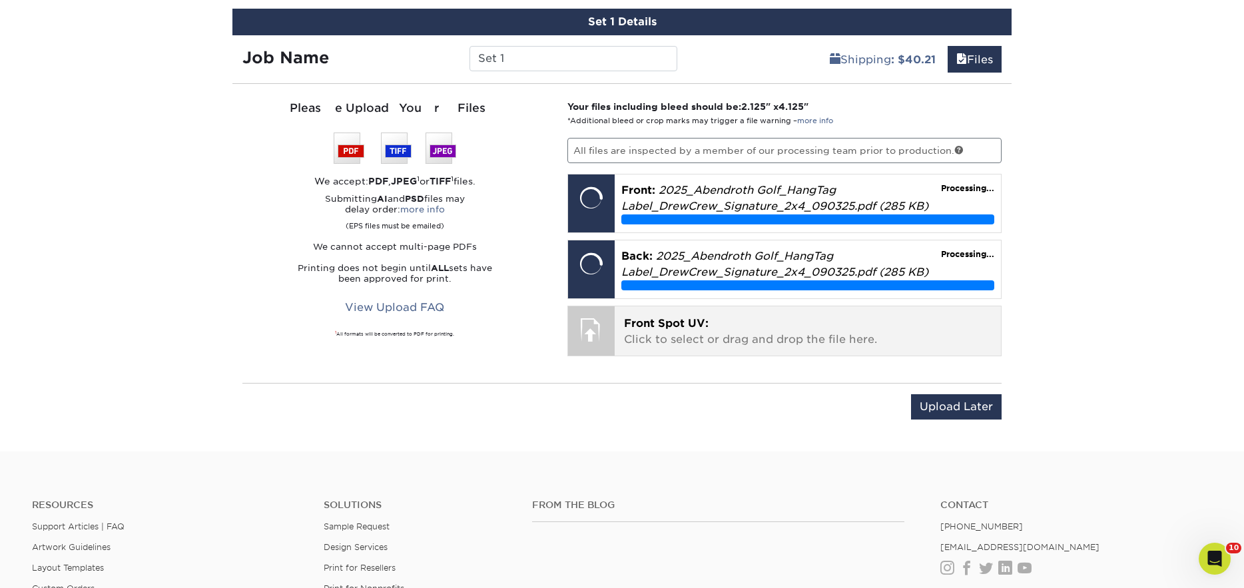
click at [654, 334] on p "Front Spot UV: Click to select or drag and drop the file here." at bounding box center [808, 332] width 368 height 32
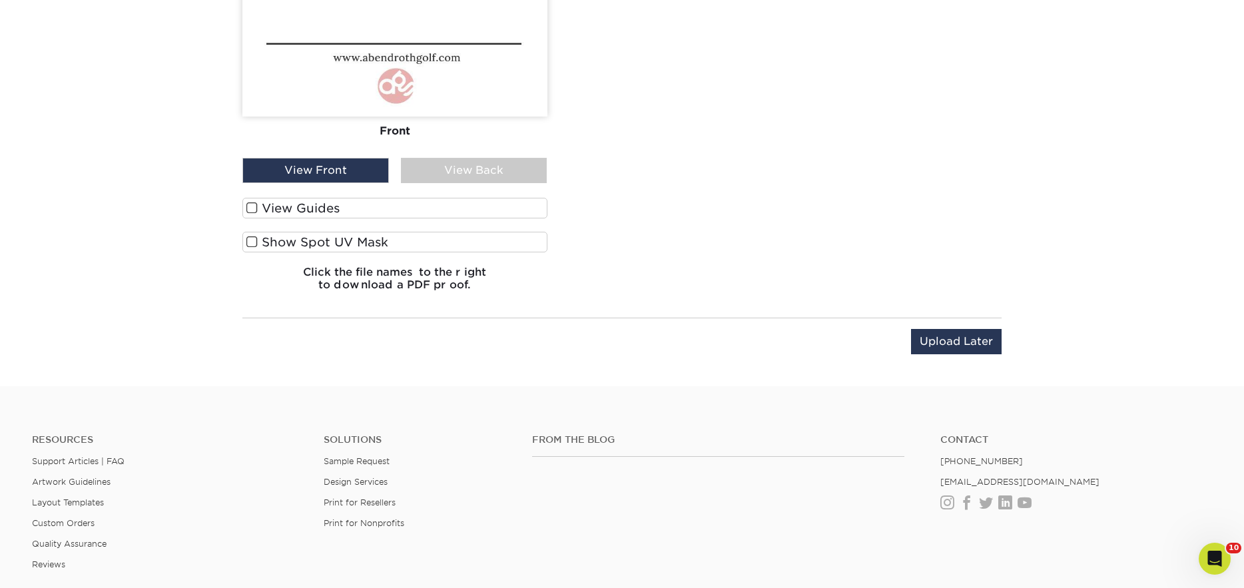
click at [345, 216] on label "View Guides" at bounding box center [394, 208] width 305 height 21
click at [0, 0] on input "View Guides" at bounding box center [0, 0] width 0 height 0
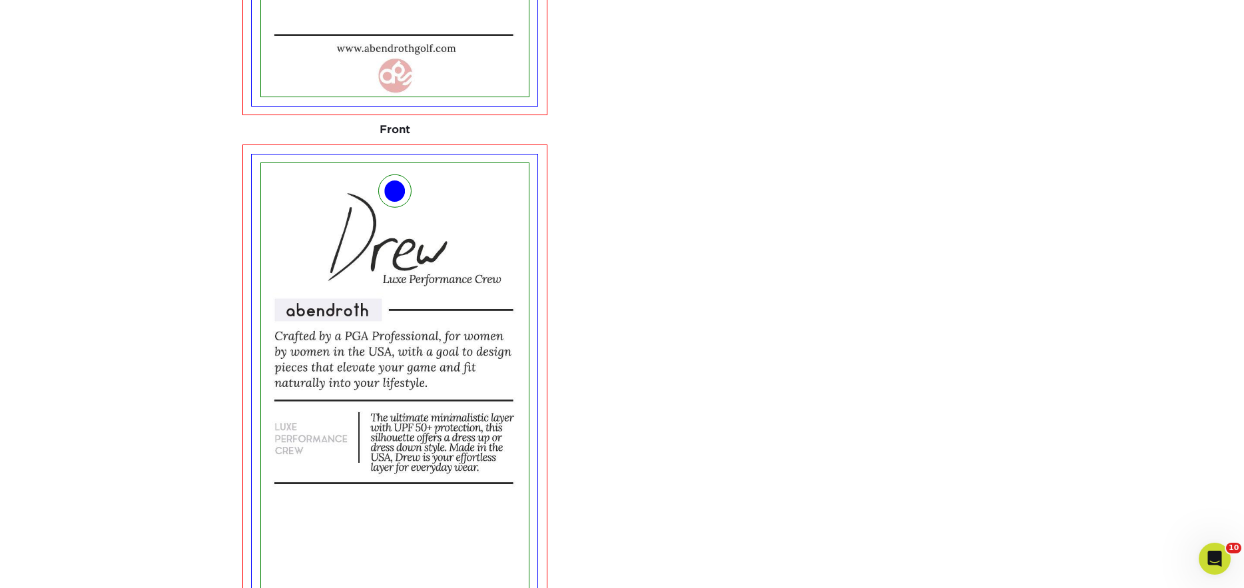
scroll to position [1932, 0]
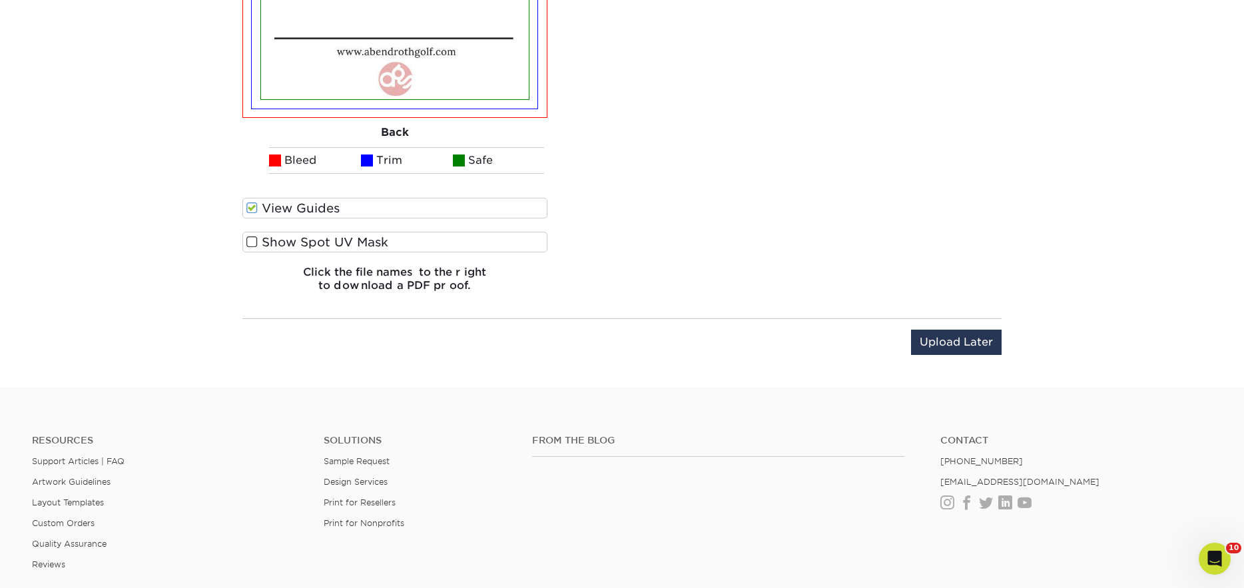
click at [346, 236] on label "Show Spot UV Mask" at bounding box center [394, 242] width 305 height 21
click at [0, 0] on input "Show Spot UV Mask" at bounding box center [0, 0] width 0 height 0
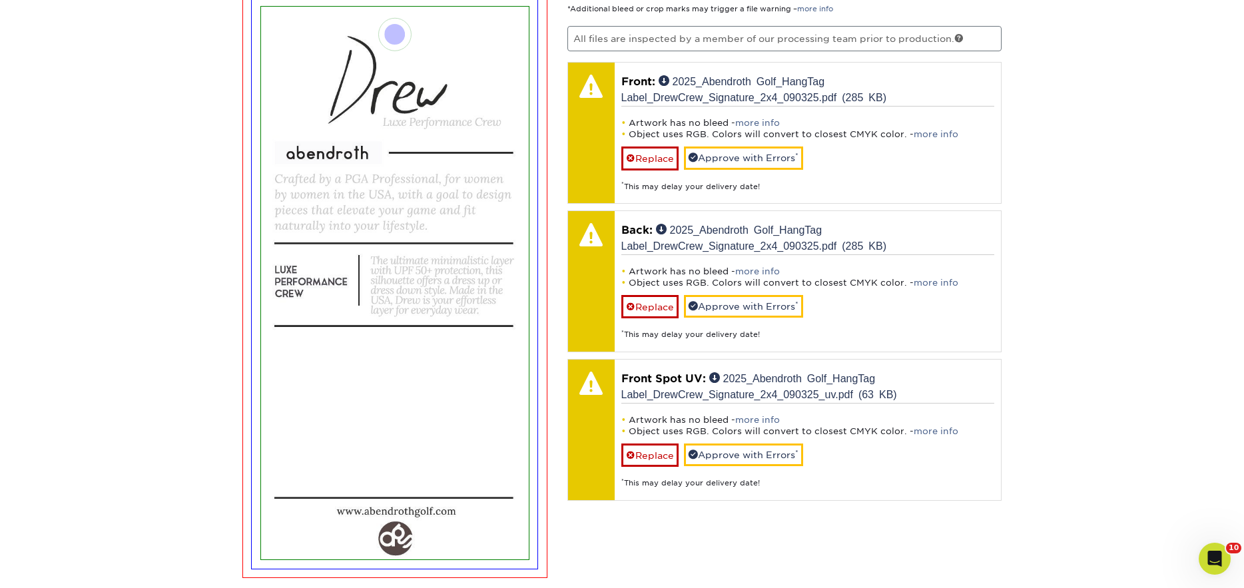
scroll to position [851, 0]
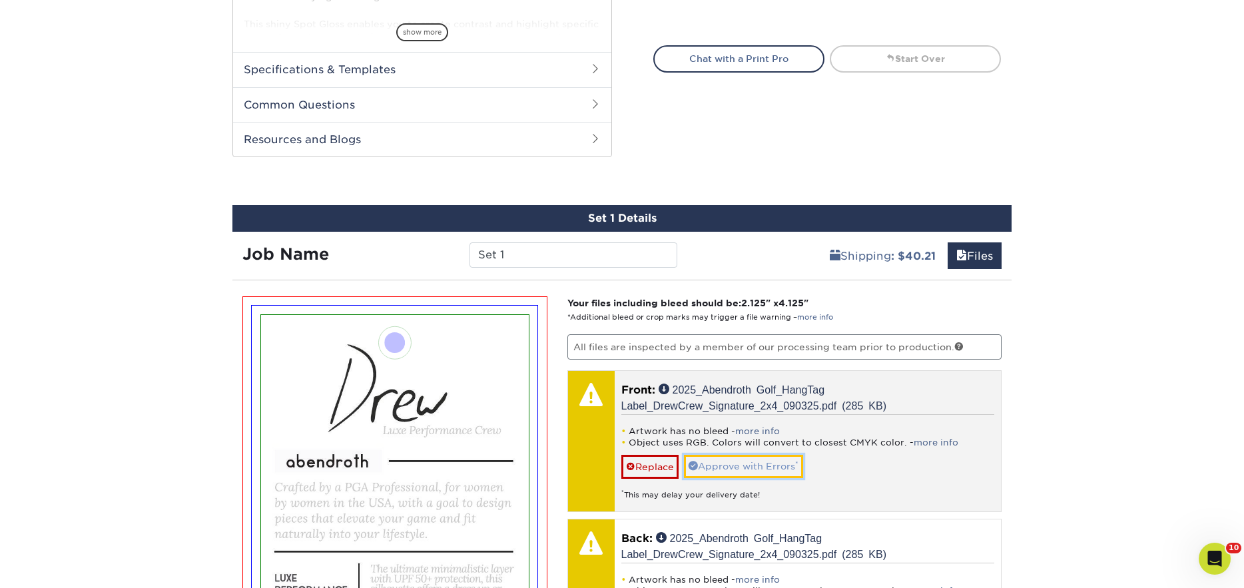
click at [742, 466] on link "Approve with Errors *" at bounding box center [743, 466] width 119 height 23
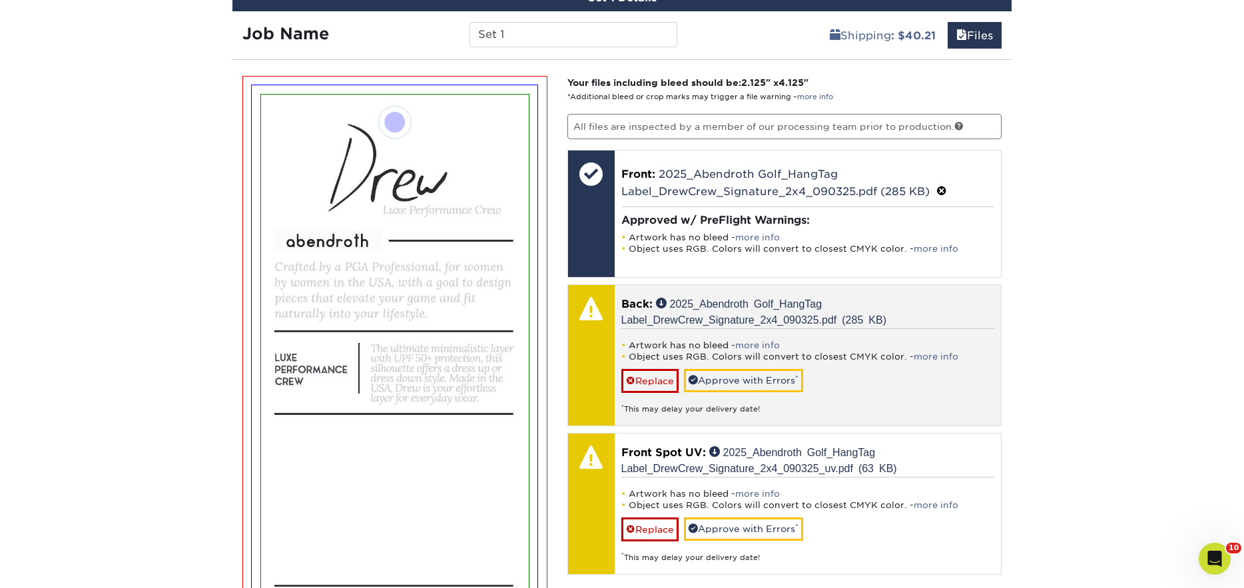
scroll to position [778, 0]
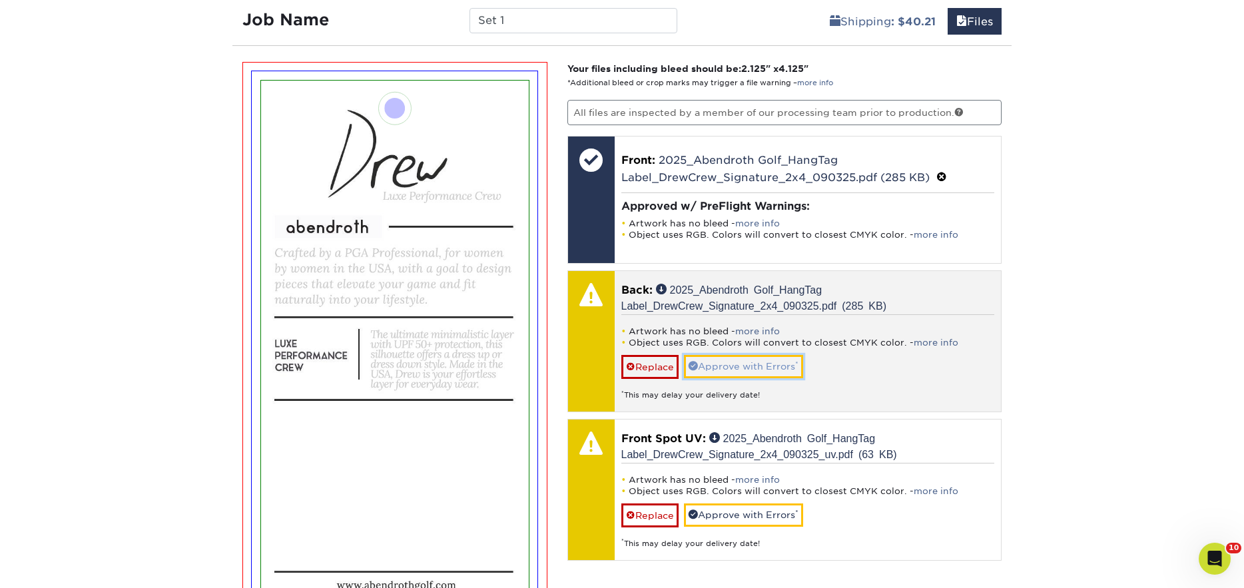
click at [750, 368] on link "Approve with Errors *" at bounding box center [743, 366] width 119 height 23
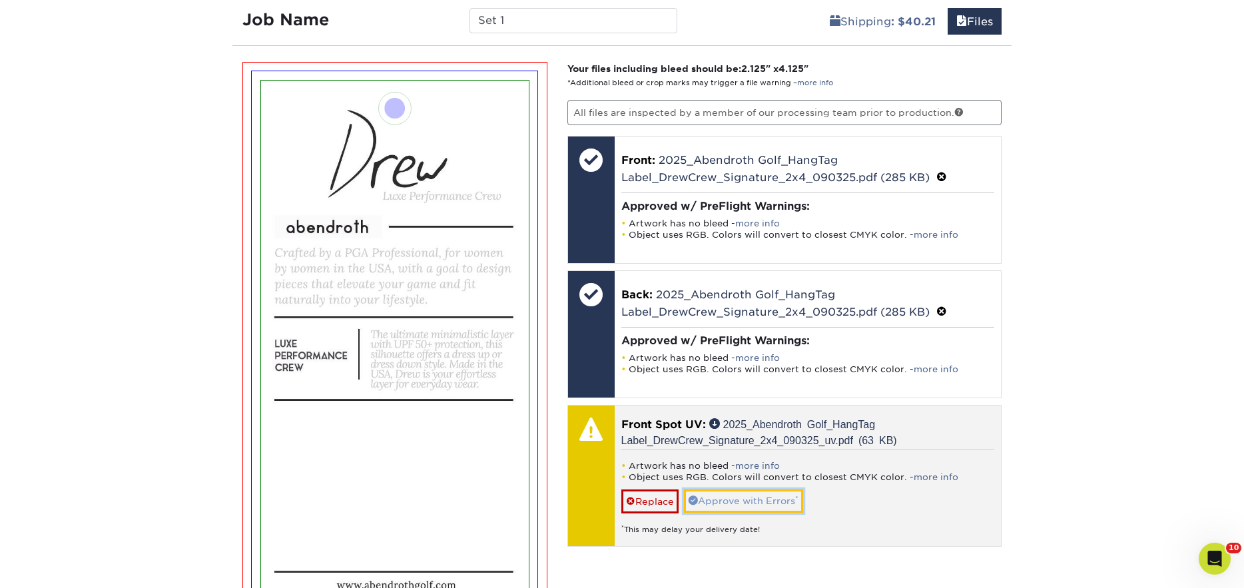
click at [742, 494] on link "Approve with Errors *" at bounding box center [743, 501] width 119 height 23
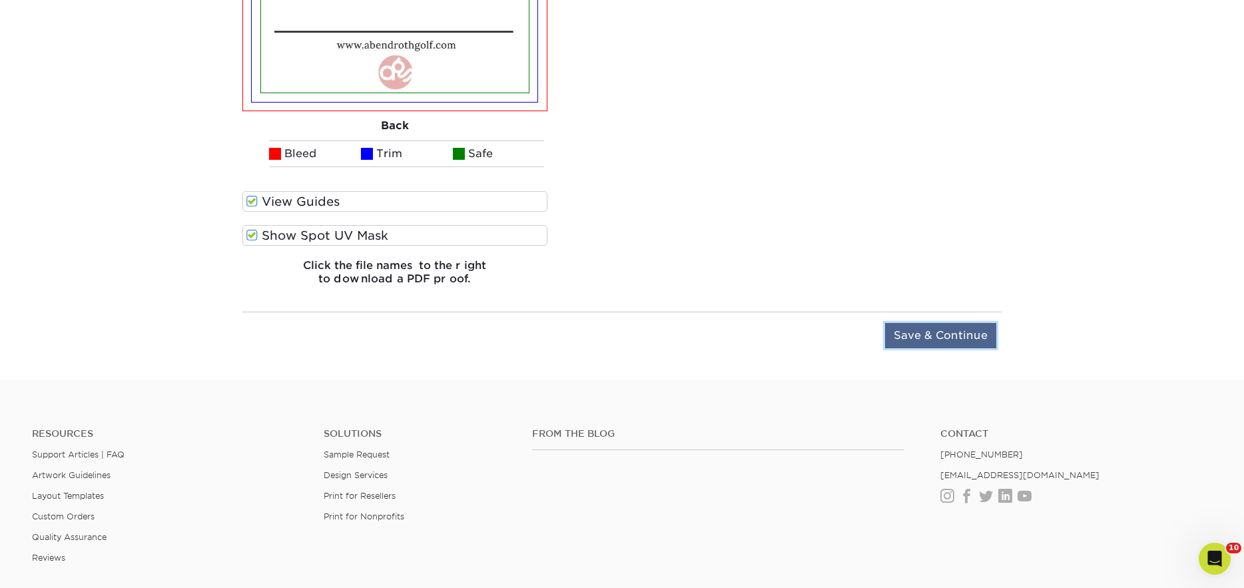
click at [963, 342] on input "Save & Continue" at bounding box center [940, 335] width 111 height 25
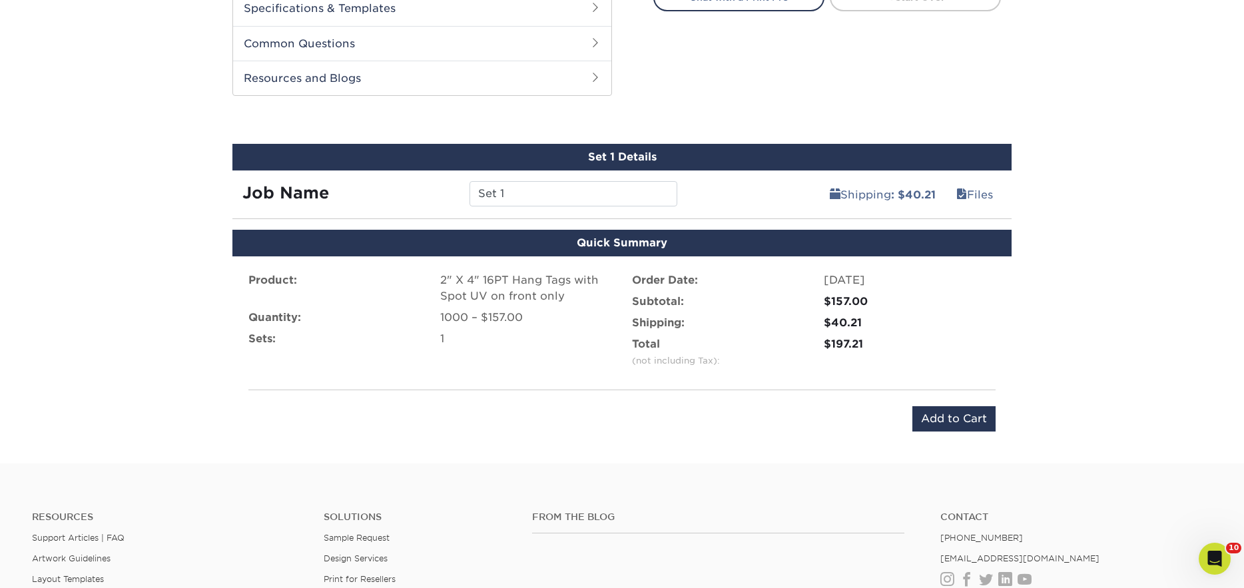
scroll to position [526, 0]
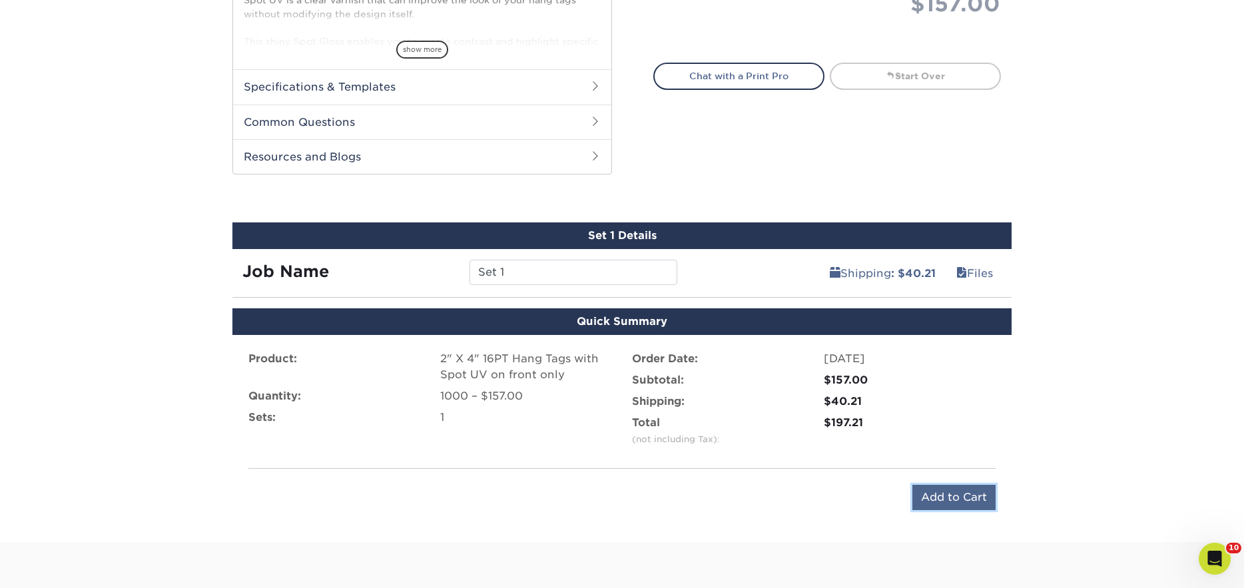
click at [947, 500] on input "Add to Cart" at bounding box center [954, 497] width 83 height 25
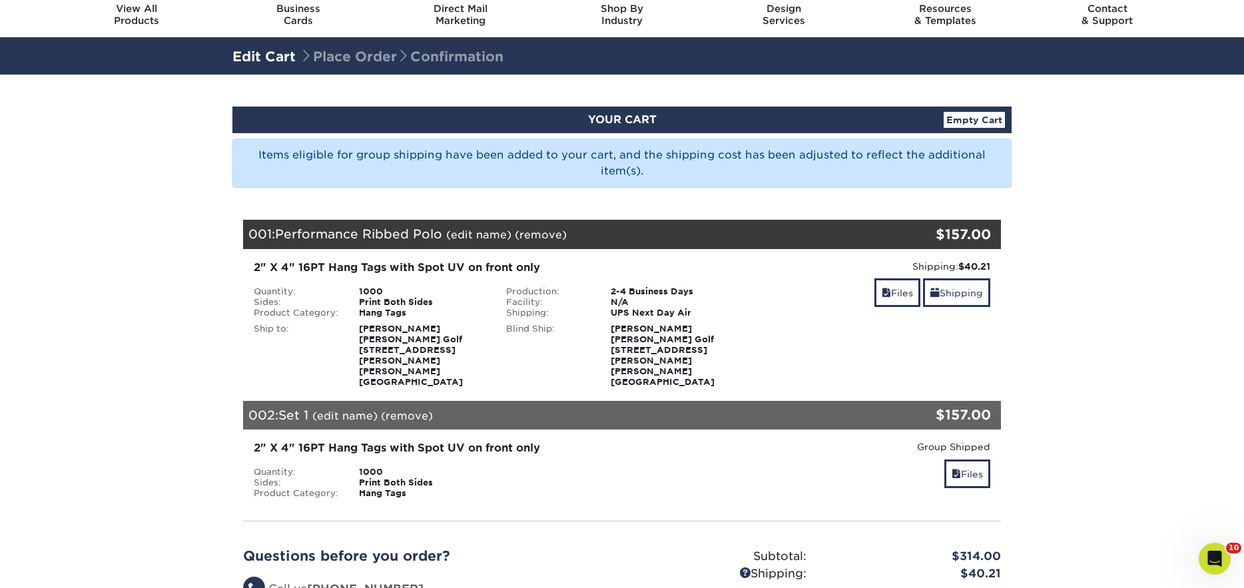
scroll to position [45, 0]
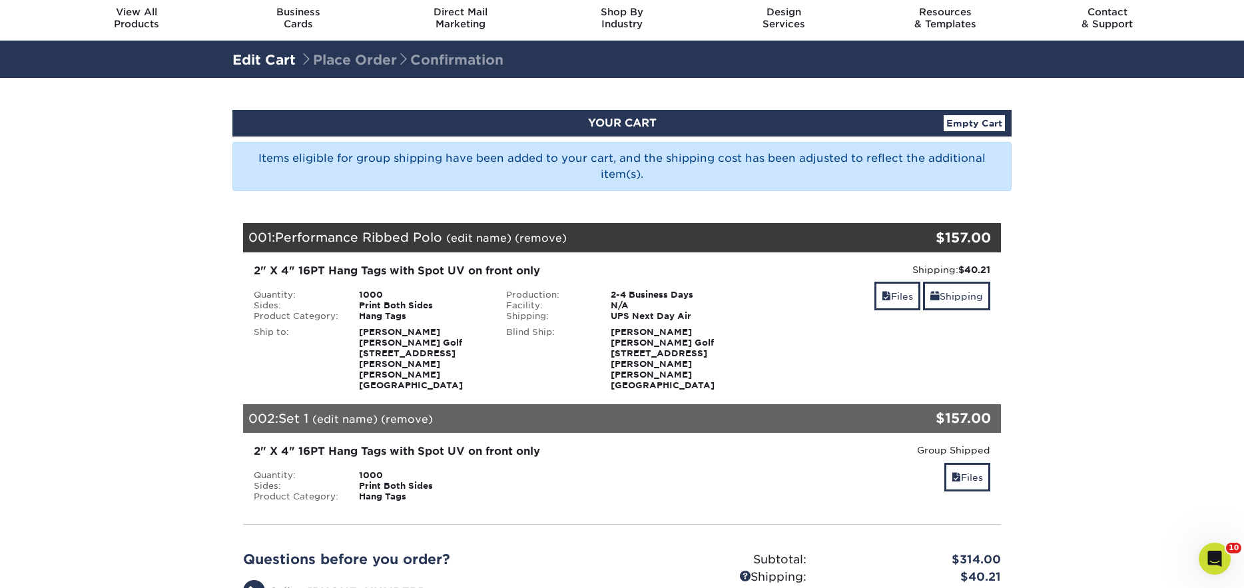
click at [349, 413] on link "(edit name)" at bounding box center [344, 419] width 65 height 13
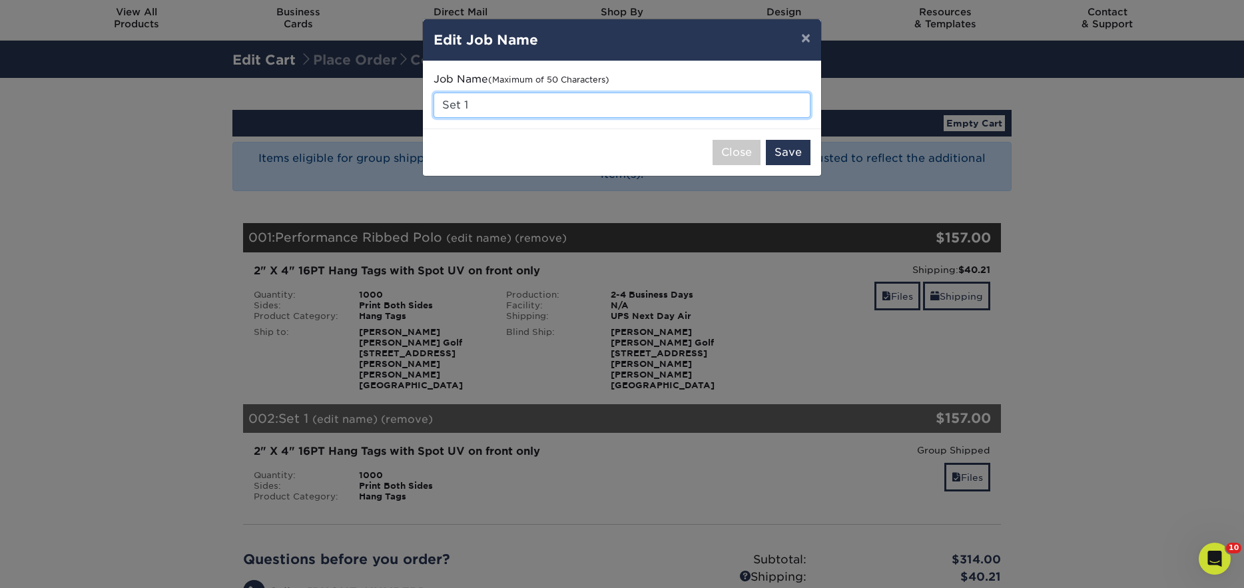
drag, startPoint x: 497, startPoint y: 103, endPoint x: 432, endPoint y: 102, distance: 64.6
click at [432, 102] on div "Job Name (Maximum of 50 Characters) Set 1" at bounding box center [622, 94] width 398 height 67
type input "[PERSON_NAME]"
click at [786, 159] on button "Save" at bounding box center [788, 152] width 45 height 25
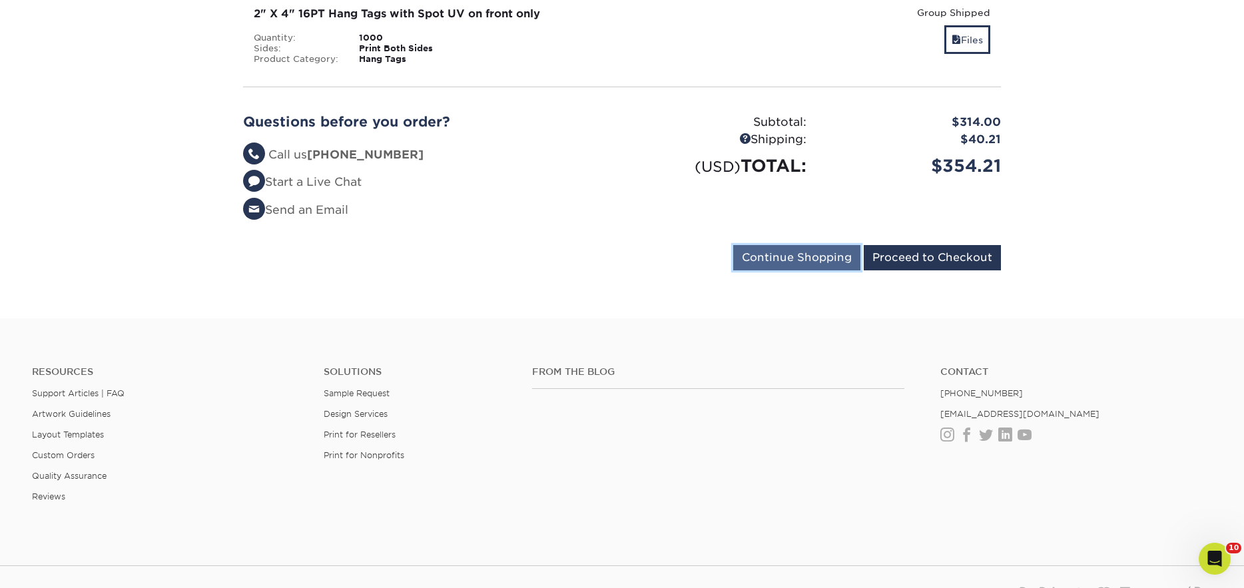
click at [837, 245] on input "Continue Shopping" at bounding box center [796, 257] width 127 height 25
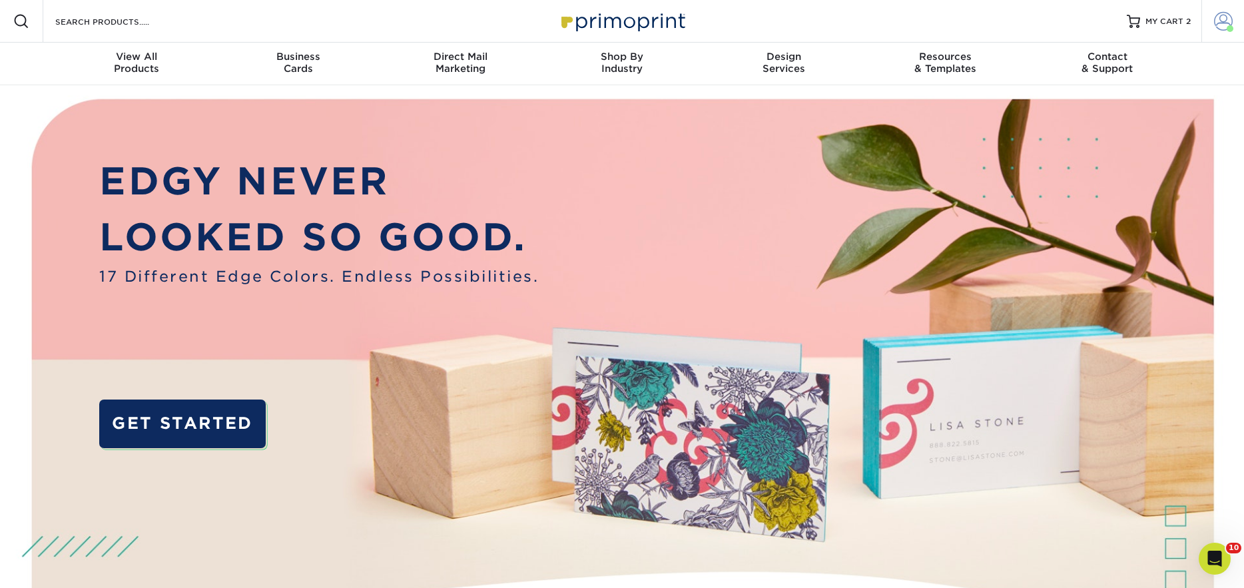
click at [1220, 25] on span at bounding box center [1223, 21] width 19 height 19
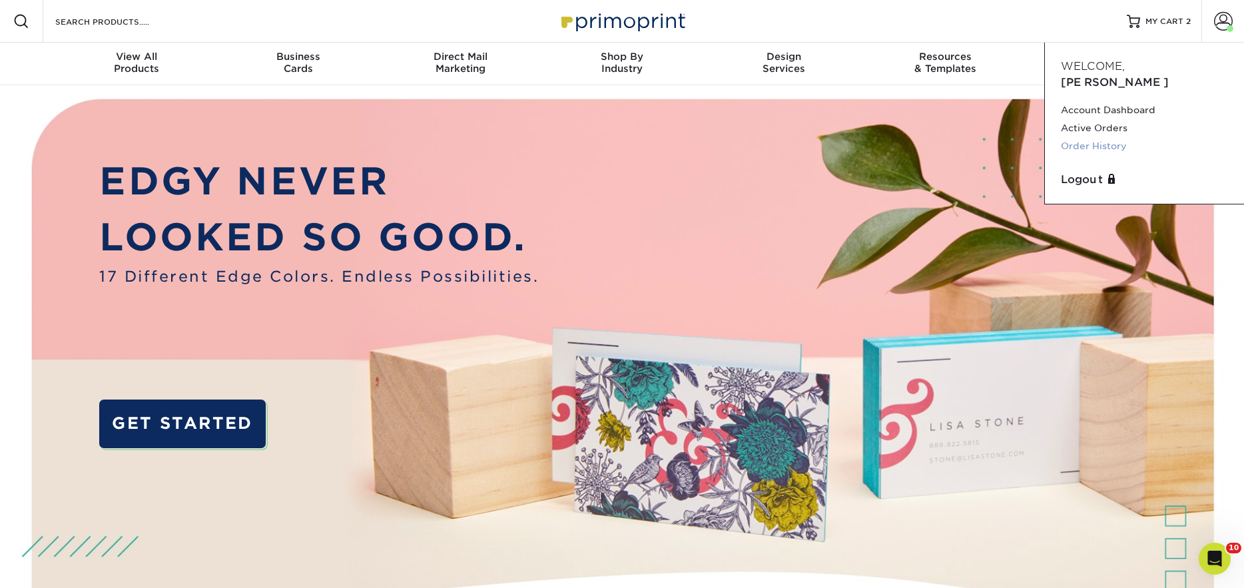
click at [1116, 137] on link "Order History" at bounding box center [1144, 146] width 167 height 18
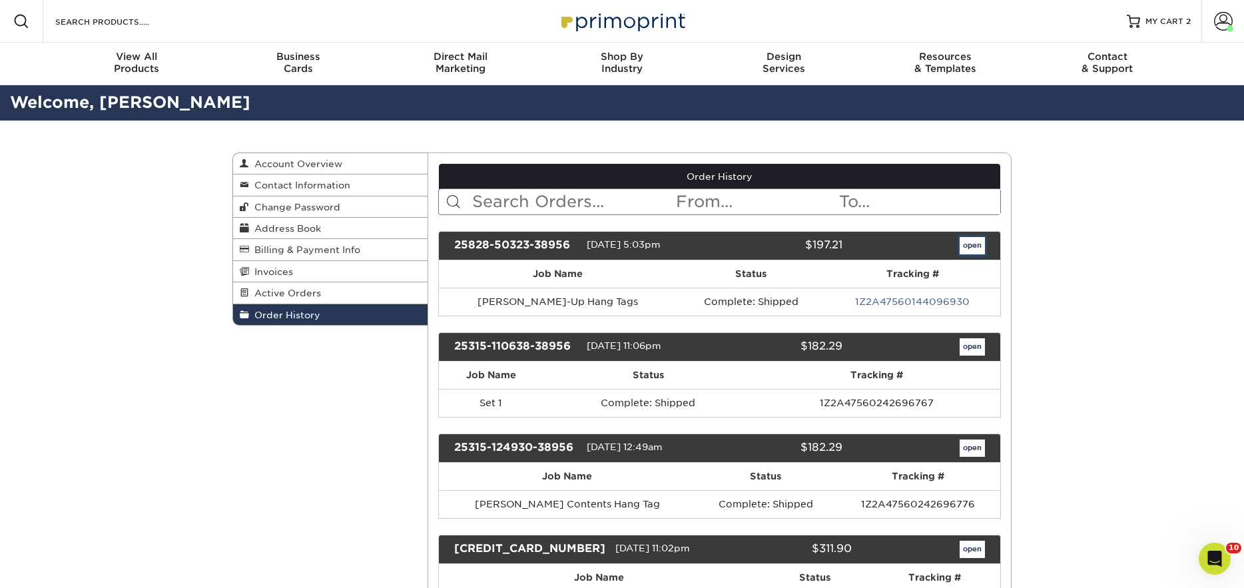
click at [973, 244] on link "open" at bounding box center [972, 245] width 25 height 17
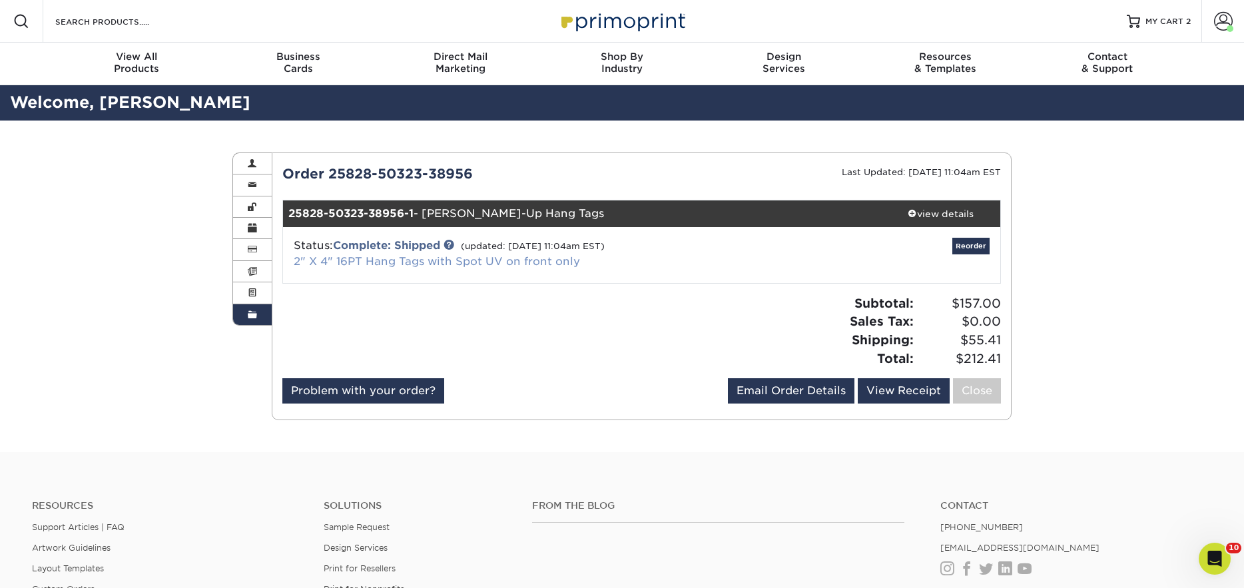
click at [409, 262] on link "2" X 4" 16PT Hang Tags with Spot UV on front only" at bounding box center [437, 261] width 286 height 13
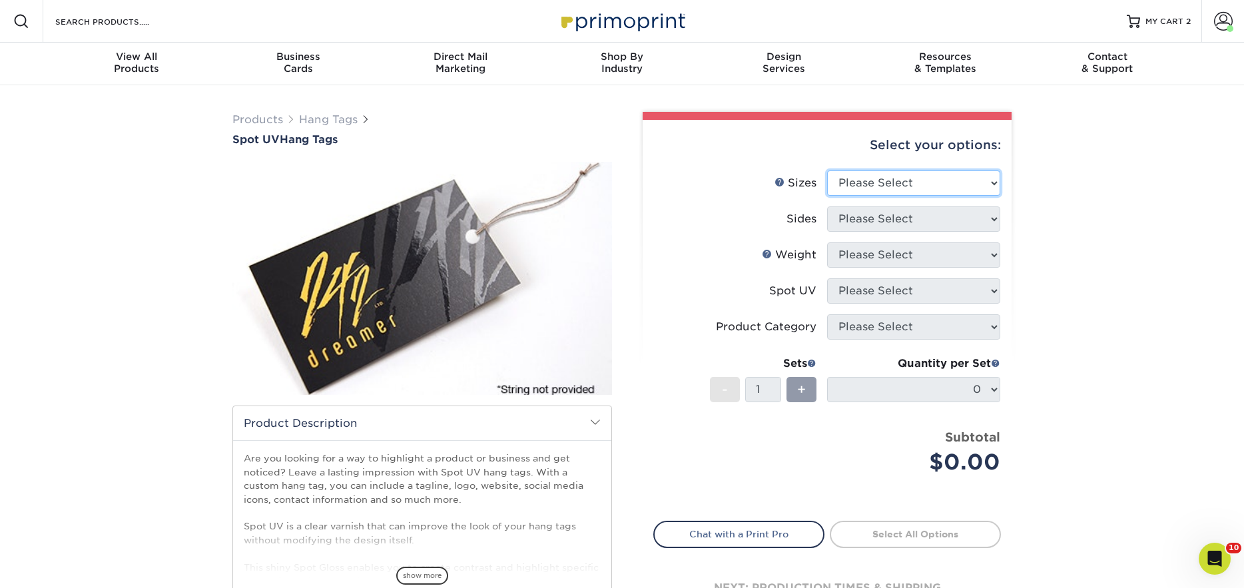
click at [911, 180] on select "Please Select 1.5" x 3.5" 1.75" x 3.5" 2" x 2" 2" x 3.5" 2" x 4" 2" x 6" 2.5" x…" at bounding box center [913, 183] width 173 height 25
select select "2.00x4.00"
click at [827, 171] on select "Please Select 1.5" x 3.5" 1.75" x 3.5" 2" x 2" 2" x 3.5" 2" x 4" 2" x 6" 2.5" x…" at bounding box center [913, 183] width 173 height 25
click at [910, 214] on select "Please Select Print Both Sides Print Front Only" at bounding box center [913, 218] width 173 height 25
select select "13abbda7-1d64-4f25-8bb2-c179b224825d"
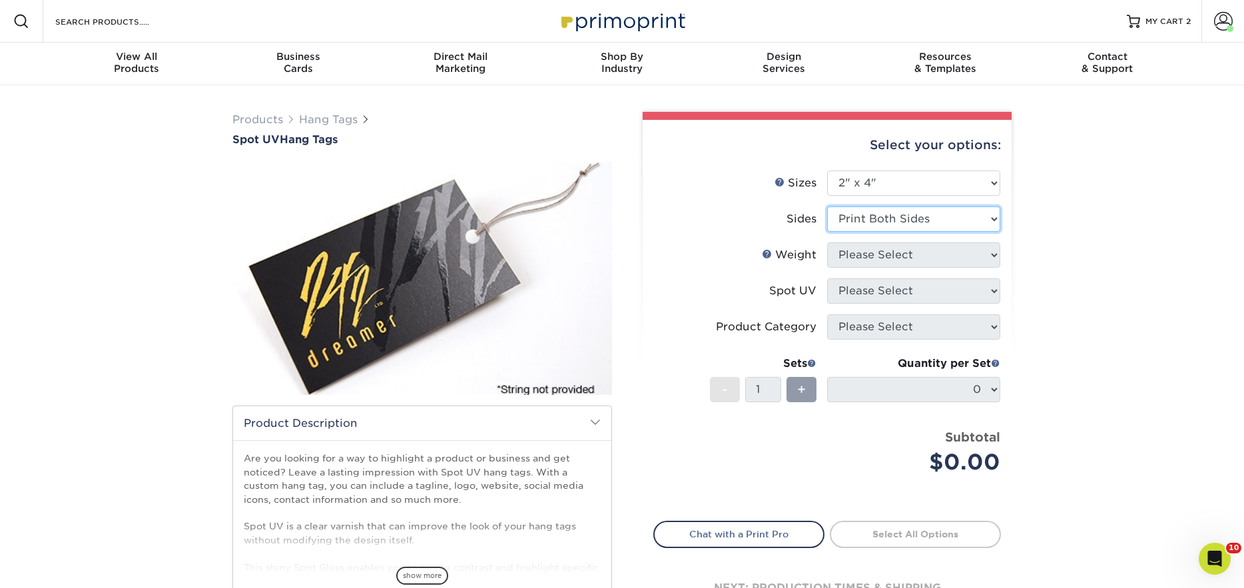
click at [827, 206] on select "Please Select Print Both Sides Print Front Only" at bounding box center [913, 218] width 173 height 25
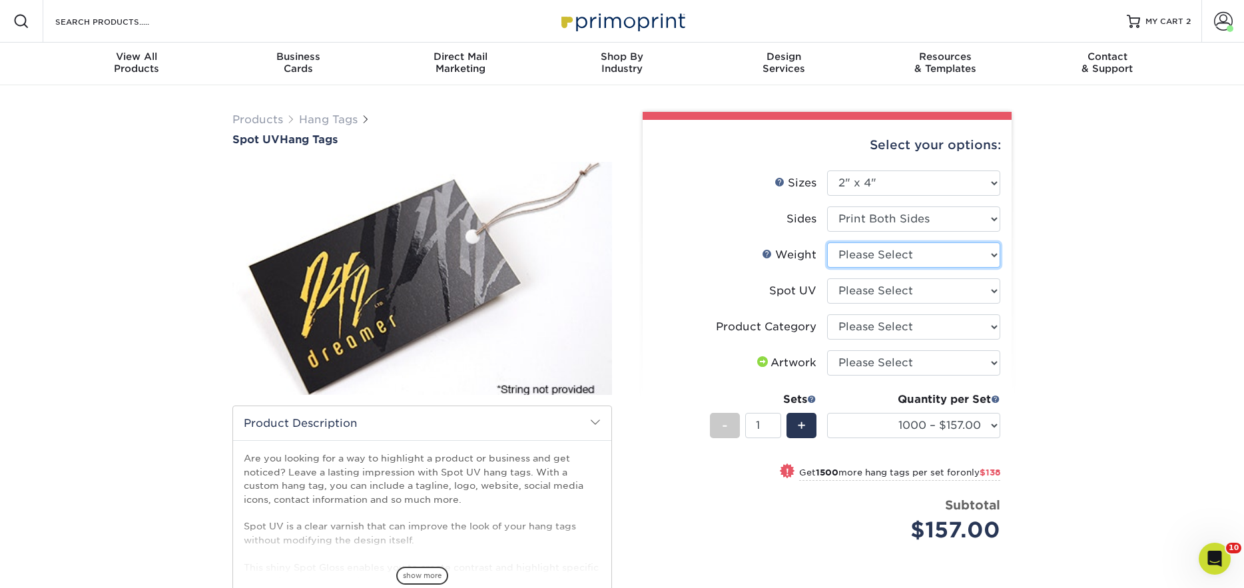
click at [905, 257] on select "Please Select 16PT" at bounding box center [913, 254] width 173 height 25
select select "16PT"
click at [827, 242] on select "Please Select 16PT" at bounding box center [913, 254] width 173 height 25
click at [898, 290] on select "Please Select Front Only" at bounding box center [913, 290] width 173 height 25
select select "1"
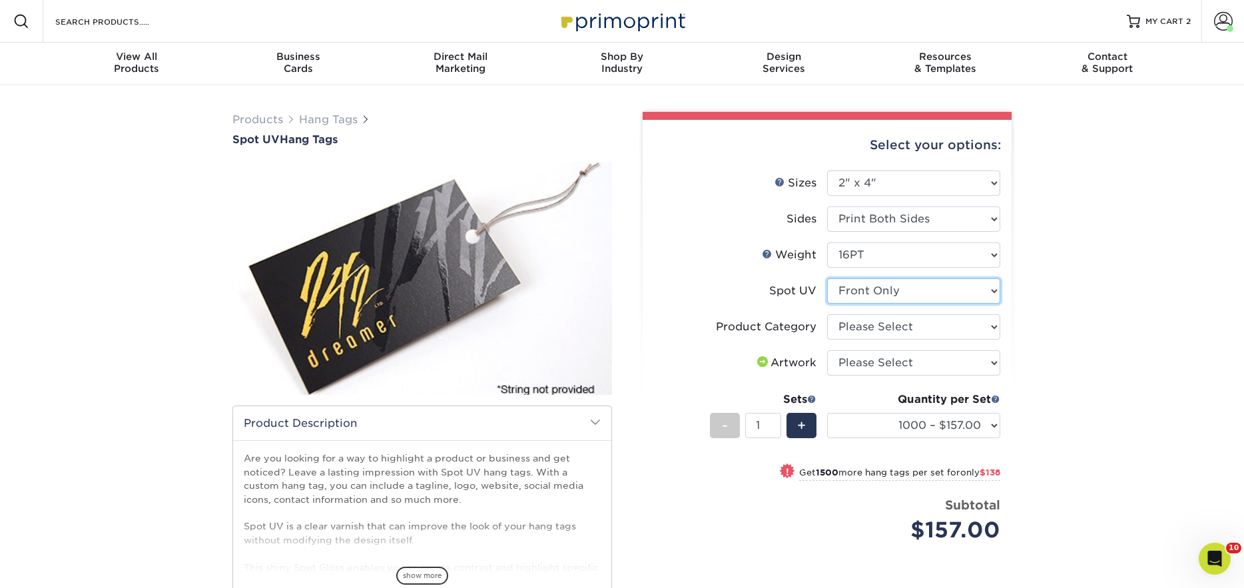
click at [827, 278] on select "Please Select Front Only" at bounding box center [913, 290] width 173 height 25
click at [909, 330] on select "Please Select Hang Tags" at bounding box center [913, 326] width 173 height 25
select select "428aa75b-4ae7-4398-9e0a-74f4b33909ed"
click at [827, 314] on select "Please Select Hang Tags" at bounding box center [913, 326] width 173 height 25
click at [905, 366] on select "Please Select I will upload files I need a design - $75" at bounding box center [913, 362] width 173 height 25
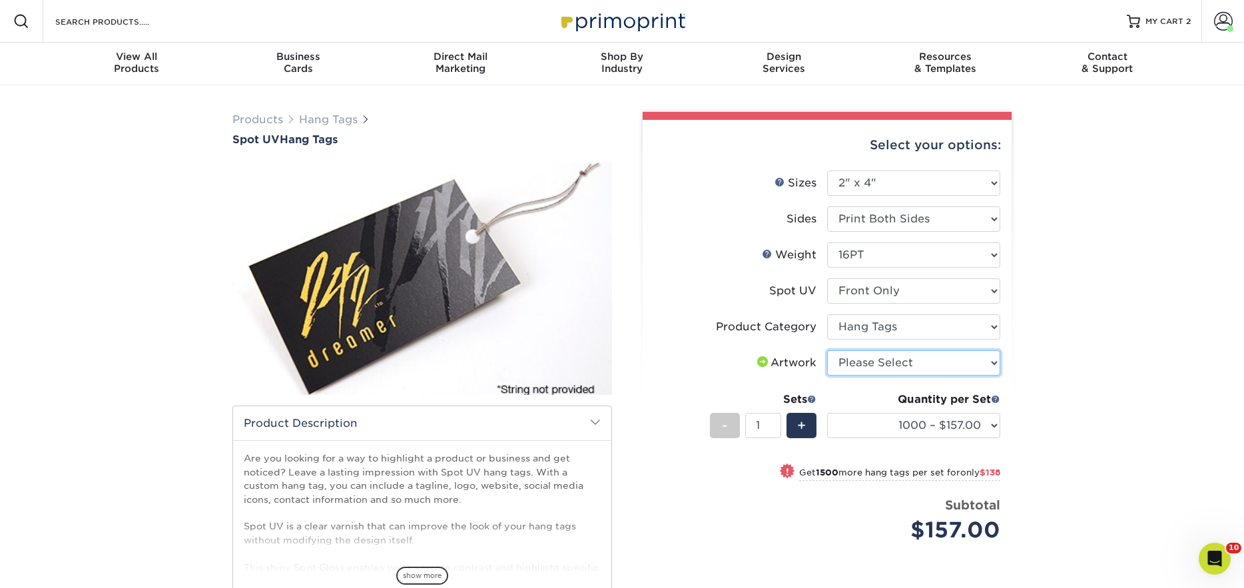
select select "upload"
click at [827, 350] on select "Please Select I will upload files I need a design - $75" at bounding box center [913, 362] width 173 height 25
click at [960, 427] on select "1000 – $157.00 2500 – $295.00 5000 – $437.00 10000 – $842.00 15000 – $1083.00 2…" at bounding box center [913, 425] width 173 height 25
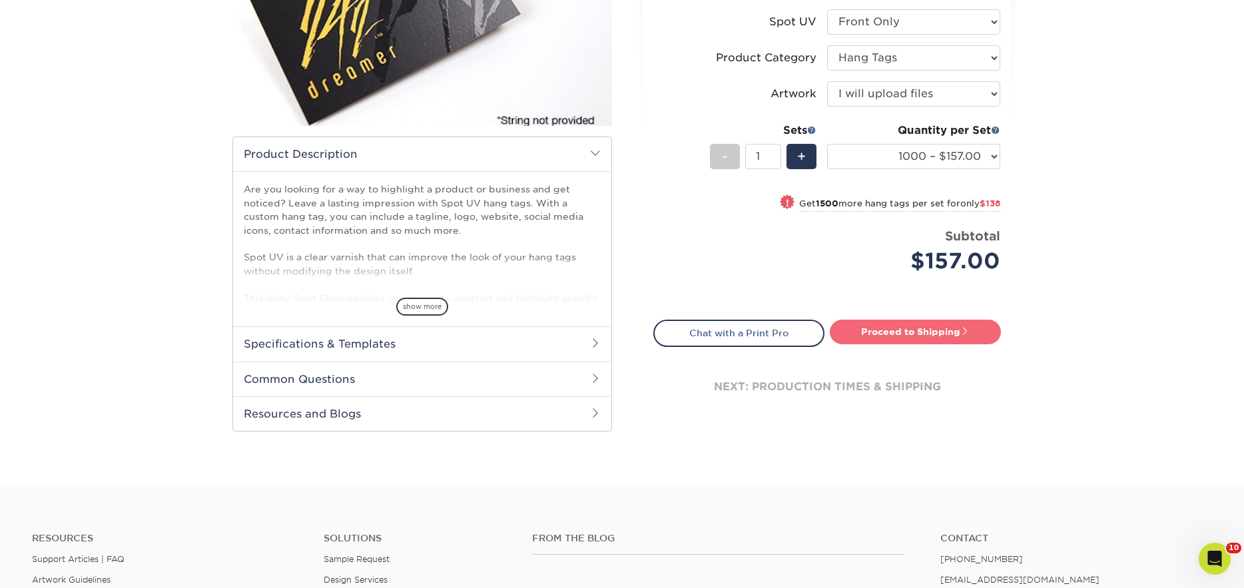
click at [960, 334] on link "Proceed to Shipping" at bounding box center [915, 332] width 171 height 24
type input "Set 1"
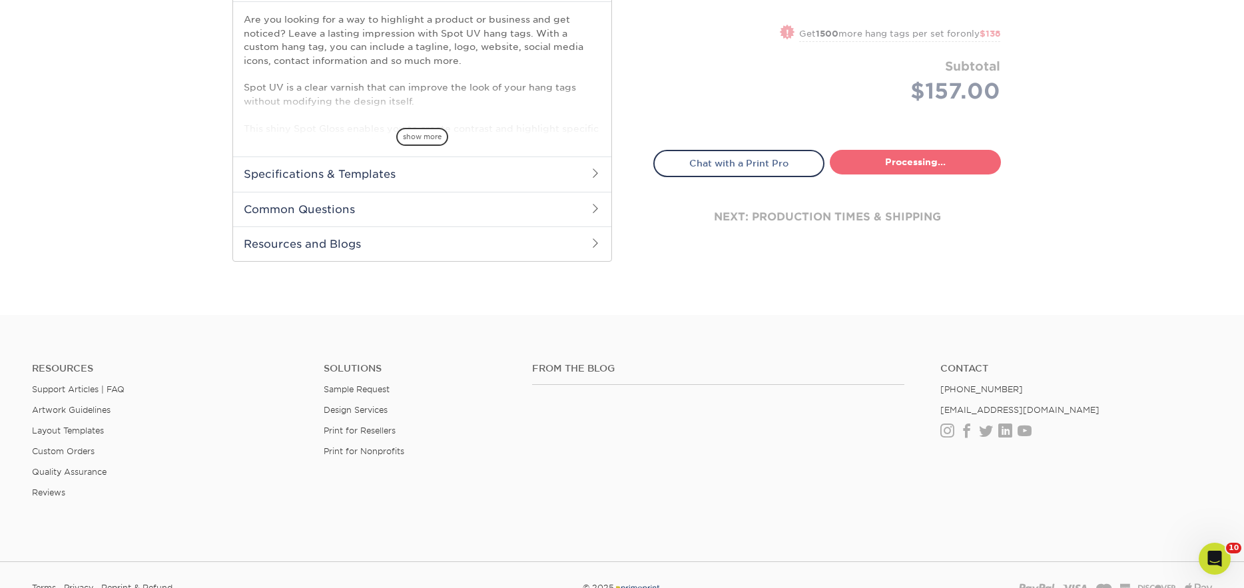
select select "b860b0a1-aa4e-49c4-a85f-35f0f8a6cf70"
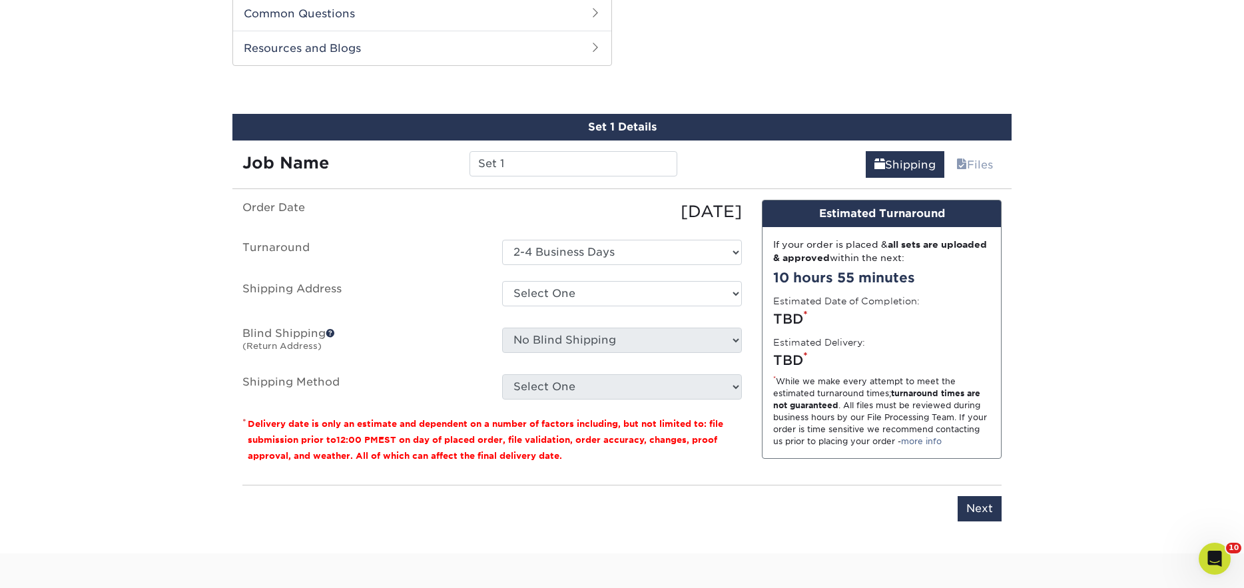
scroll to position [635, 0]
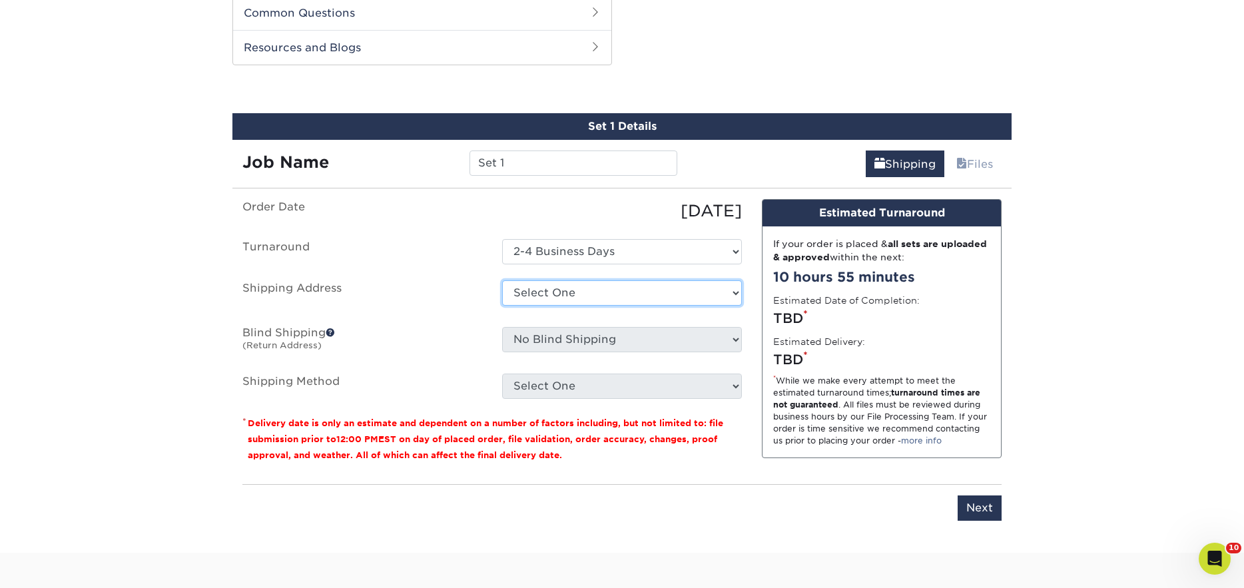
click at [644, 289] on select "Select One Emily Farrell + Add New Address" at bounding box center [622, 292] width 240 height 25
select select "198049"
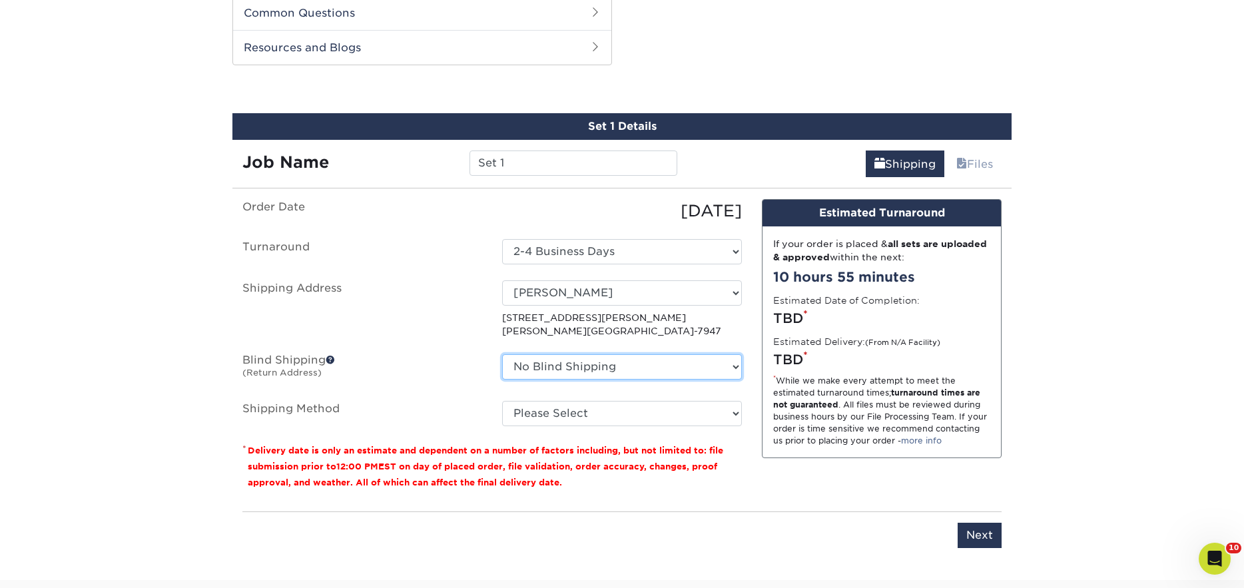
click at [633, 370] on select "No Blind Shipping Emily Farrell + Add New Address" at bounding box center [622, 366] width 240 height 25
select select "198049"
click at [502, 354] on select "No Blind Shipping Emily Farrell + Add New Address" at bounding box center [622, 366] width 240 height 25
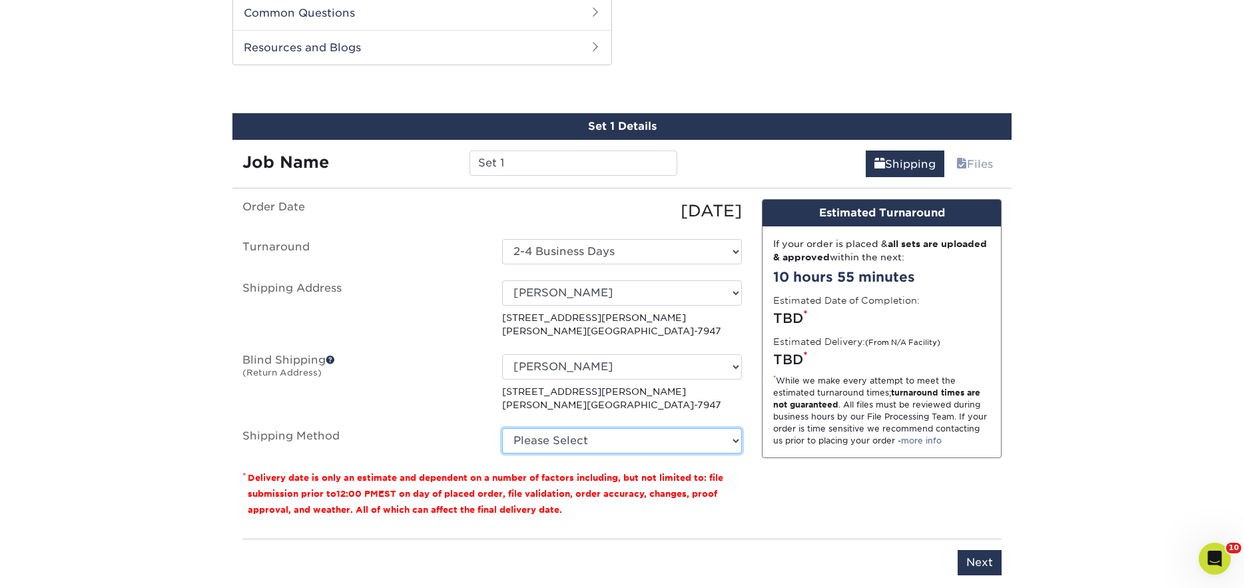
click at [615, 437] on select "Please Select UPS Ground (+$19.97) UPS 3 Day Select (+$24.76) UPS 2nd Day Air (…" at bounding box center [622, 440] width 240 height 25
select select "01"
click at [502, 428] on select "Please Select UPS Ground (+$19.97) UPS 3 Day Select (+$24.76) UPS 2nd Day Air (…" at bounding box center [622, 440] width 240 height 25
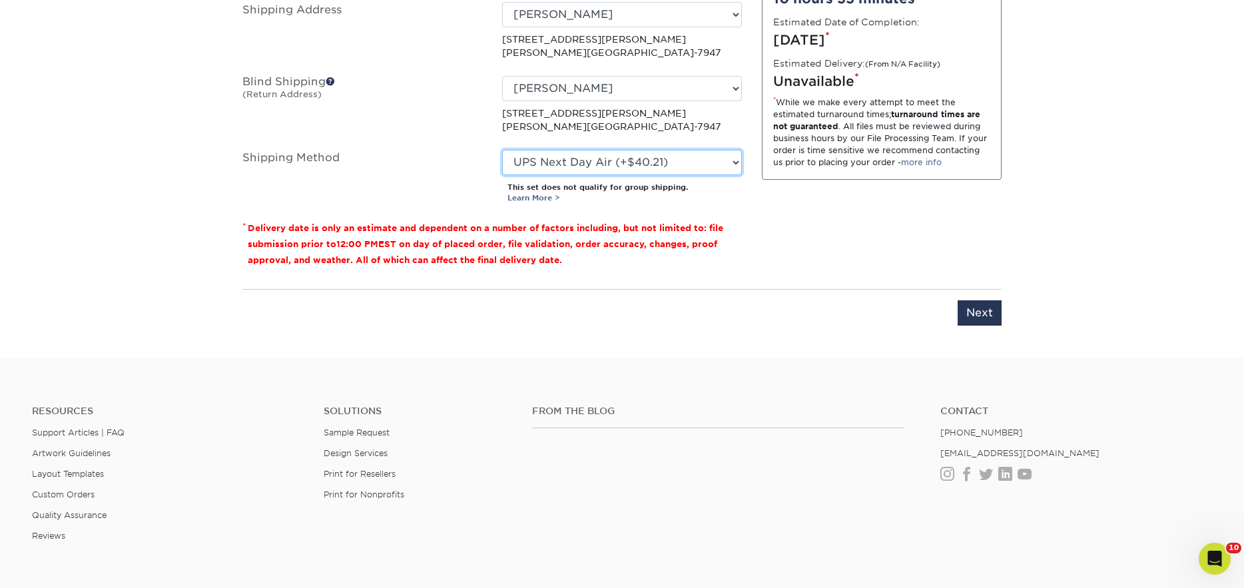
scroll to position [921, 0]
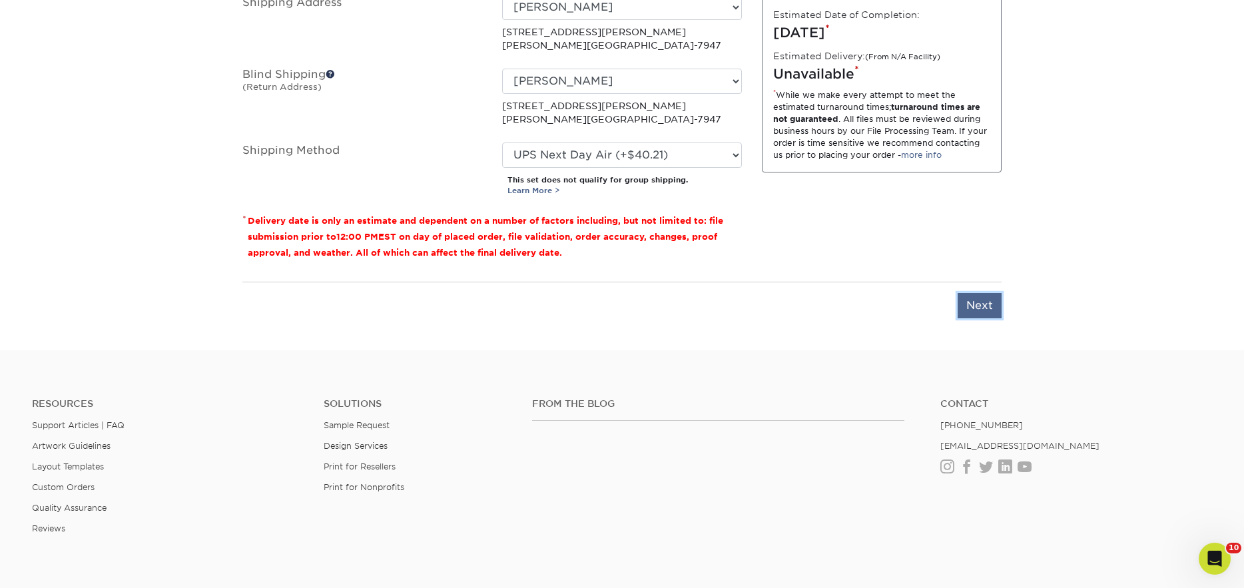
click at [984, 315] on input "Next" at bounding box center [980, 305] width 44 height 25
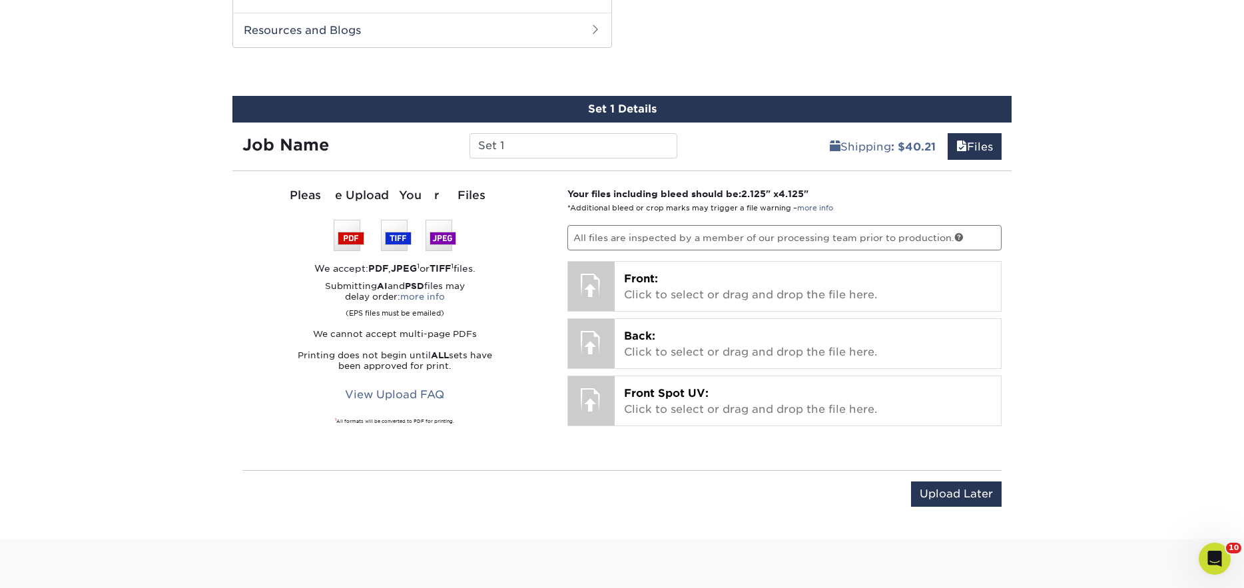
scroll to position [537, 0]
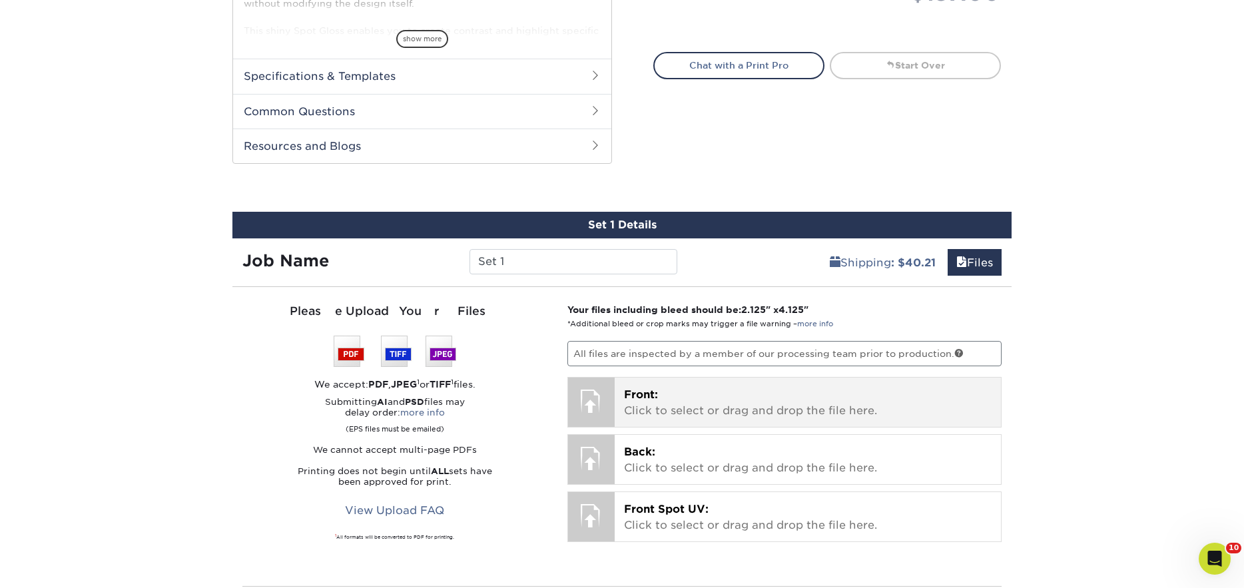
click at [770, 409] on p "Front: Click to select or drag and drop the file here." at bounding box center [808, 403] width 368 height 32
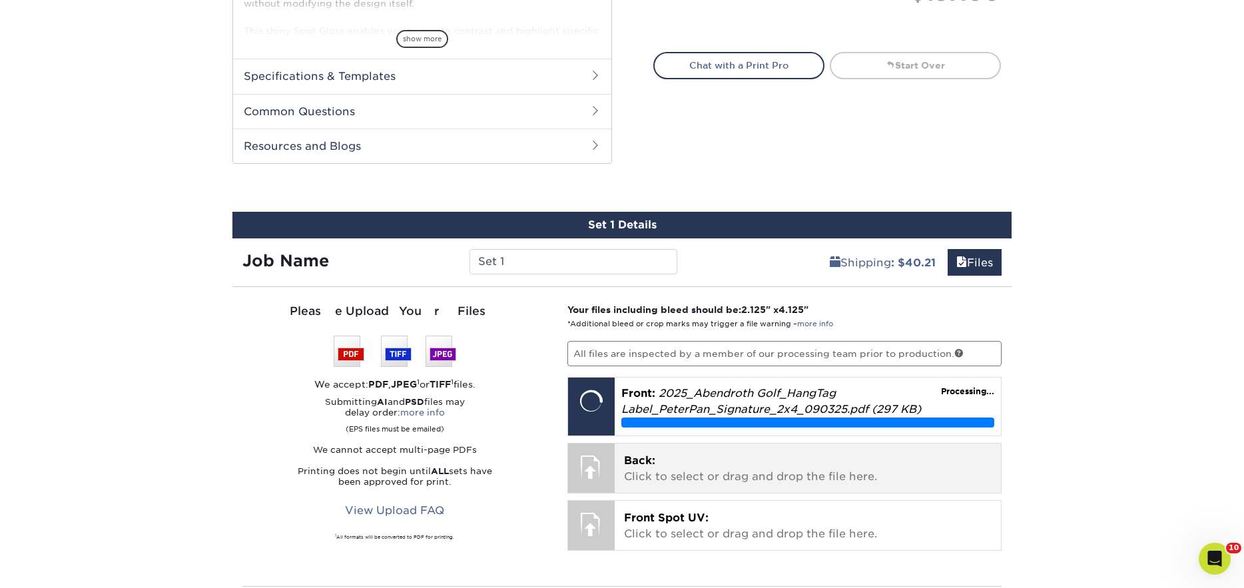
click at [658, 465] on p "Back: Click to select or drag and drop the file here." at bounding box center [808, 469] width 368 height 32
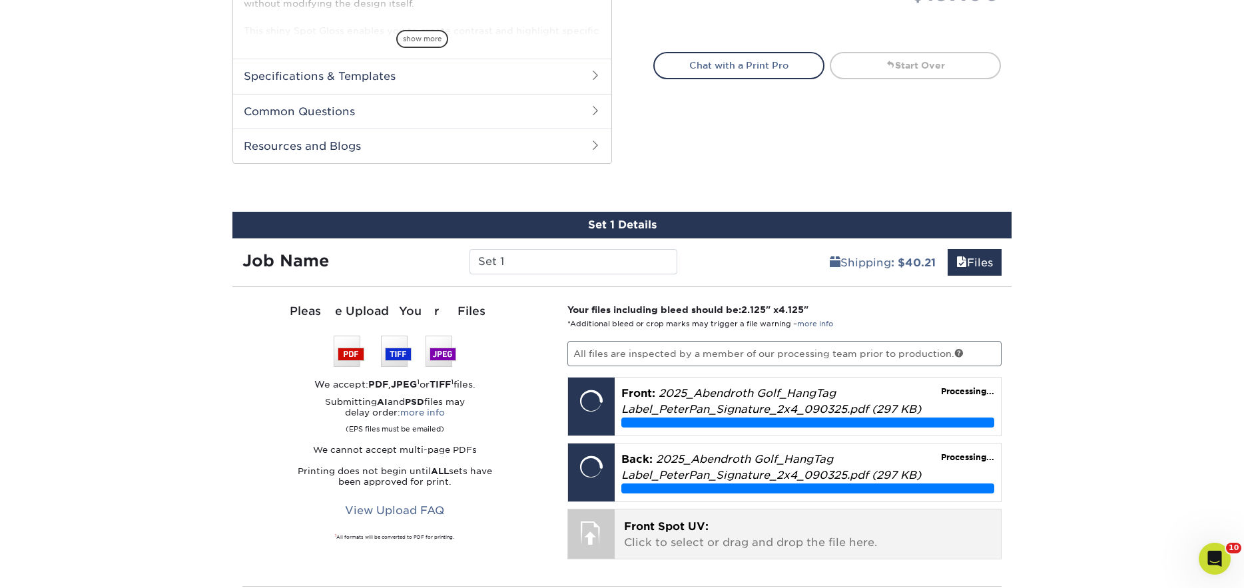
click at [704, 522] on span "Front Spot UV:" at bounding box center [666, 526] width 85 height 13
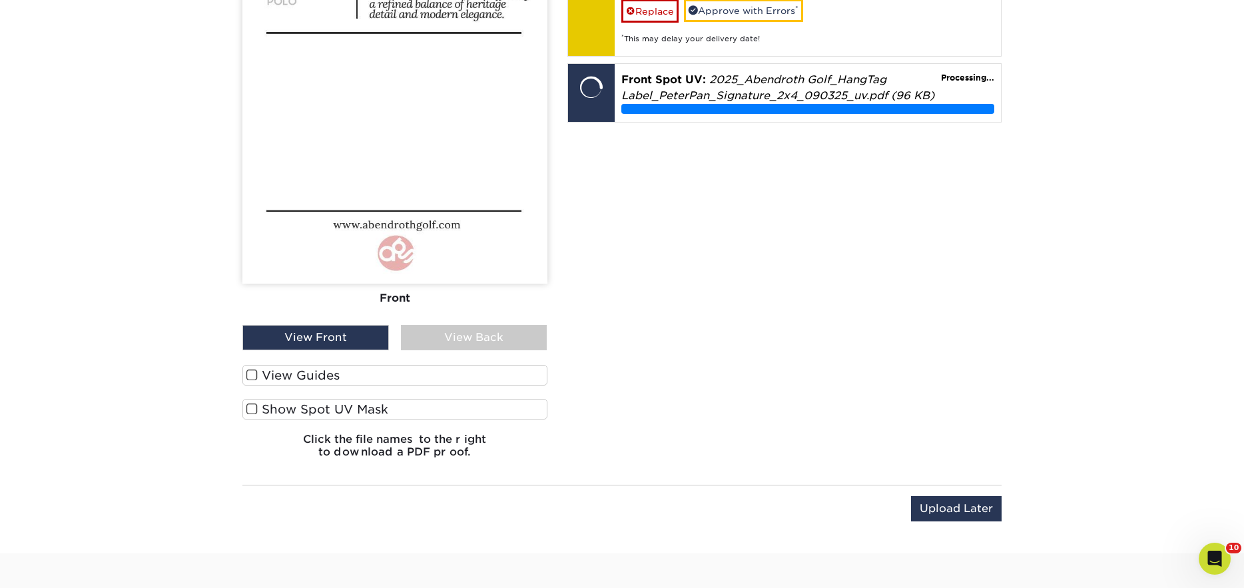
click at [370, 377] on label "View Guides" at bounding box center [394, 375] width 305 height 21
click at [0, 0] on input "View Guides" at bounding box center [0, 0] width 0 height 0
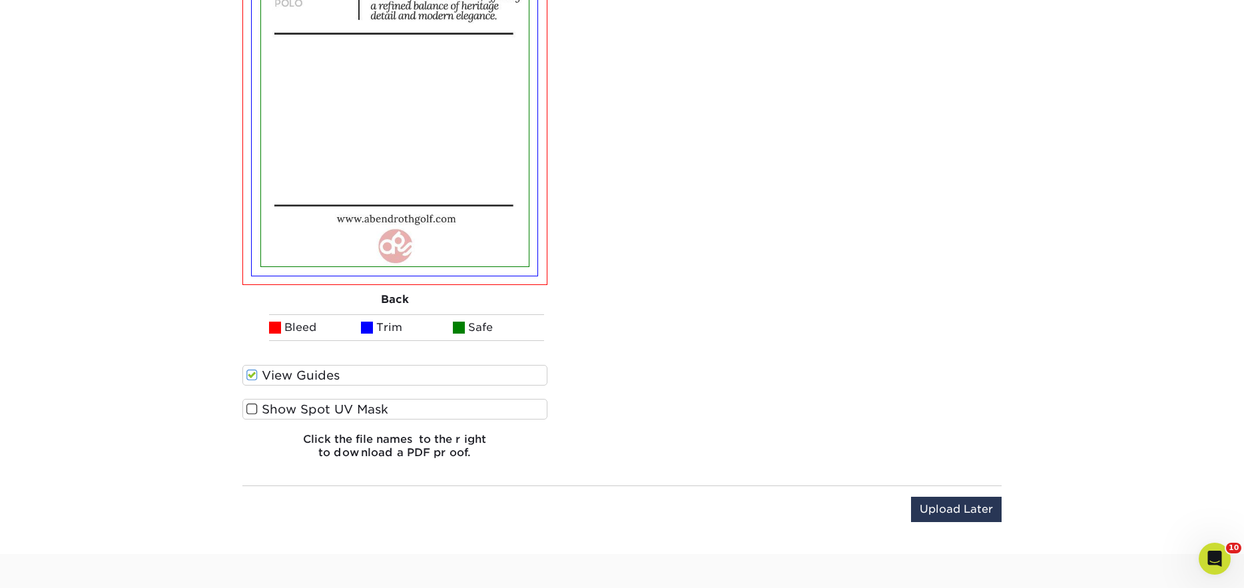
click at [368, 411] on label "Show Spot UV Mask" at bounding box center [394, 409] width 305 height 21
click at [0, 0] on input "Show Spot UV Mask" at bounding box center [0, 0] width 0 height 0
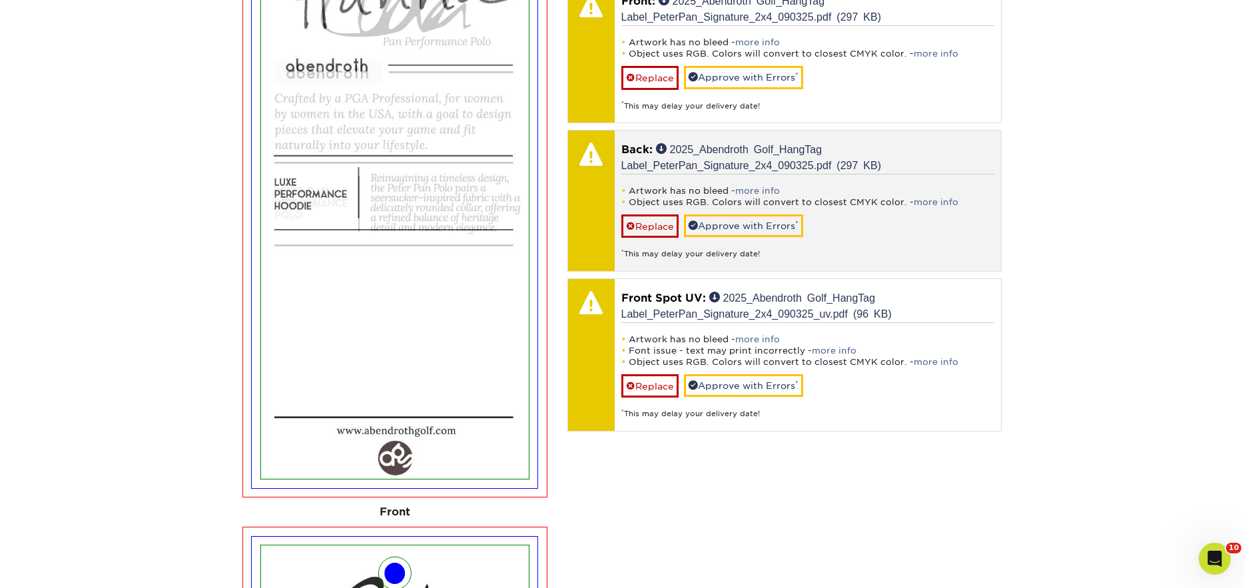
scroll to position [938, 0]
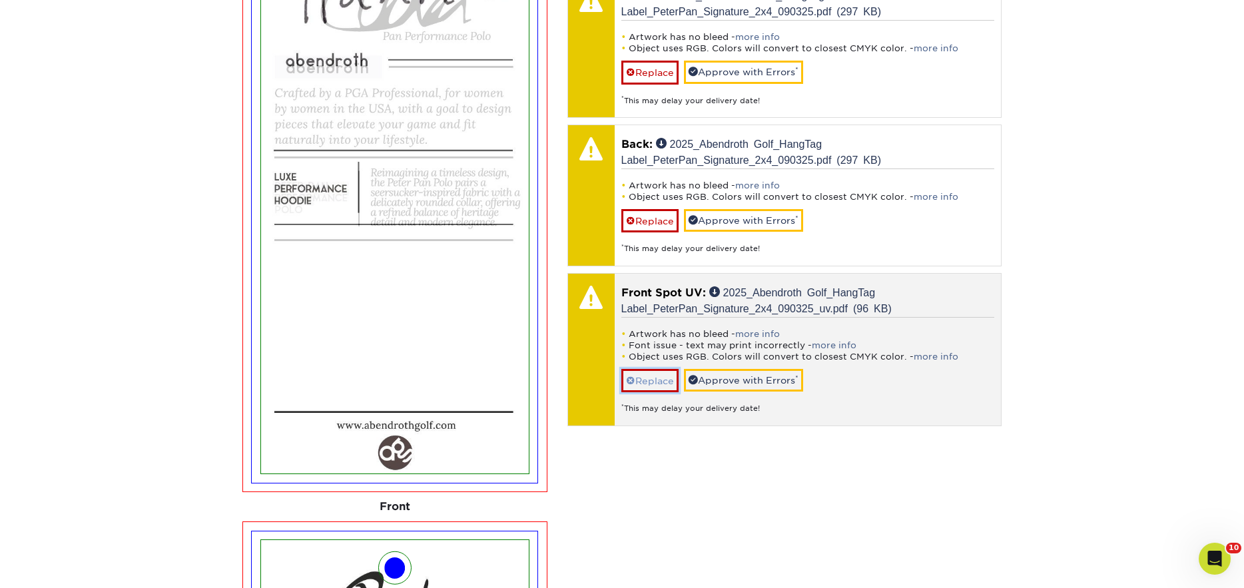
click at [663, 382] on link "Replace" at bounding box center [649, 380] width 57 height 23
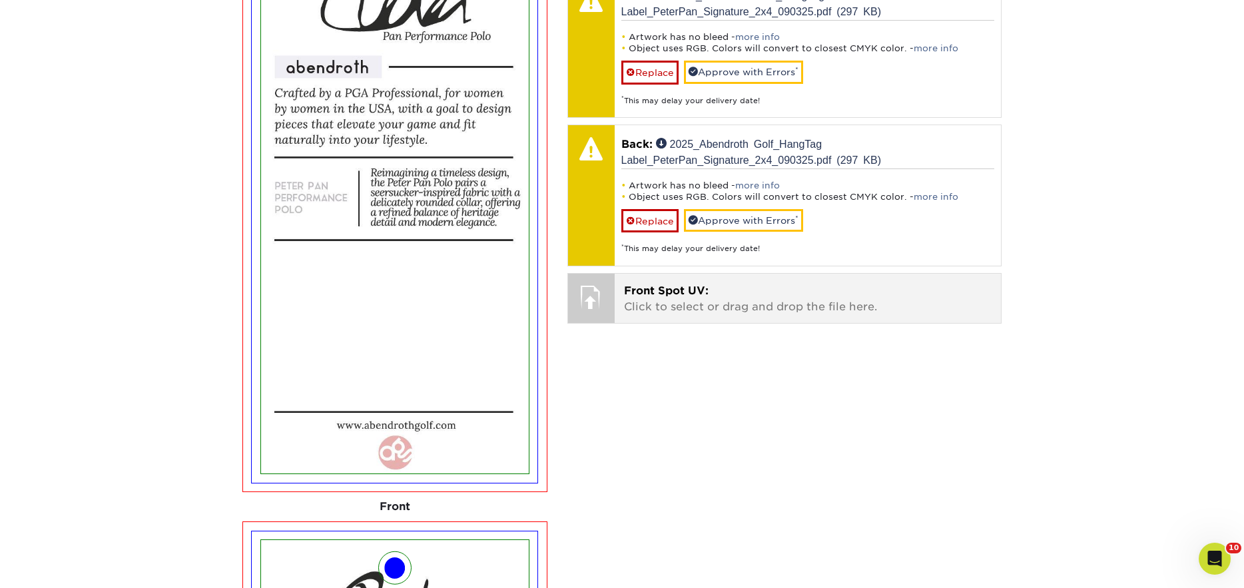
click at [657, 294] on span "Front Spot UV:" at bounding box center [666, 290] width 85 height 13
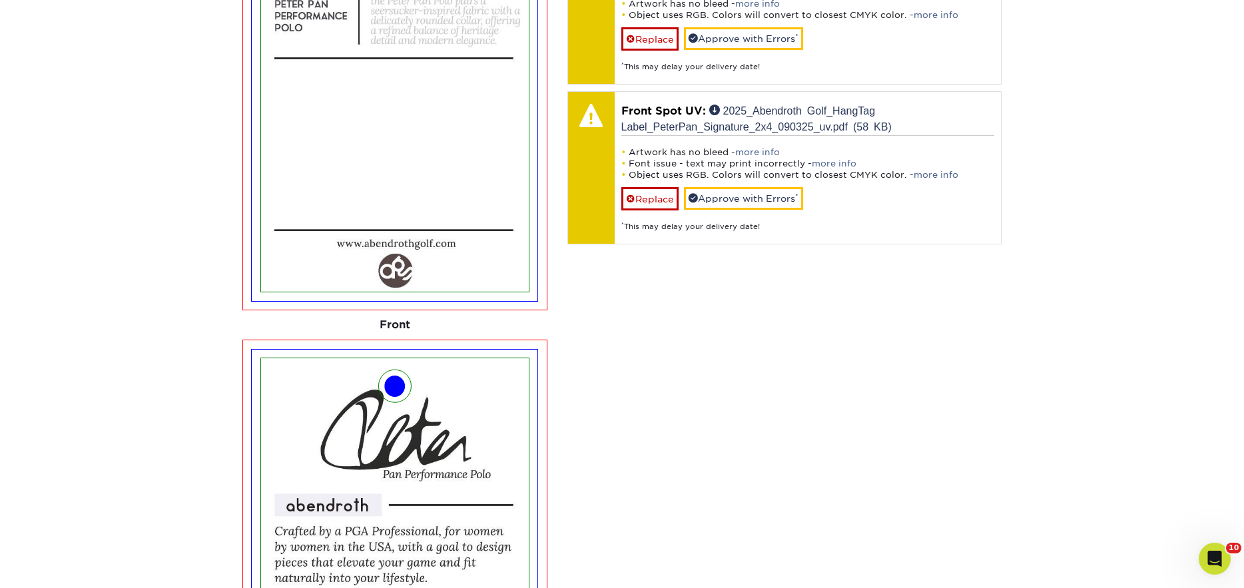
scroll to position [1098, 0]
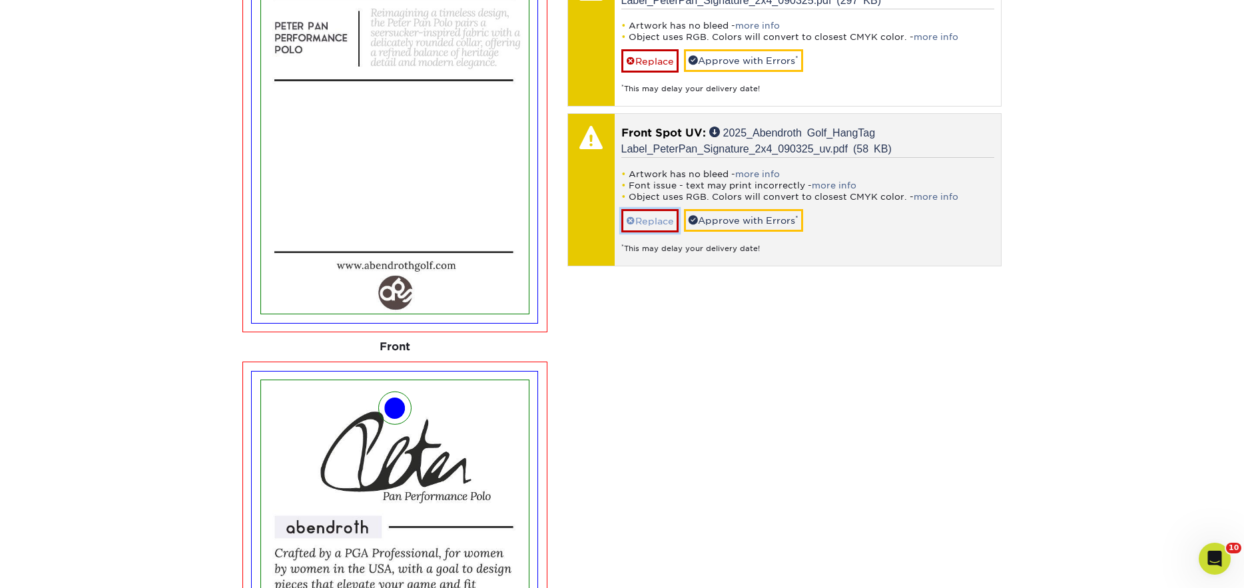
click at [650, 221] on link "Replace" at bounding box center [649, 220] width 57 height 23
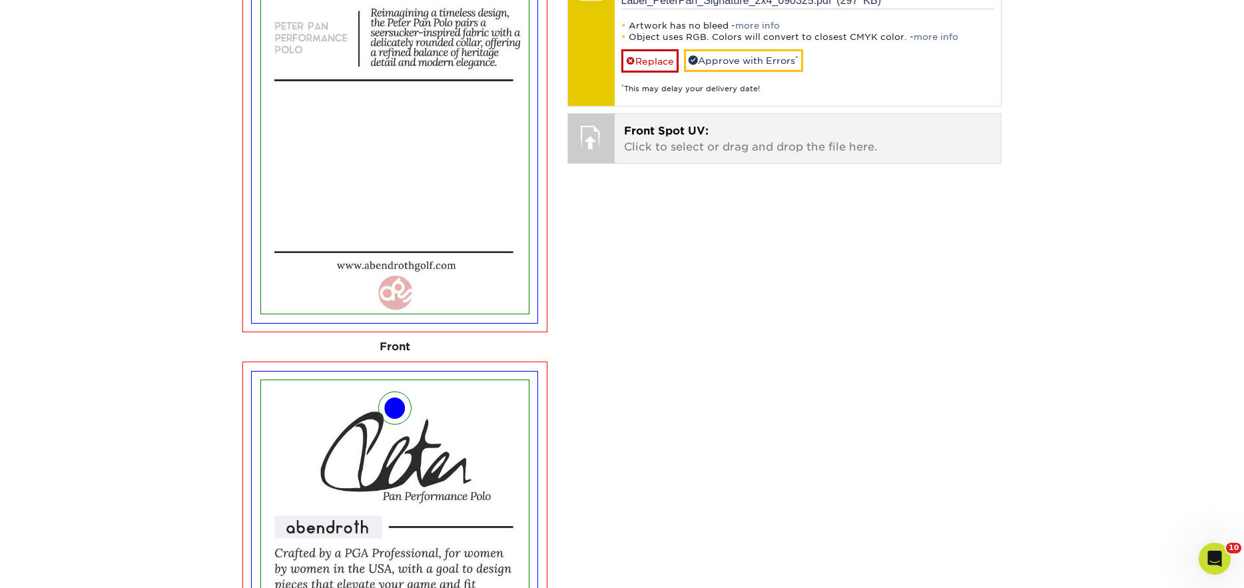
click at [619, 150] on div "Front Spot UV: Click to select or drag and drop the file here. Choose file 2025…" at bounding box center [808, 138] width 387 height 49
click at [607, 141] on div at bounding box center [591, 137] width 47 height 47
click at [657, 147] on p "Front Spot UV: Click to select or drag and drop the file here." at bounding box center [808, 139] width 368 height 32
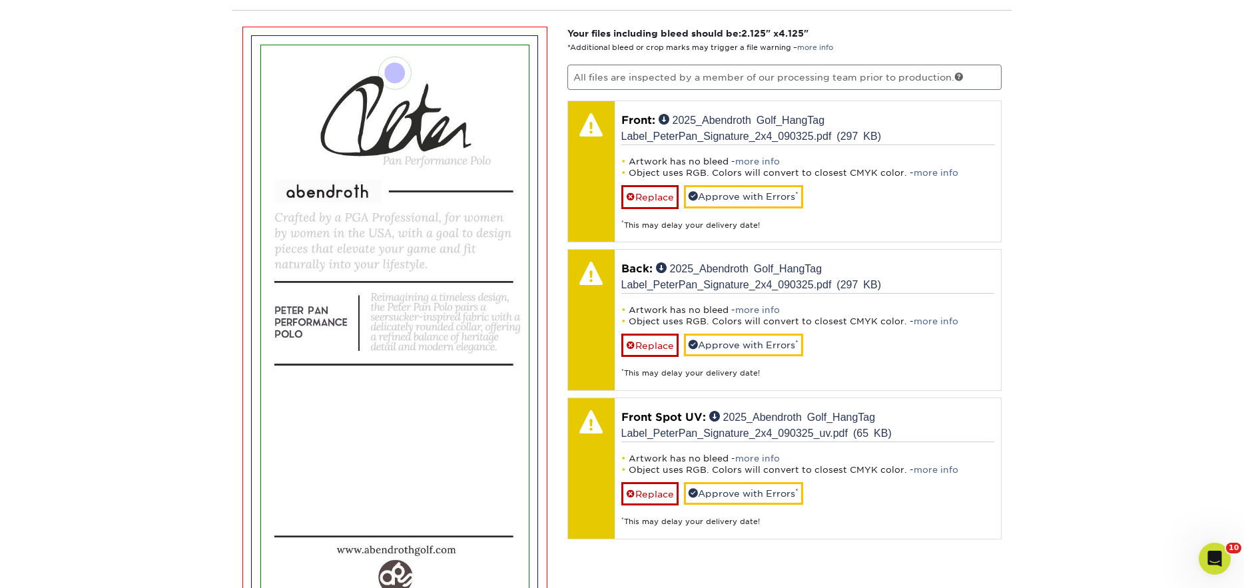
scroll to position [811, 0]
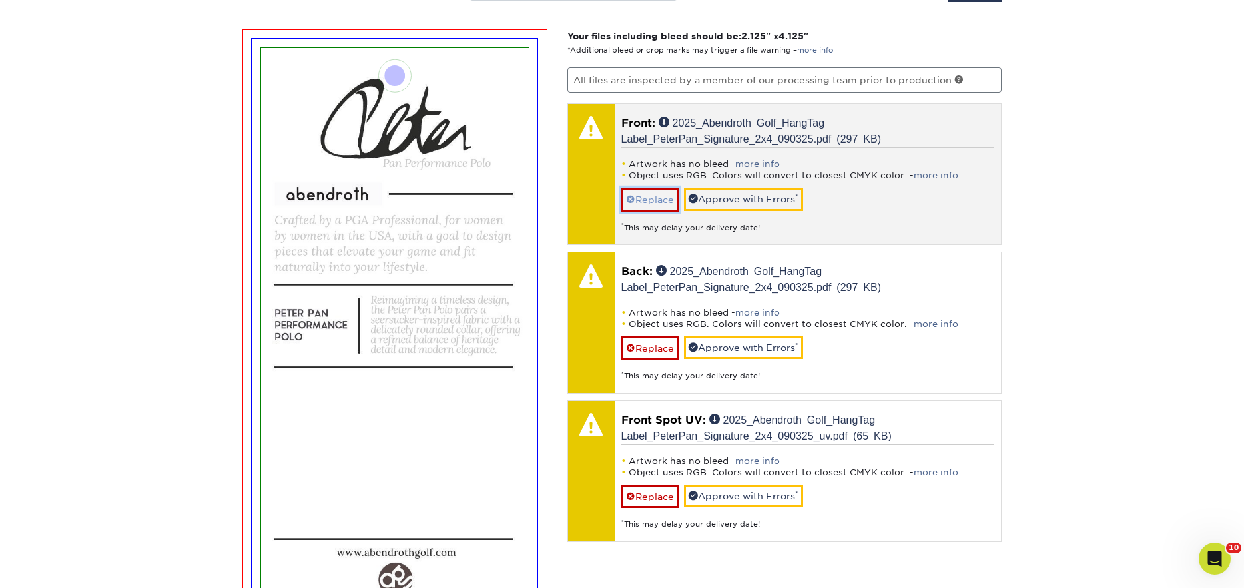
click at [657, 200] on link "Replace" at bounding box center [649, 199] width 57 height 23
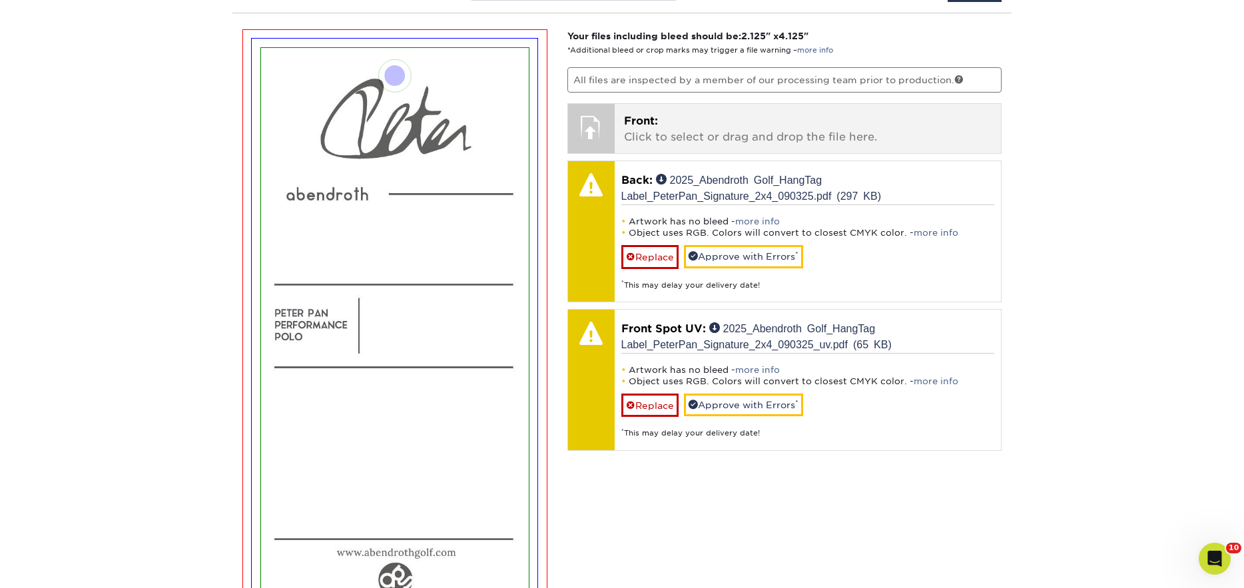
click at [660, 129] on p "Front: Click to select or drag and drop the file here." at bounding box center [808, 129] width 368 height 32
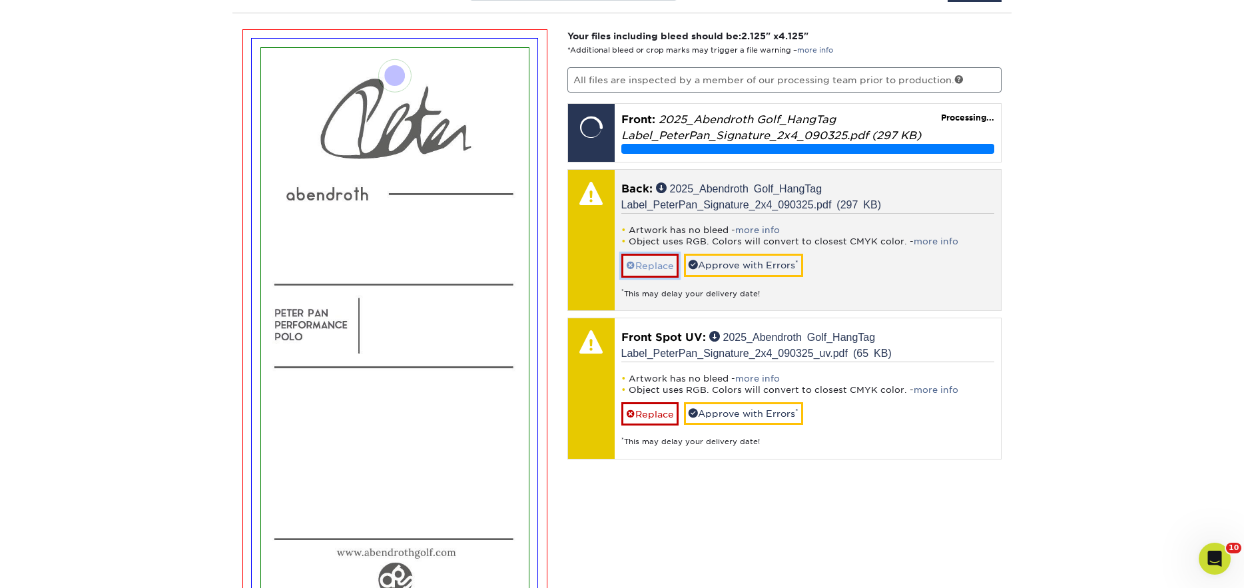
click at [649, 262] on link "Replace" at bounding box center [649, 265] width 57 height 23
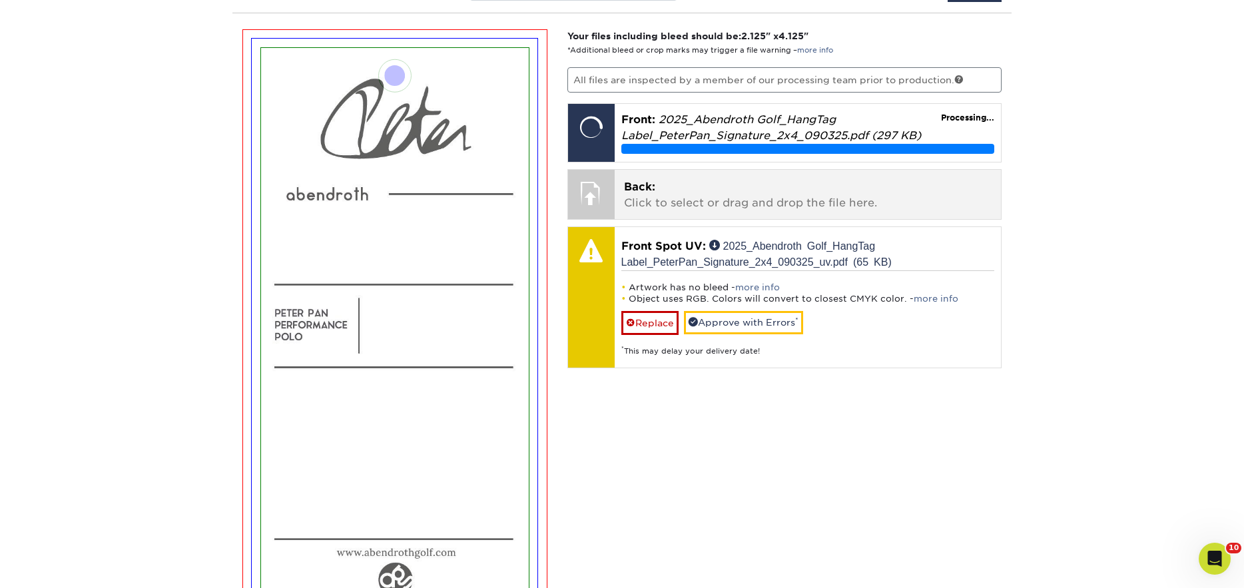
click at [693, 207] on p "Back: Click to select or drag and drop the file here." at bounding box center [808, 195] width 368 height 32
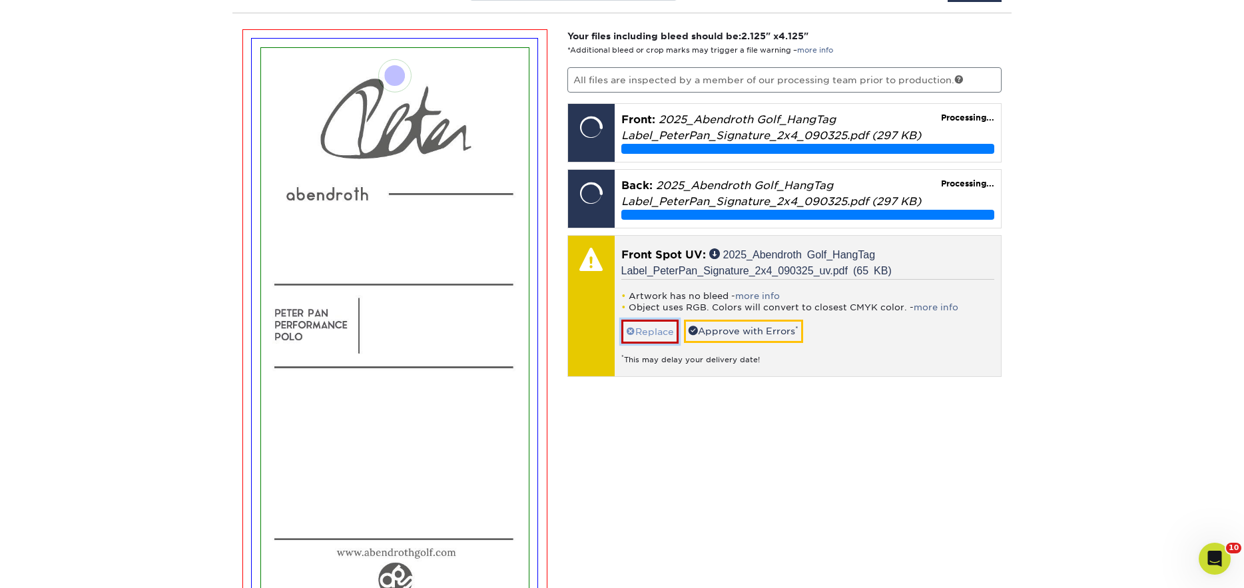
click at [658, 325] on link "Replace" at bounding box center [649, 331] width 57 height 23
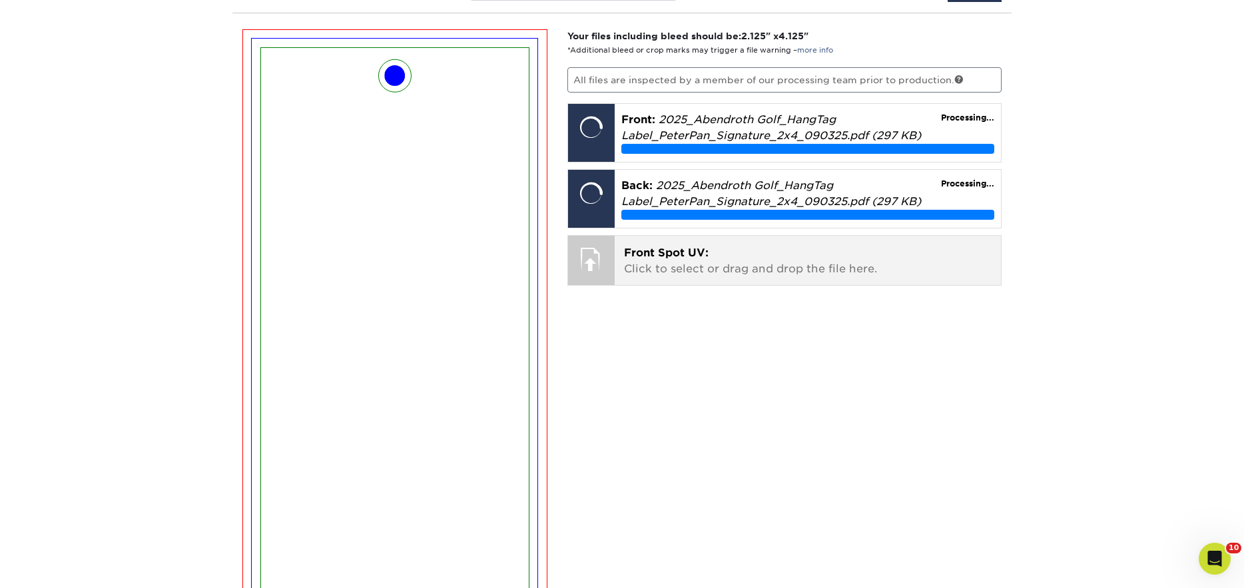
click at [693, 263] on p "Front Spot UV: Click to select or drag and drop the file here." at bounding box center [808, 261] width 368 height 32
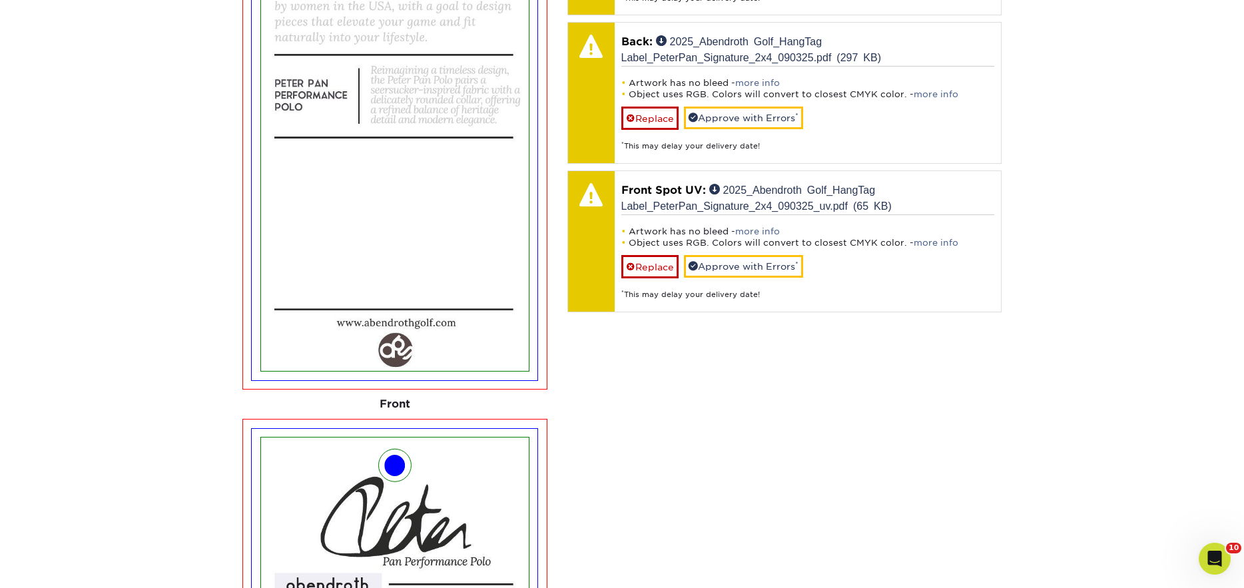
scroll to position [1038, 0]
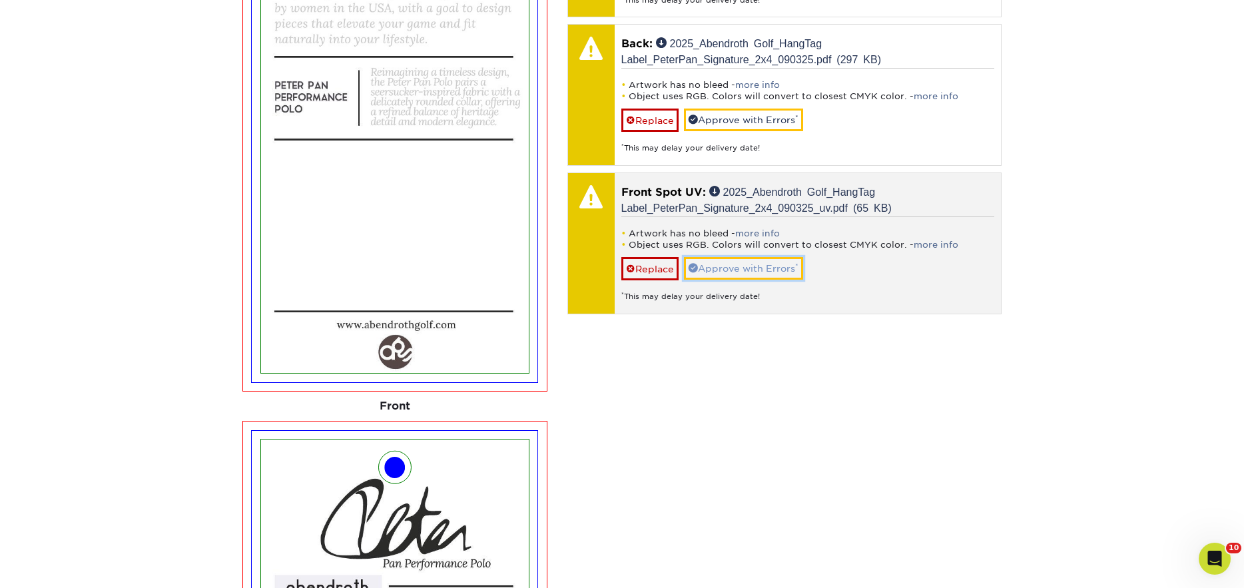
click at [792, 268] on link "Approve with Errors *" at bounding box center [743, 268] width 119 height 23
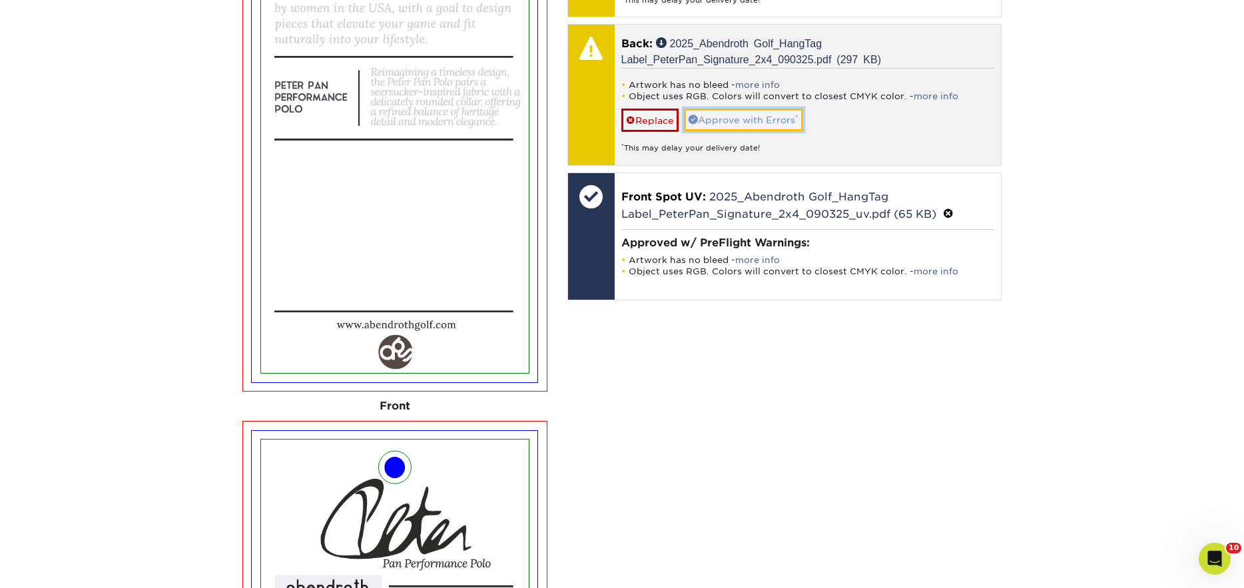
click at [773, 125] on link "Approve with Errors *" at bounding box center [743, 120] width 119 height 23
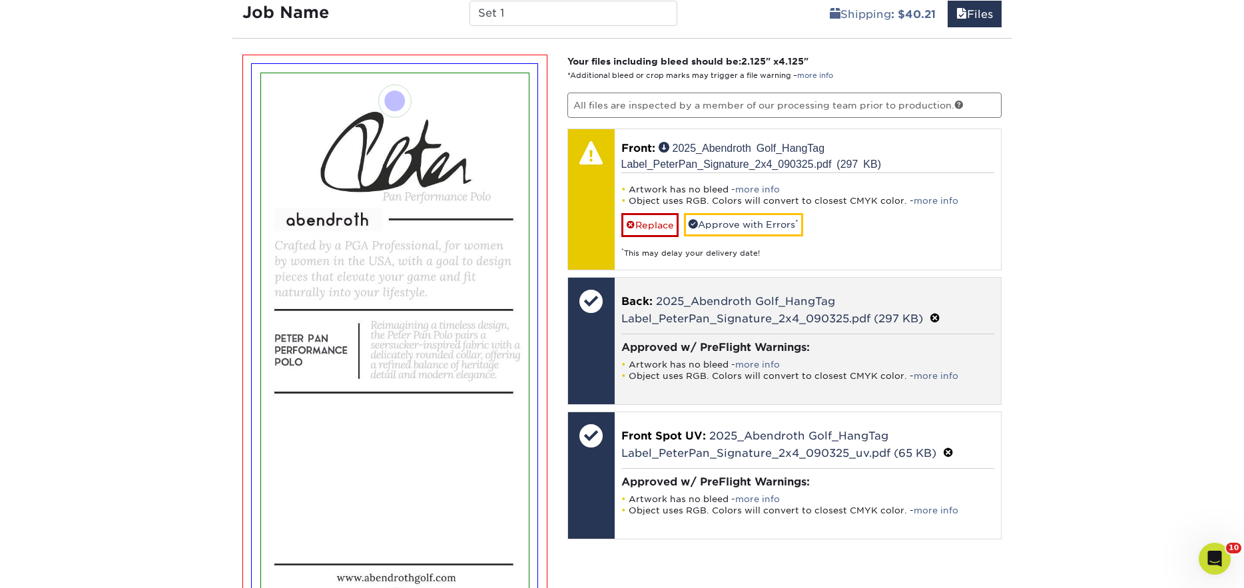
scroll to position [771, 0]
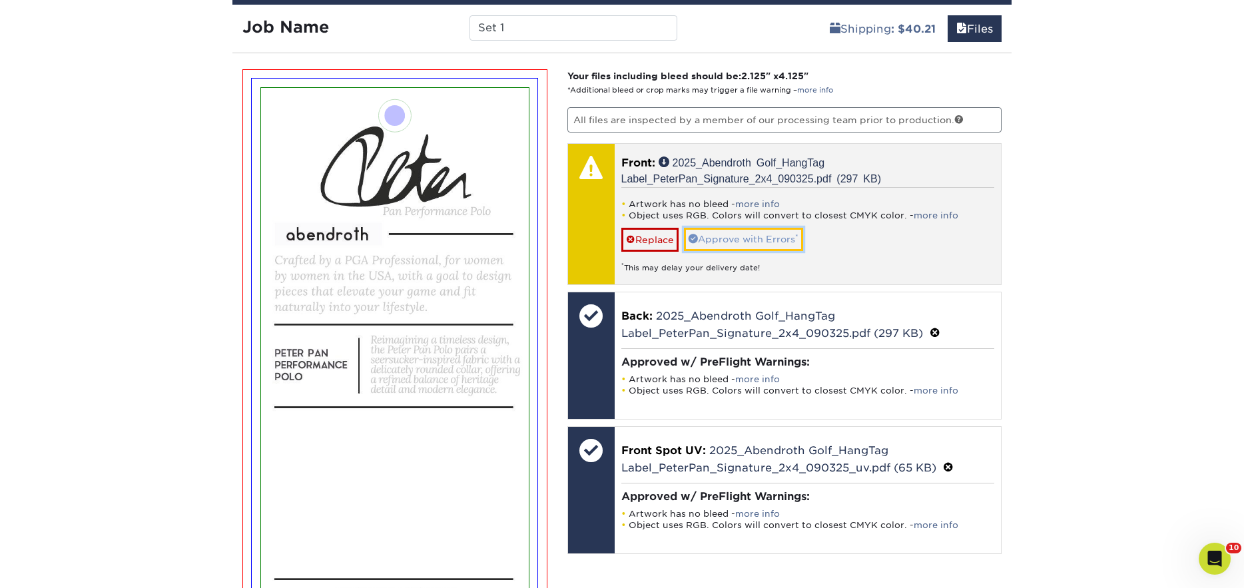
click at [755, 242] on link "Approve with Errors *" at bounding box center [743, 239] width 119 height 23
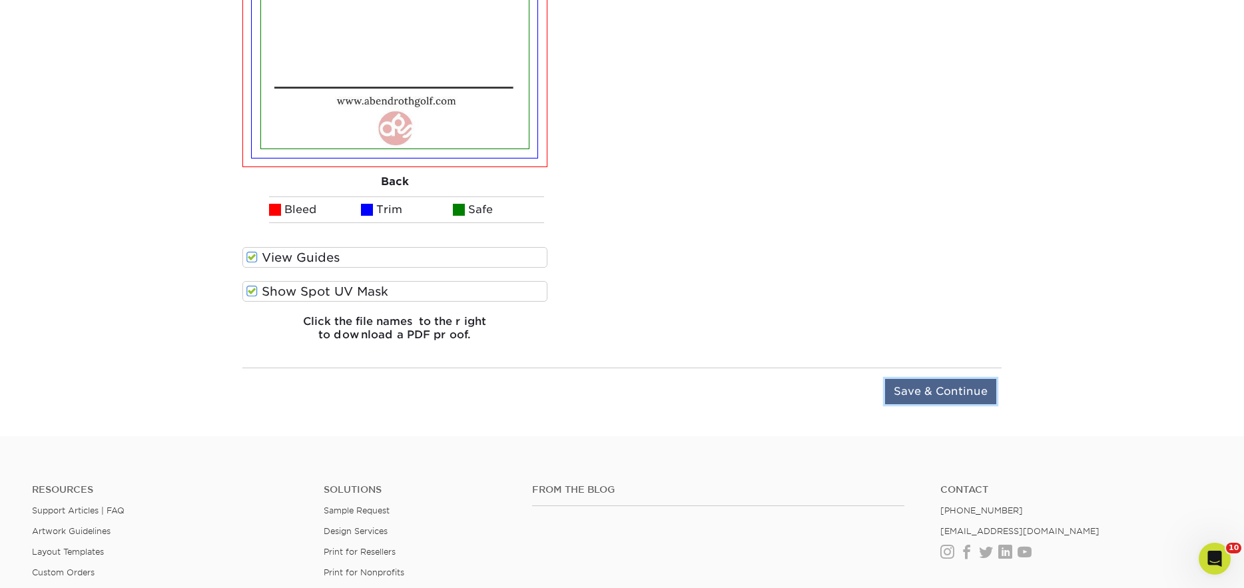
click at [957, 394] on input "Save & Continue" at bounding box center [940, 391] width 111 height 25
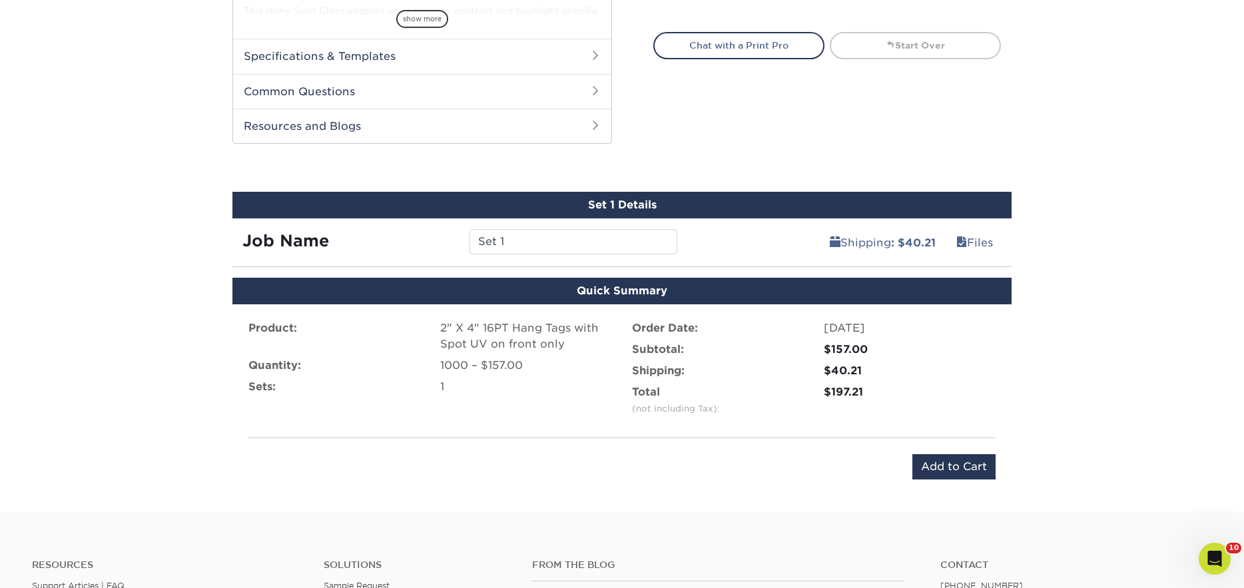
scroll to position [556, 0]
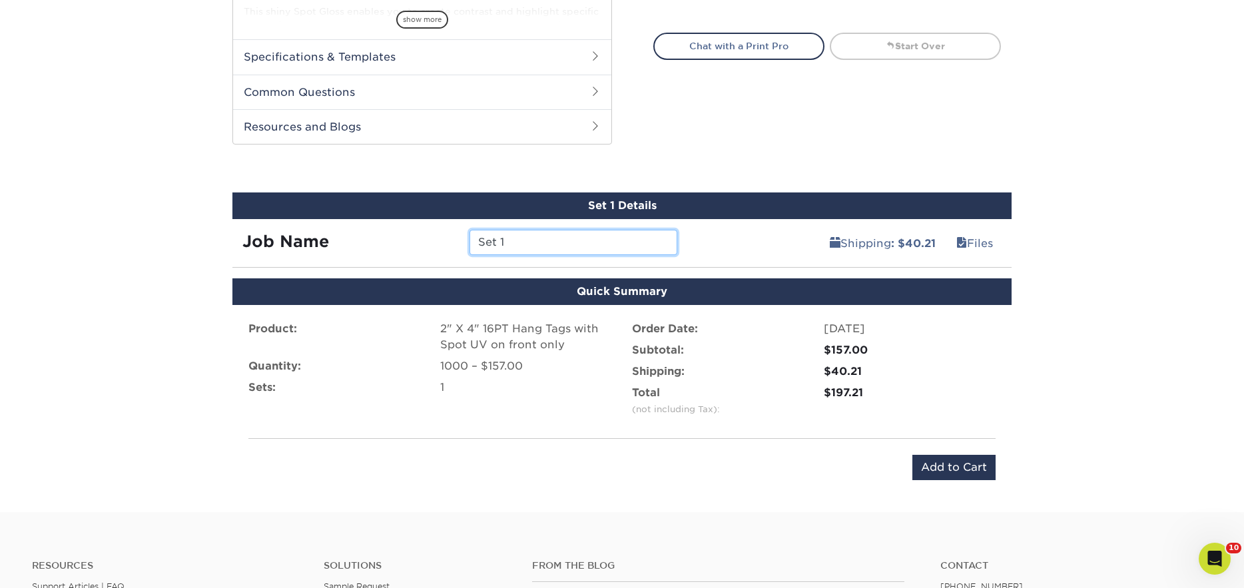
click at [613, 235] on input "Set 1" at bounding box center [573, 242] width 207 height 25
type input "[PERSON_NAME]"
click at [936, 464] on input "Add to Cart" at bounding box center [954, 467] width 83 height 25
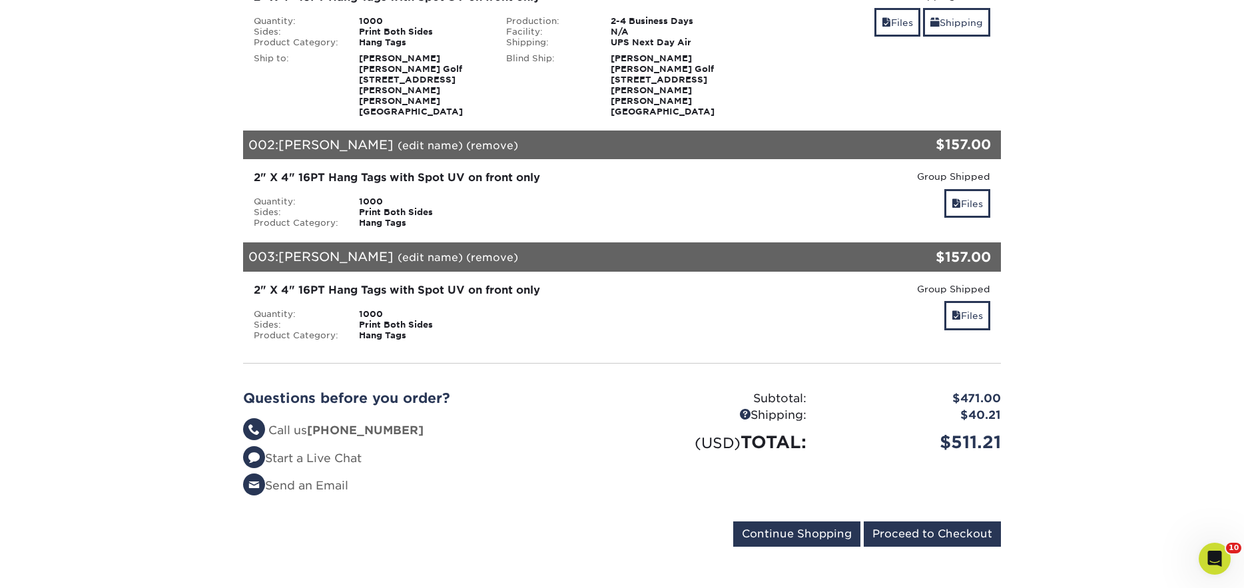
scroll to position [319, 0]
click at [927, 521] on input "Proceed to Checkout" at bounding box center [932, 533] width 137 height 25
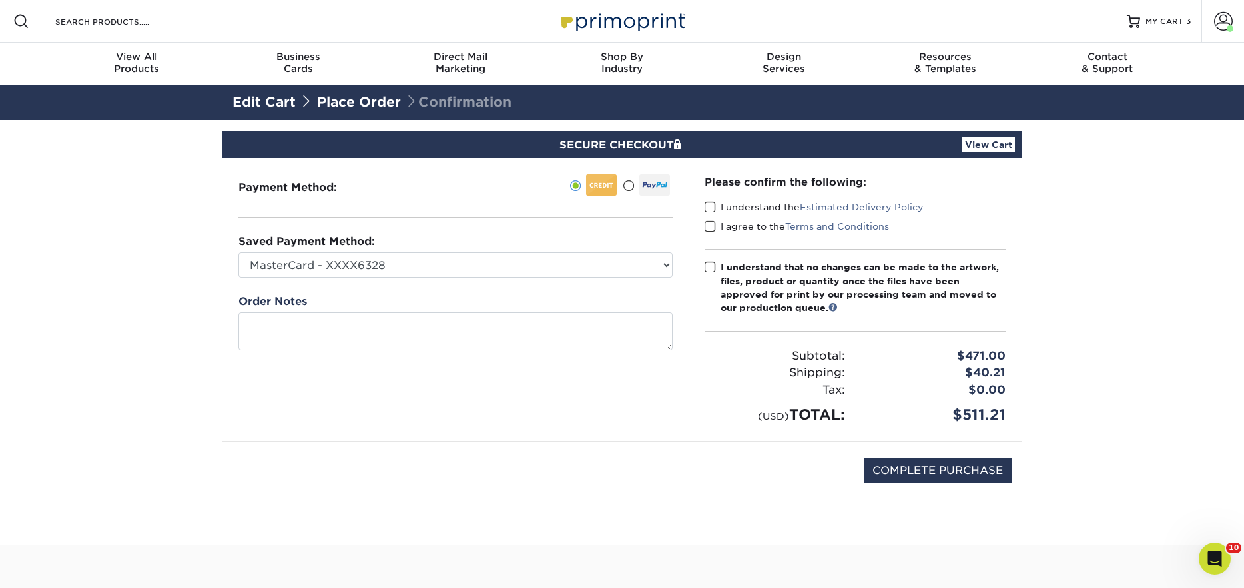
click at [630, 188] on span at bounding box center [628, 186] width 11 height 13
click at [0, 0] on input "radio" at bounding box center [0, 0] width 0 height 0
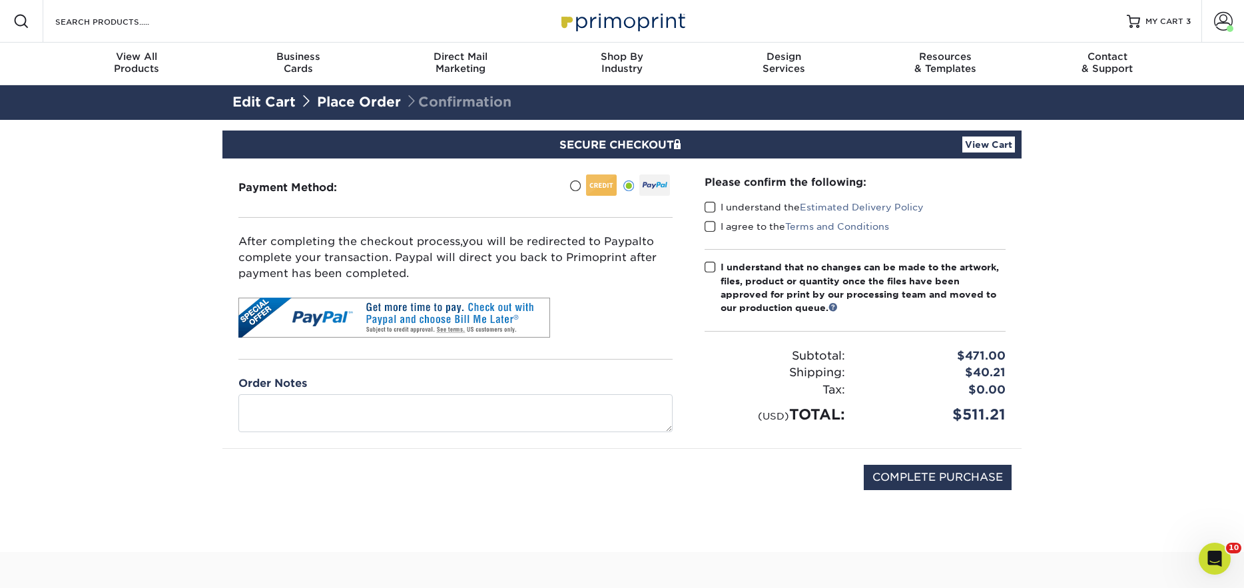
click at [712, 206] on span at bounding box center [710, 207] width 11 height 13
click at [0, 0] on input "I understand the Estimated Delivery Policy" at bounding box center [0, 0] width 0 height 0
click at [712, 228] on span at bounding box center [710, 226] width 11 height 13
click at [0, 0] on input "I agree to the Terms and Conditions" at bounding box center [0, 0] width 0 height 0
click at [712, 266] on span at bounding box center [710, 267] width 11 height 13
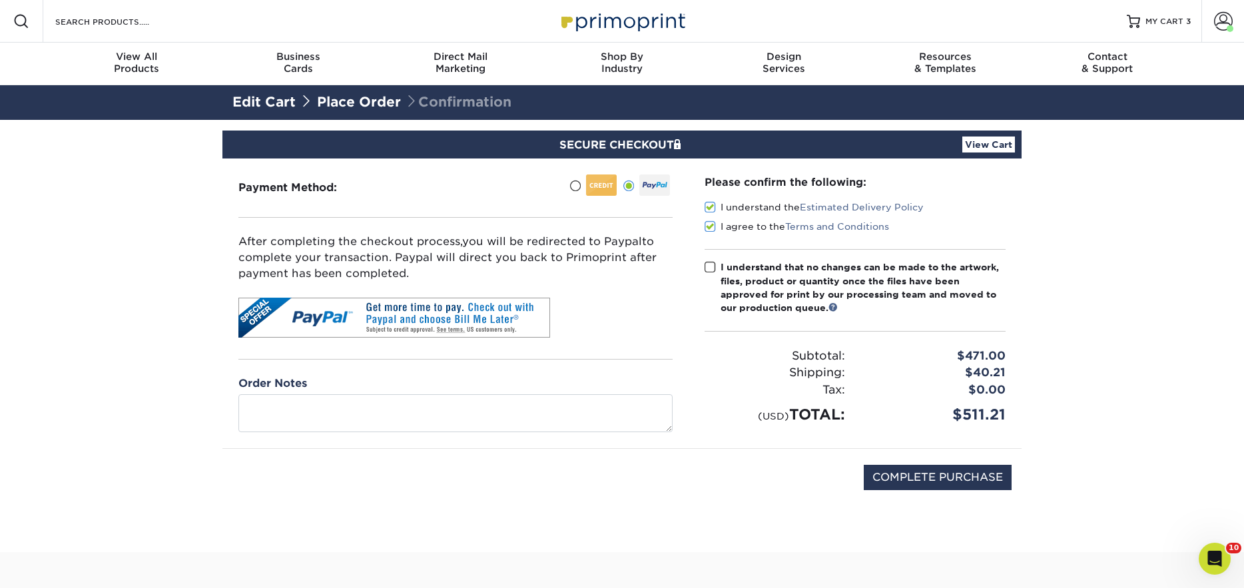
click at [0, 0] on input "I understand that no changes can be made to the artwork, files, product or quan…" at bounding box center [0, 0] width 0 height 0
click at [927, 483] on input "COMPLETE PURCHASE" at bounding box center [938, 477] width 148 height 25
type input "PROCESSING, PLEASE WAIT..."
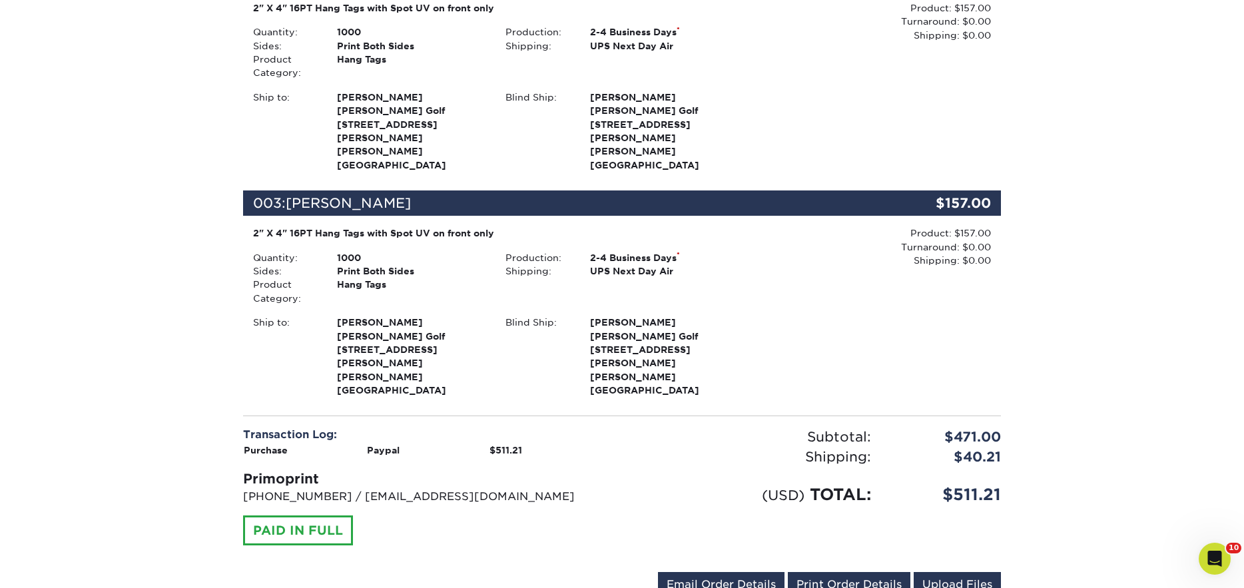
scroll to position [631, 0]
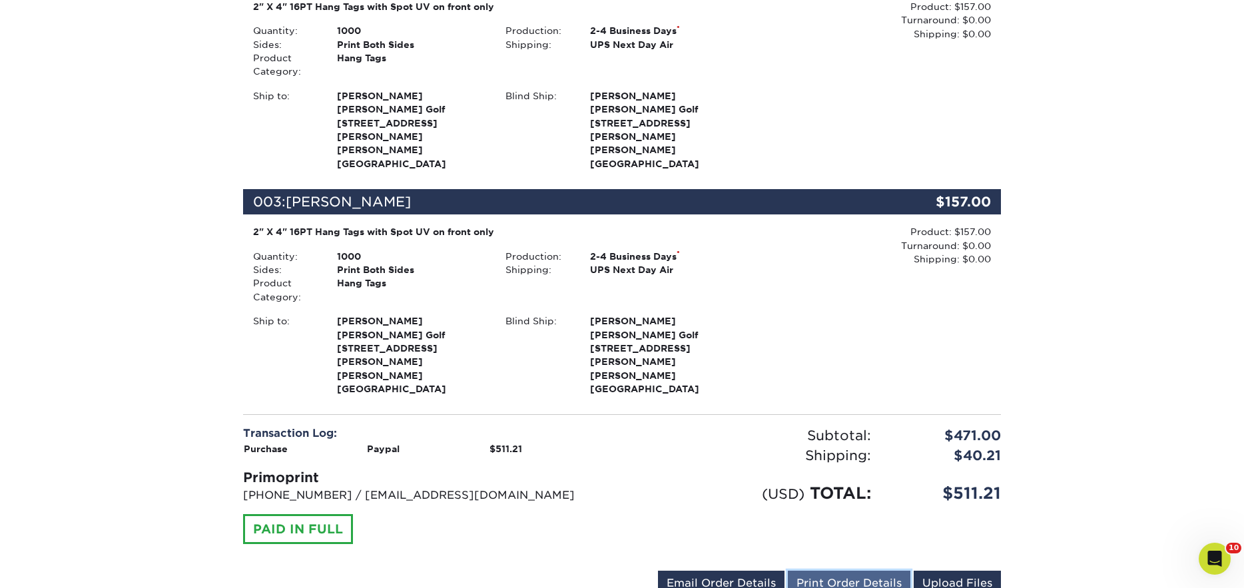
click at [819, 571] on link "Print Order Details" at bounding box center [849, 583] width 123 height 25
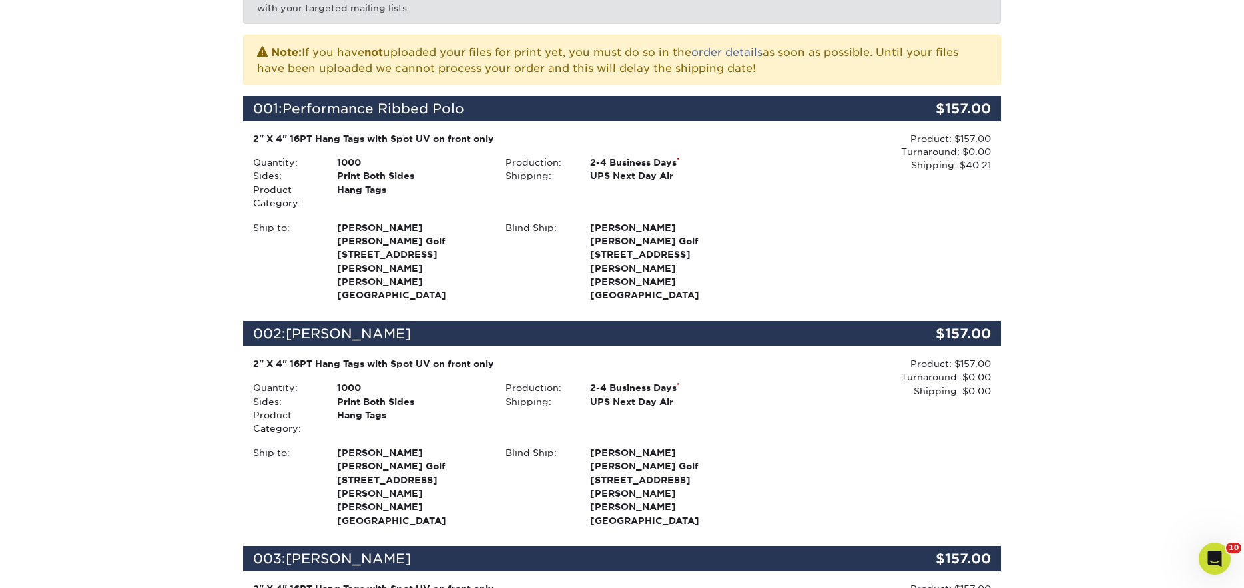
scroll to position [0, 0]
